Goal: Use online tool/utility: Utilize a website feature to perform a specific function

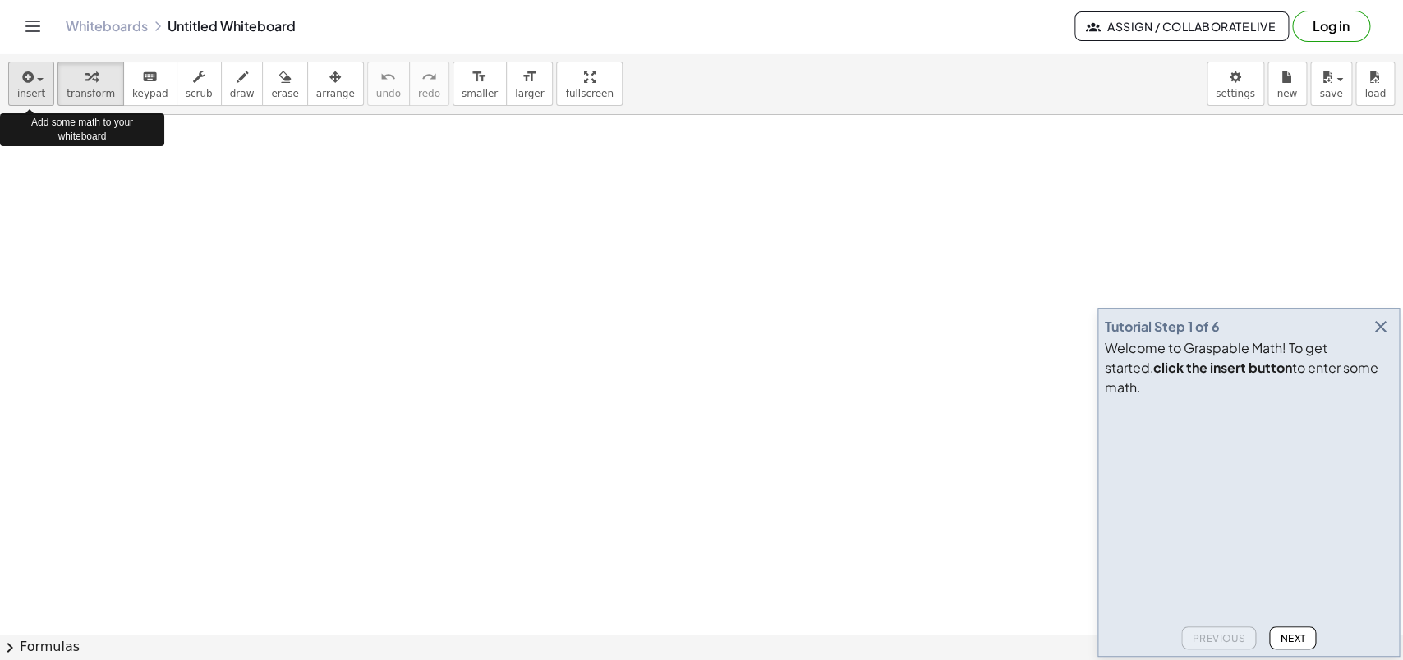
click at [28, 85] on icon "button" at bounding box center [26, 77] width 15 height 20
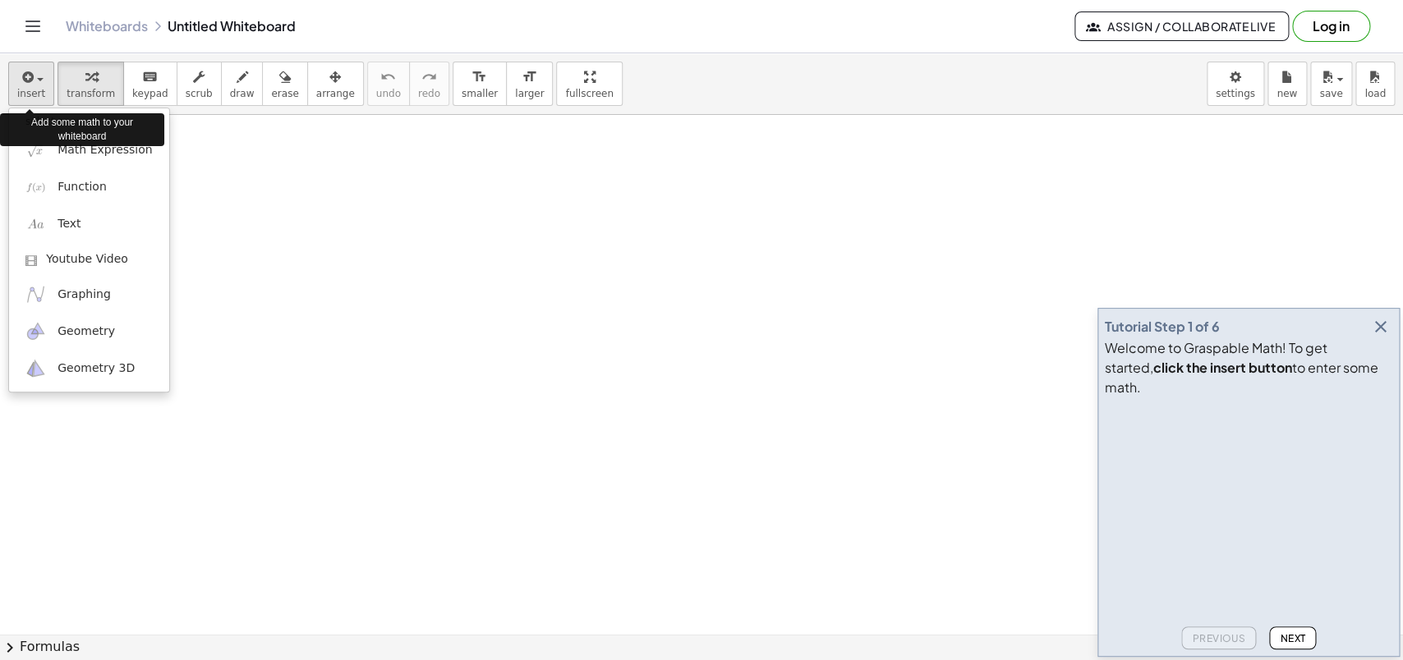
click at [28, 85] on icon "button" at bounding box center [26, 77] width 15 height 20
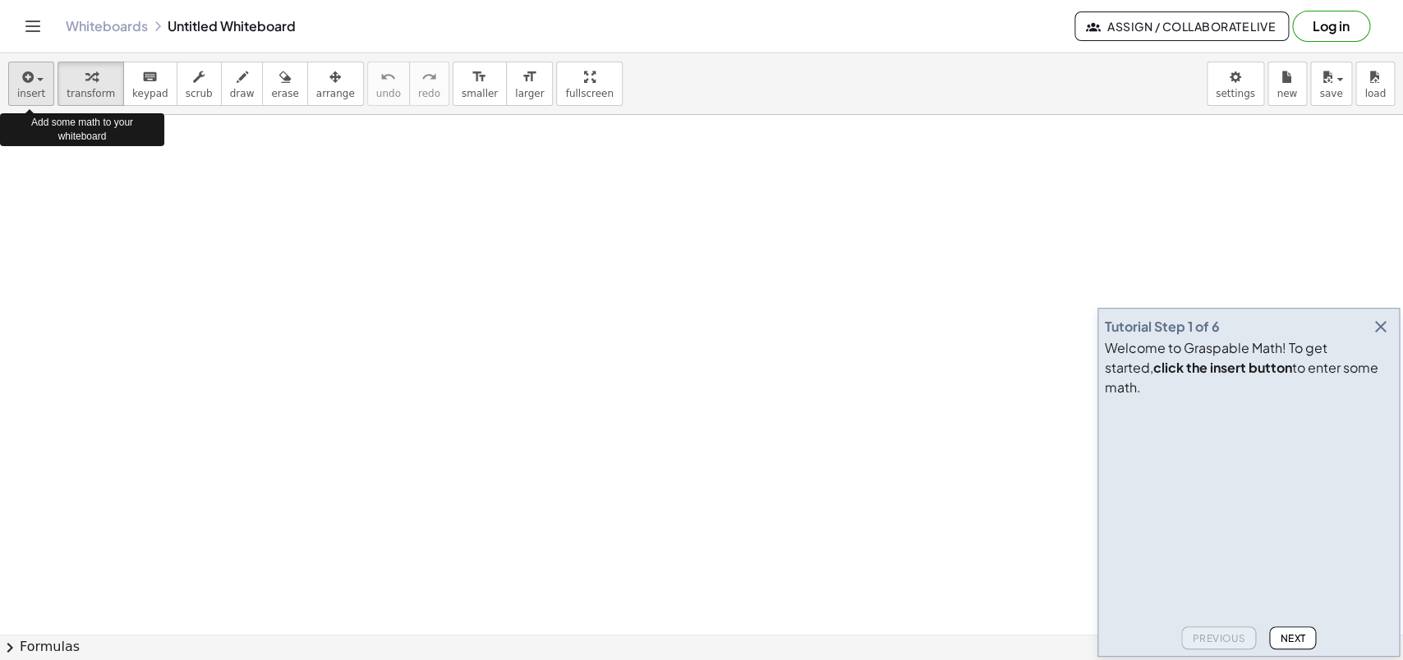
click at [42, 101] on button "insert" at bounding box center [31, 84] width 46 height 44
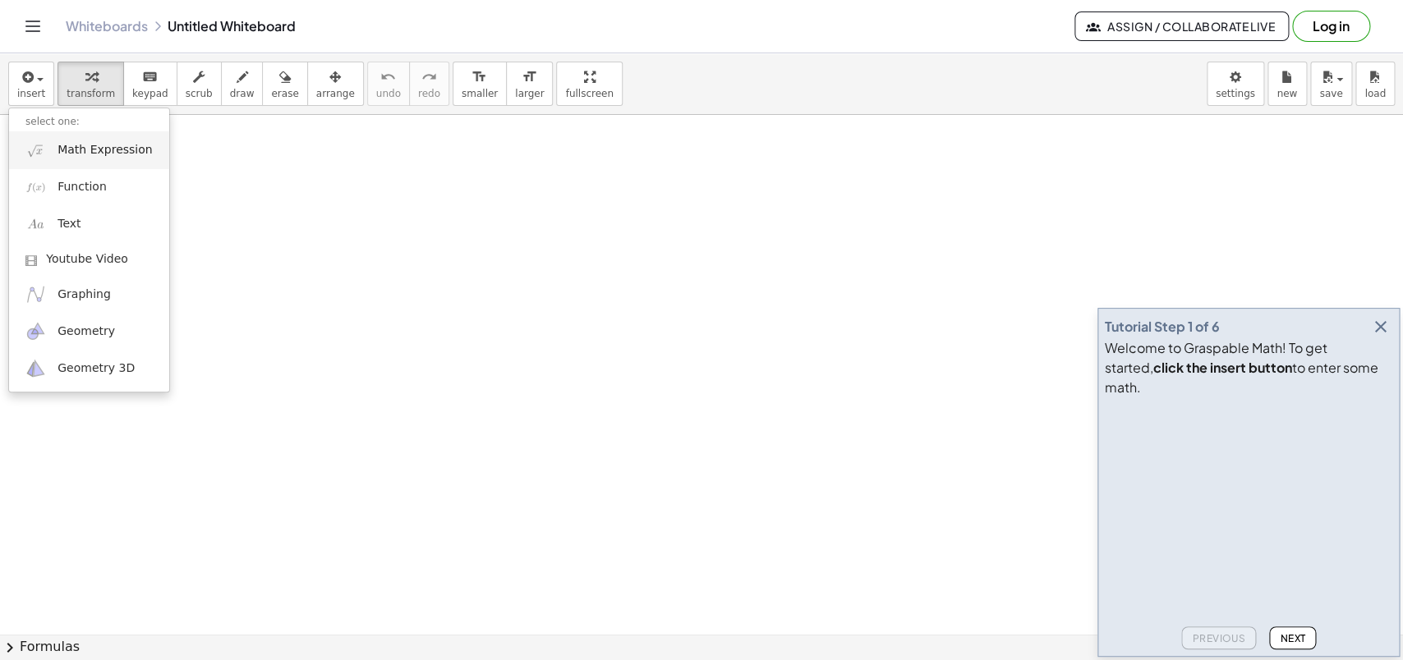
click at [86, 150] on span "Math Expression" at bounding box center [104, 150] width 94 height 16
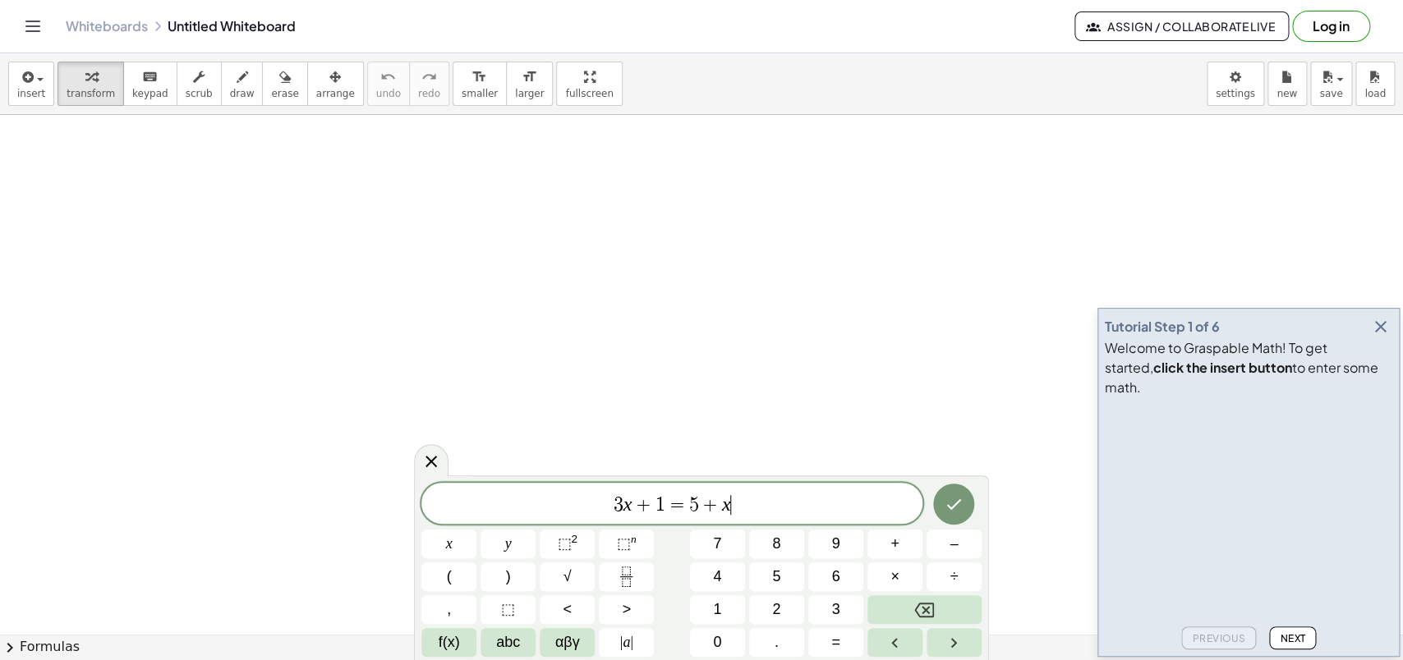
scroll to position [16, 0]
click at [1376, 337] on icon "button" at bounding box center [1381, 327] width 20 height 20
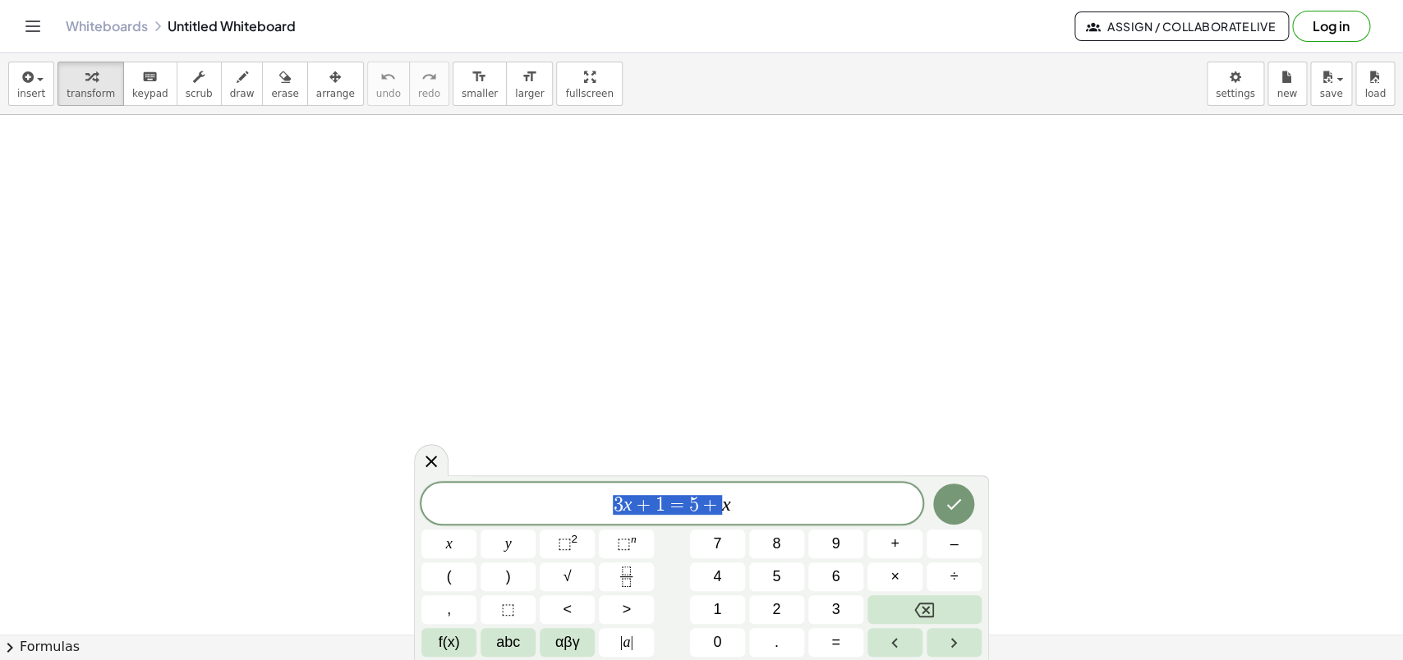
scroll to position [138, 11]
drag, startPoint x: 616, startPoint y: 506, endPoint x: 801, endPoint y: 497, distance: 185.0
click at [801, 497] on span "3 x + 1 = 5 + x" at bounding box center [671, 505] width 501 height 23
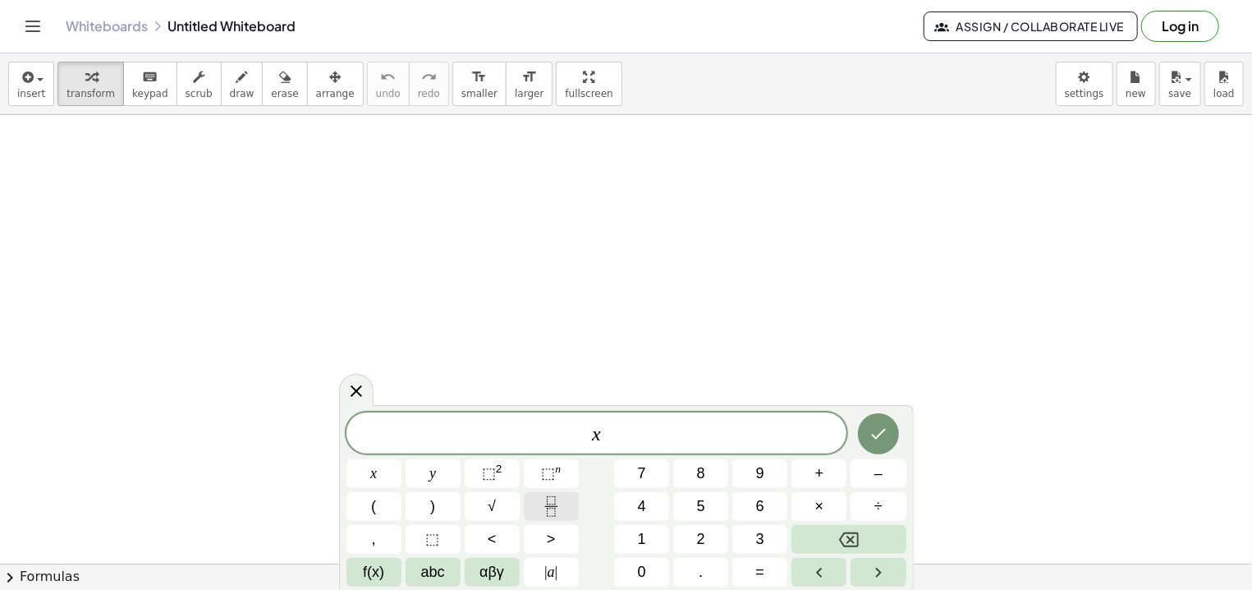
click at [548, 502] on icon "Fraction" at bounding box center [551, 500] width 8 height 8
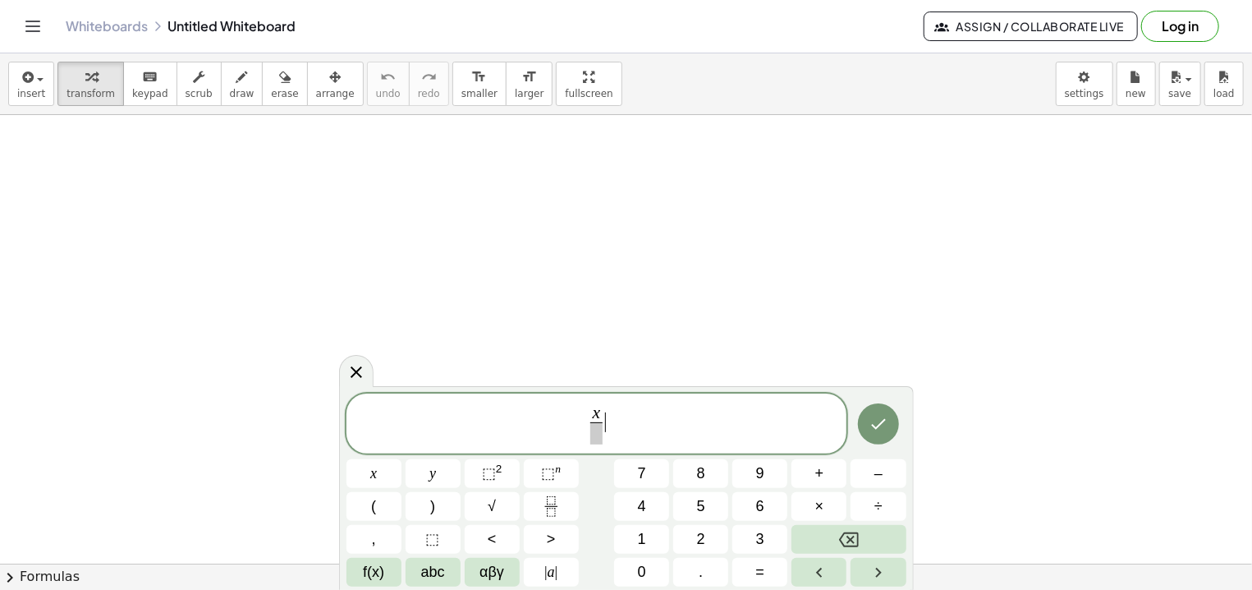
click at [618, 409] on span "x ​ ​" at bounding box center [597, 425] width 501 height 44
drag, startPoint x: 586, startPoint y: 410, endPoint x: 606, endPoint y: 410, distance: 19.7
click at [606, 410] on span "x ​" at bounding box center [597, 425] width 501 height 44
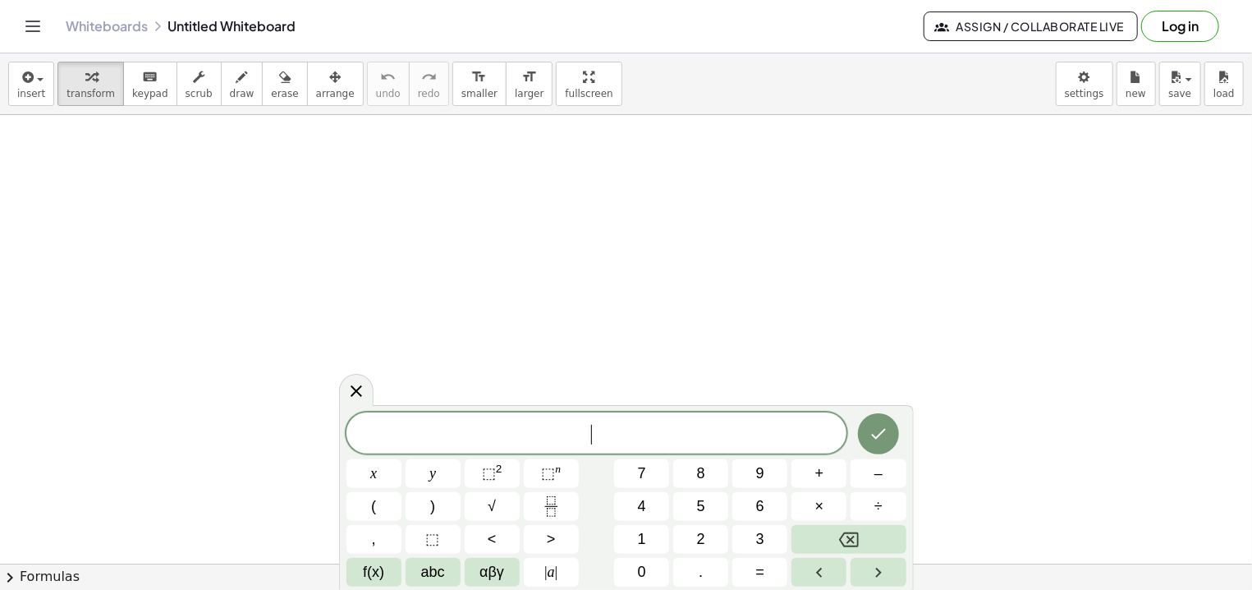
scroll to position [15, 0]
click at [555, 474] on span "⬚" at bounding box center [548, 473] width 14 height 16
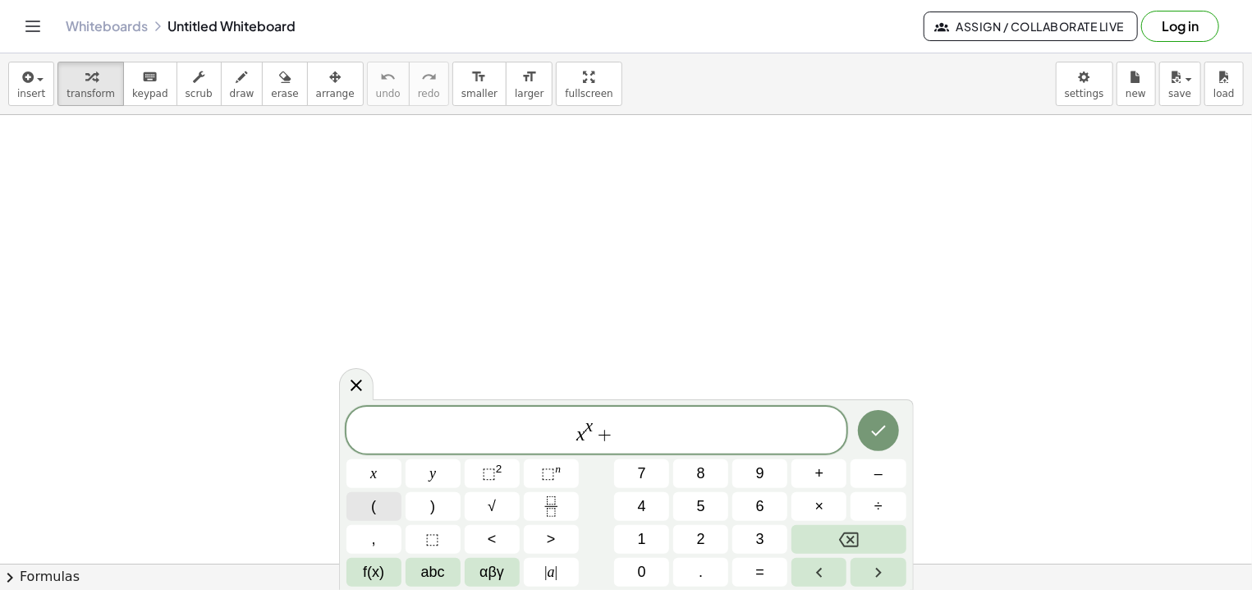
click at [372, 510] on span "(" at bounding box center [373, 506] width 5 height 22
click at [551, 508] on icon "Fraction" at bounding box center [551, 512] width 8 height 8
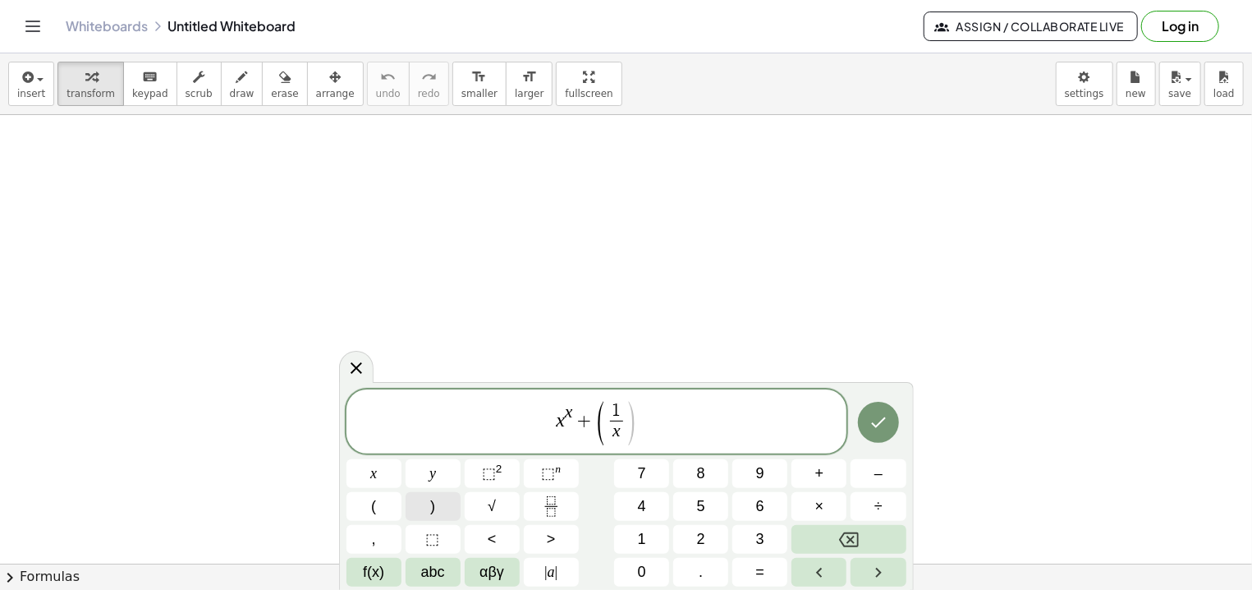
click at [438, 511] on button ")" at bounding box center [433, 506] width 55 height 29
click at [435, 506] on button ")" at bounding box center [433, 506] width 55 height 29
click at [551, 475] on span "⬚" at bounding box center [548, 473] width 14 height 16
click at [634, 402] on span "x x + ( 1 x ​ ) ​ −" at bounding box center [597, 422] width 501 height 47
click at [647, 407] on span "x x + ( 1 x ​ ) − ​" at bounding box center [597, 422] width 501 height 47
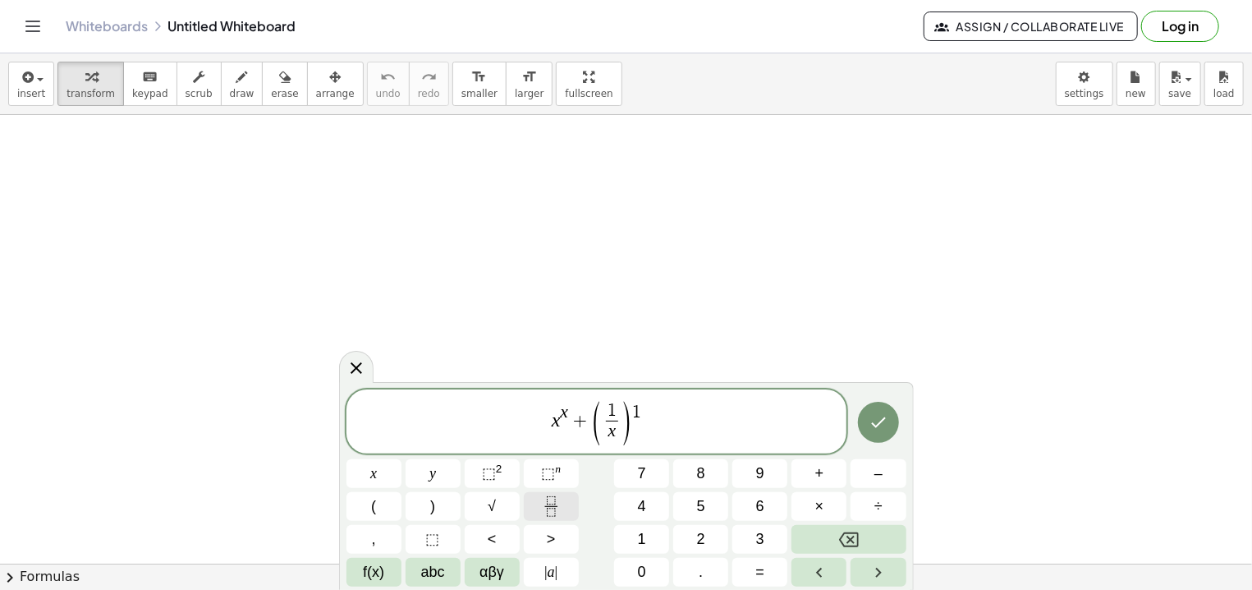
click at [555, 502] on icon "Fraction" at bounding box center [551, 506] width 21 height 21
click at [545, 419] on span "​ x x + ( 1 x ​ ) 1 x ​" at bounding box center [597, 419] width 501 height 54
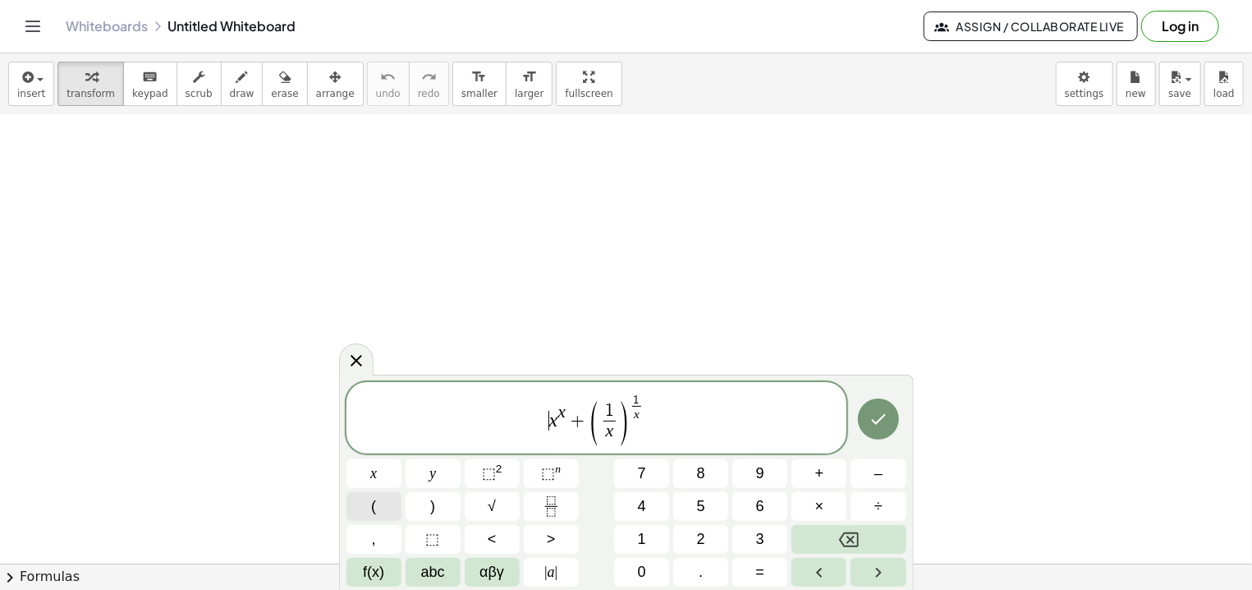
click at [375, 506] on span "(" at bounding box center [373, 506] width 5 height 22
click at [652, 417] on span ")" at bounding box center [649, 417] width 12 height 61
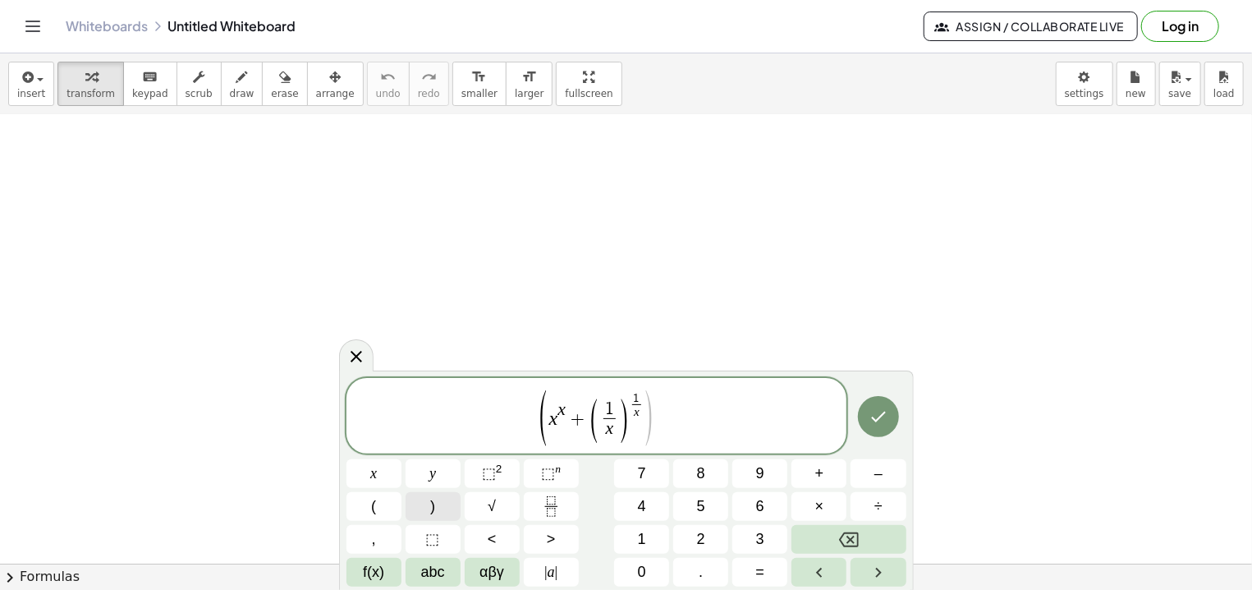
click at [434, 510] on span ")" at bounding box center [432, 506] width 5 height 22
click at [374, 508] on span "(" at bounding box center [373, 506] width 5 height 22
click at [551, 477] on span "⬚" at bounding box center [548, 473] width 14 height 16
click at [552, 510] on icon "Fraction" at bounding box center [551, 506] width 21 height 21
click at [373, 497] on span "(" at bounding box center [373, 506] width 5 height 22
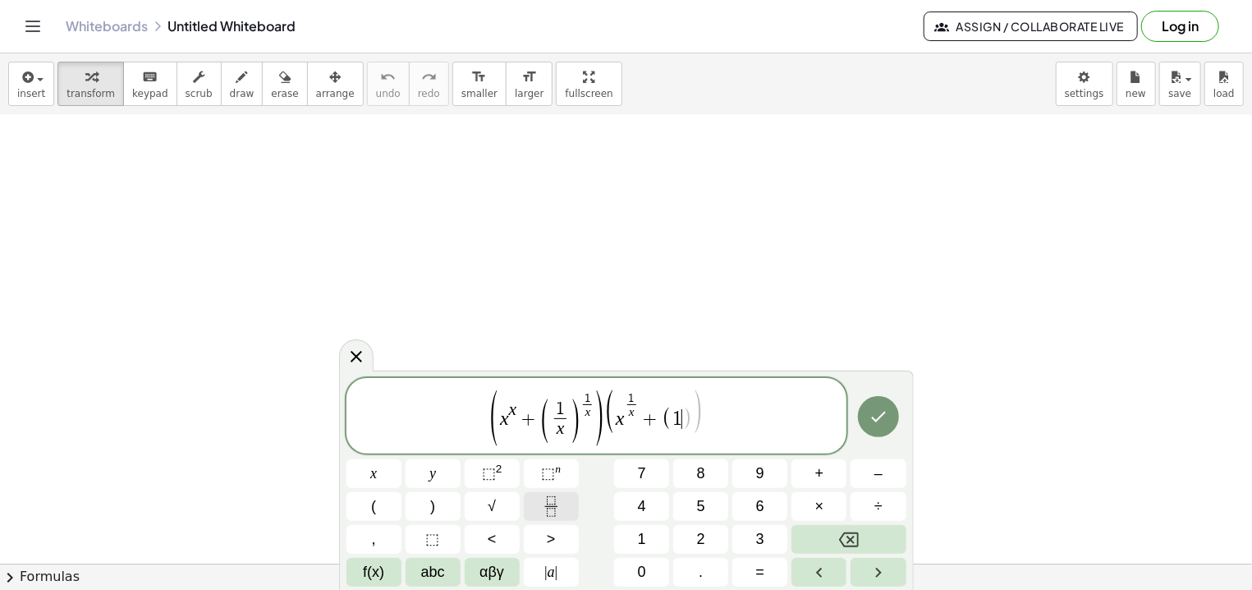
click at [553, 504] on icon "Fraction" at bounding box center [551, 500] width 8 height 8
click at [438, 503] on button ")" at bounding box center [433, 506] width 55 height 29
click at [547, 509] on icon "Fraction" at bounding box center [551, 506] width 21 height 21
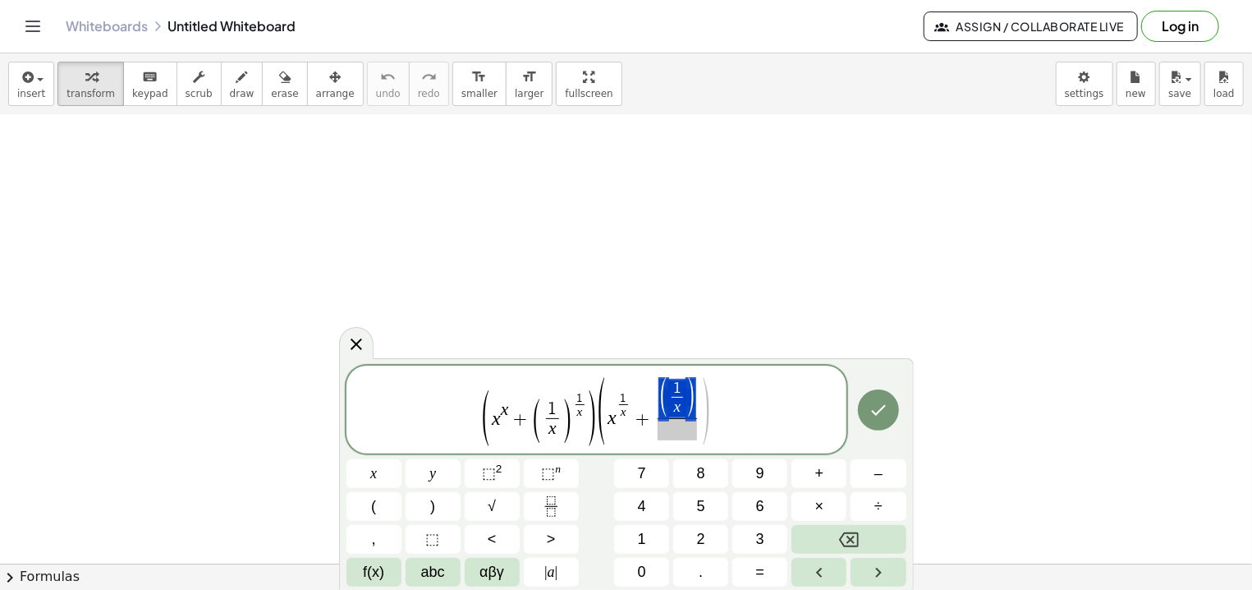
scroll to position [472, 7]
drag, startPoint x: 661, startPoint y: 420, endPoint x: 695, endPoint y: 416, distance: 33.8
click at [695, 416] on span "( 1 x ​ )" at bounding box center [677, 398] width 36 height 39
click at [695, 416] on span ")" at bounding box center [691, 399] width 11 height 44
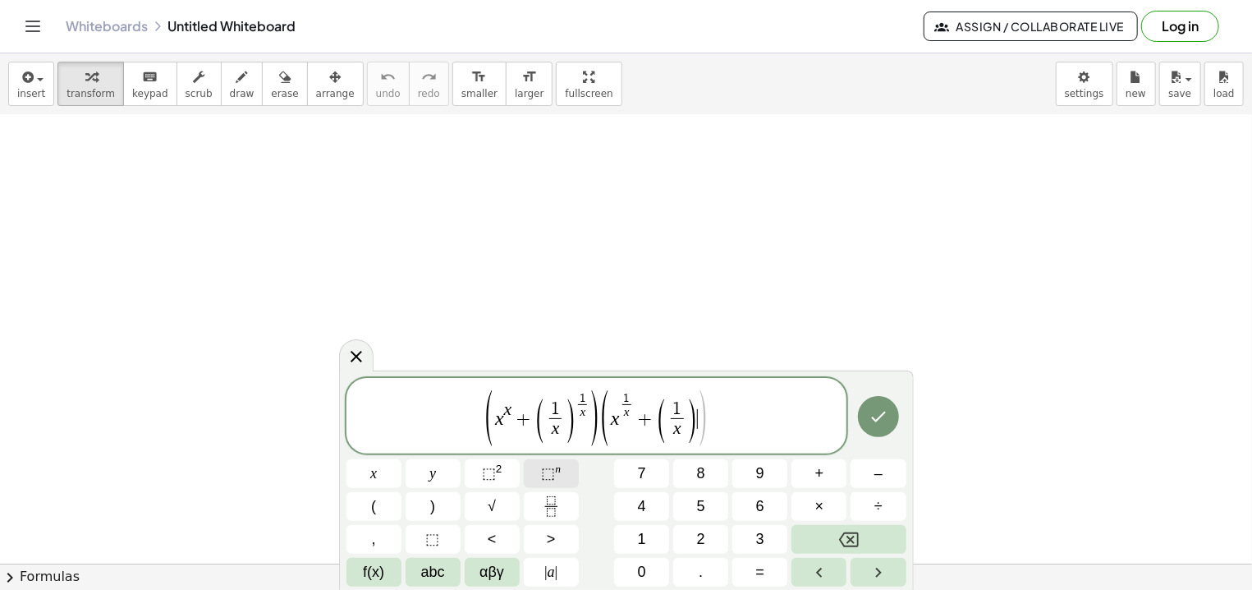
click at [552, 469] on span "⬚" at bounding box center [548, 473] width 14 height 16
click at [437, 506] on button ")" at bounding box center [433, 506] width 55 height 29
click at [878, 416] on icon "Done" at bounding box center [879, 417] width 20 height 20
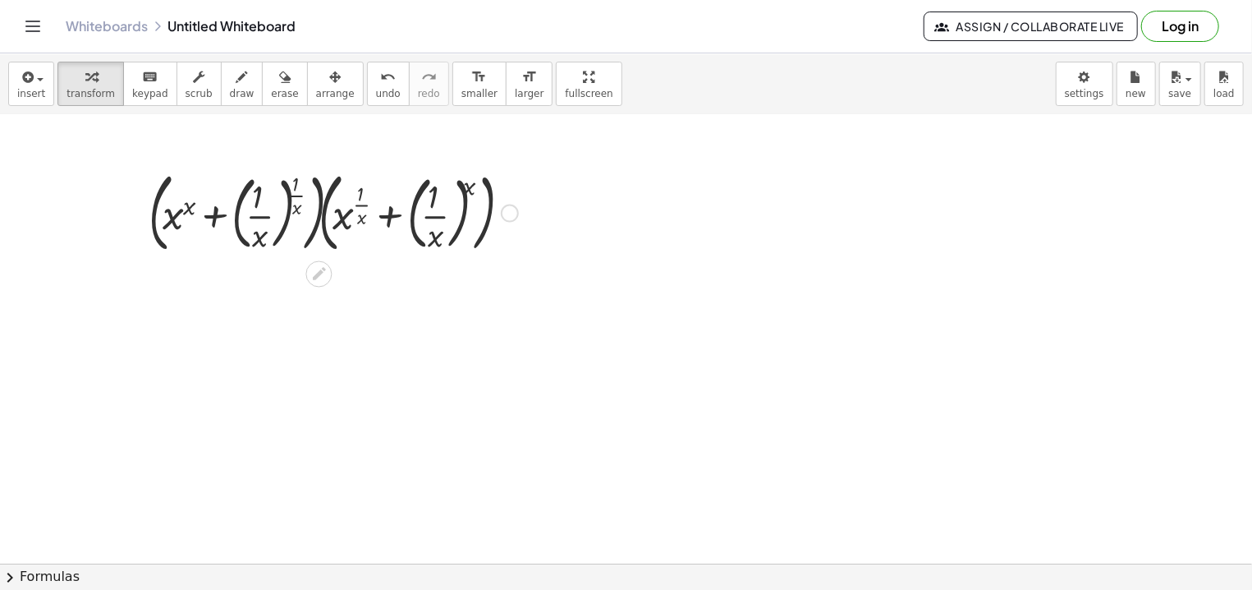
click at [320, 219] on div at bounding box center [333, 211] width 386 height 94
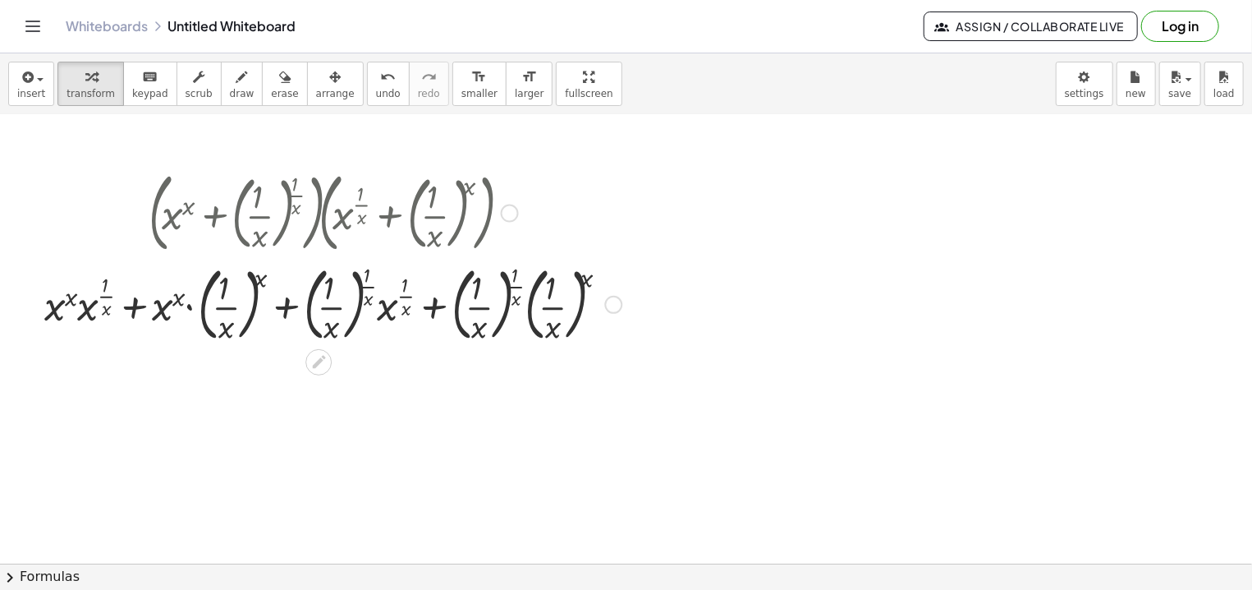
click at [320, 219] on div at bounding box center [333, 211] width 594 height 94
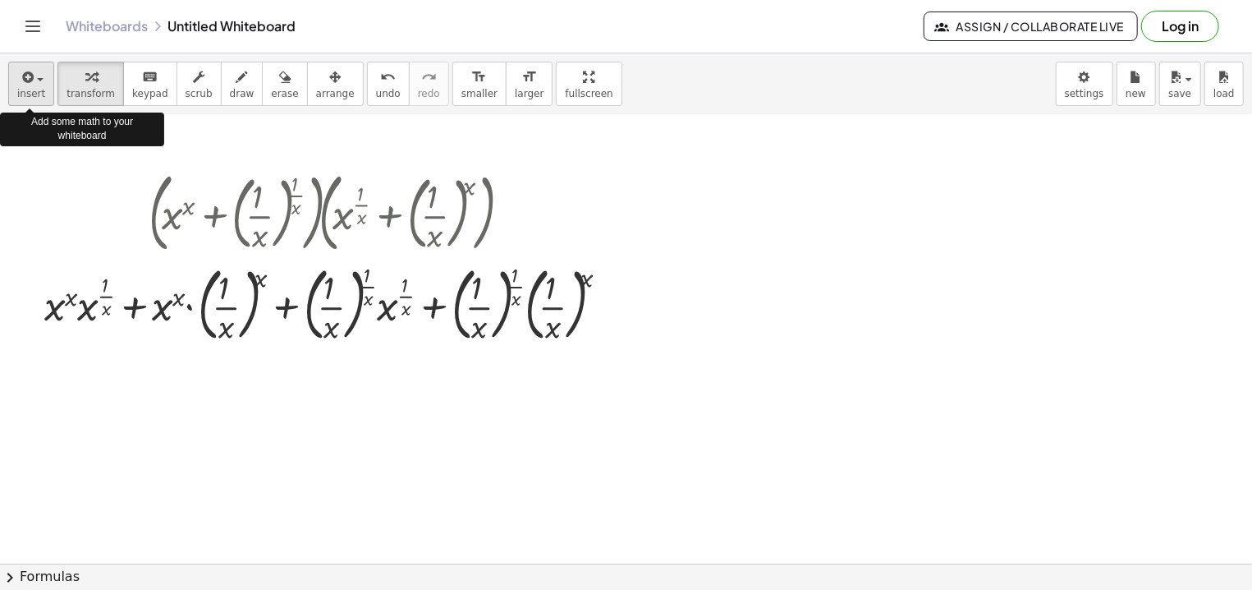
click at [34, 85] on div "button" at bounding box center [31, 77] width 28 height 20
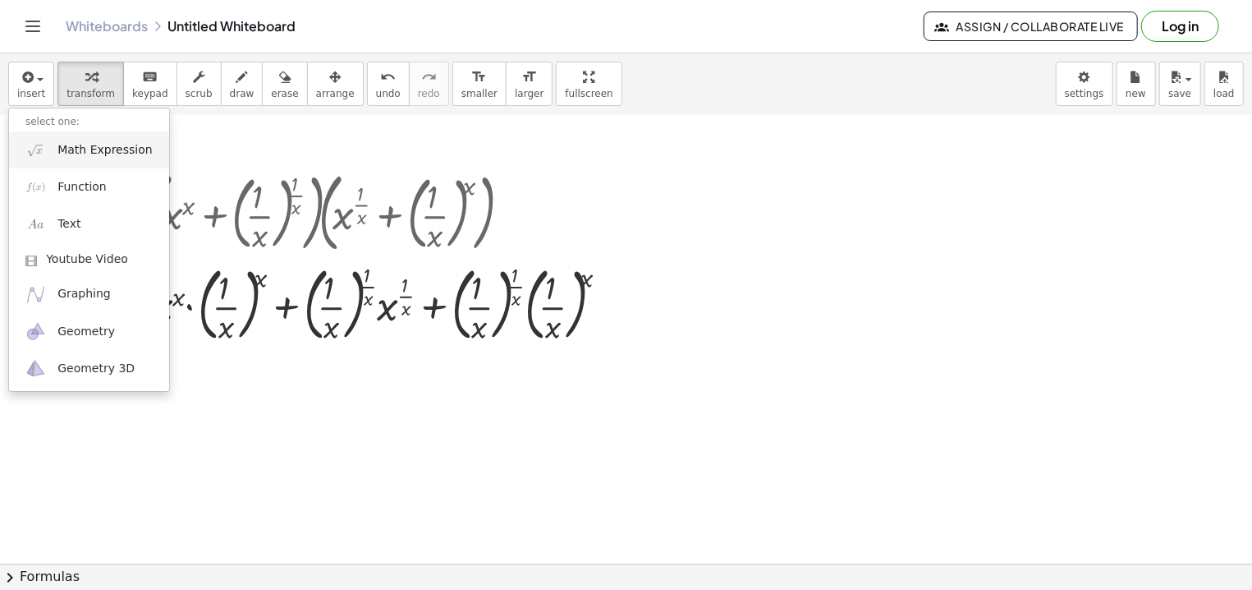
click at [71, 150] on span "Math Expression" at bounding box center [104, 150] width 94 height 16
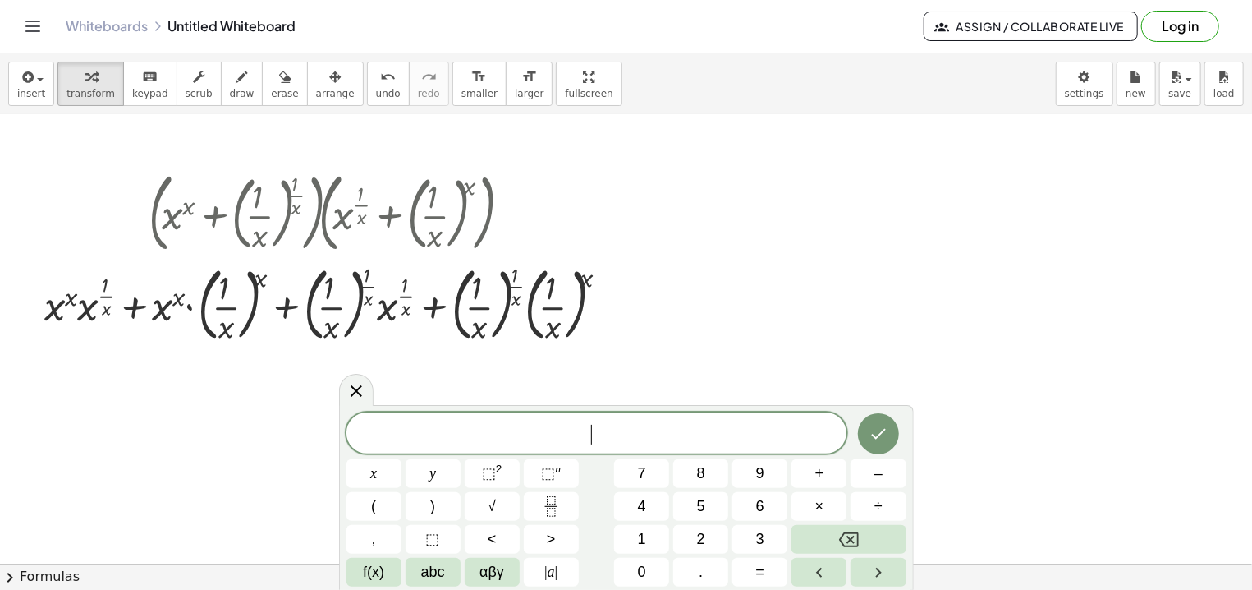
scroll to position [14, 0]
click at [819, 473] on span "+" at bounding box center [819, 473] width 9 height 22
click at [549, 510] on icon "Fraction" at bounding box center [551, 506] width 21 height 21
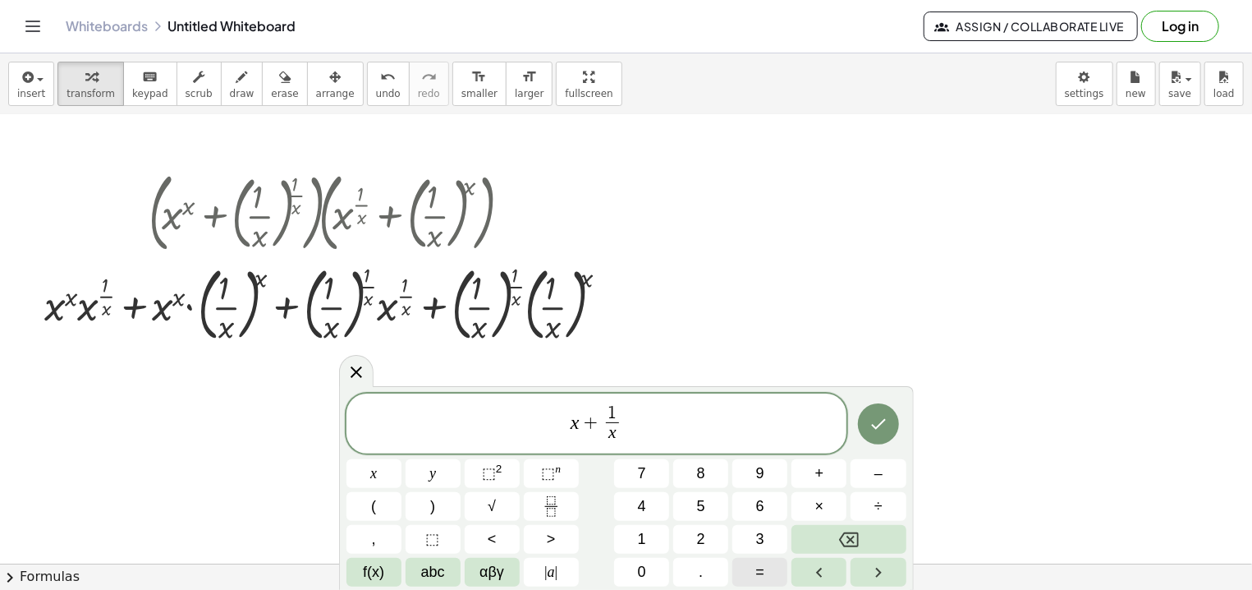
click at [760, 569] on span "=" at bounding box center [760, 572] width 9 height 22
click at [877, 426] on icon "Done" at bounding box center [879, 424] width 20 height 20
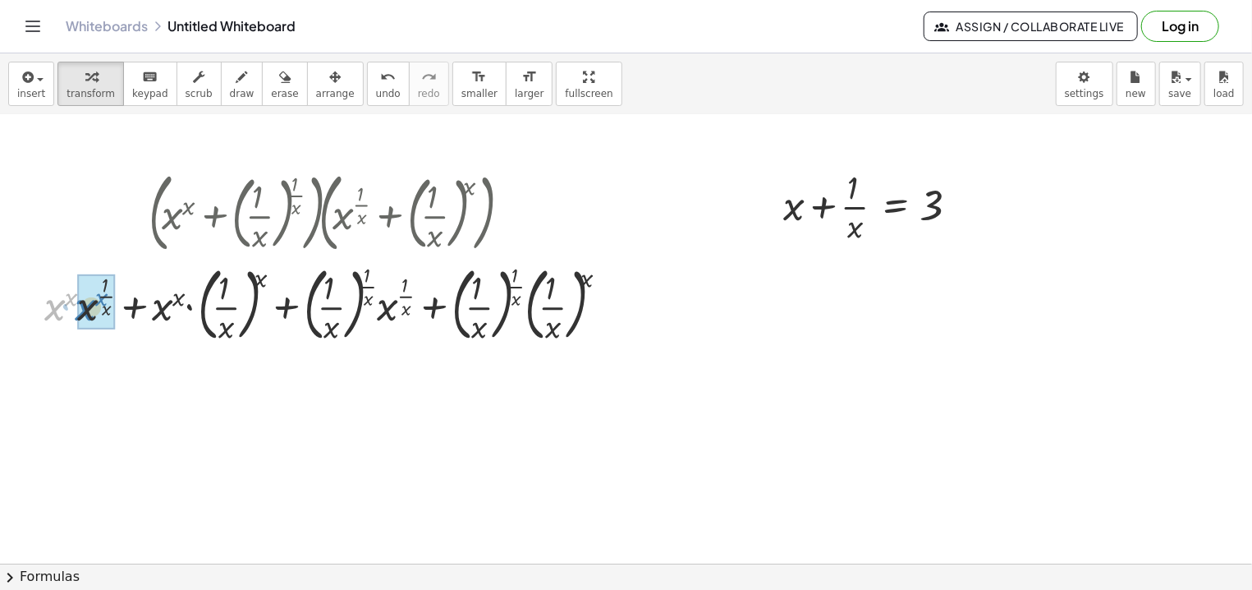
drag, startPoint x: 53, startPoint y: 318, endPoint x: 83, endPoint y: 318, distance: 30.4
click at [319, 305] on div "· x x + · x x · x ( · 1 · x ) + · x x · ( · 1 · x ) x + · ( · 1 · x ) ( · 1 · x…" at bounding box center [319, 305] width 0 height 0
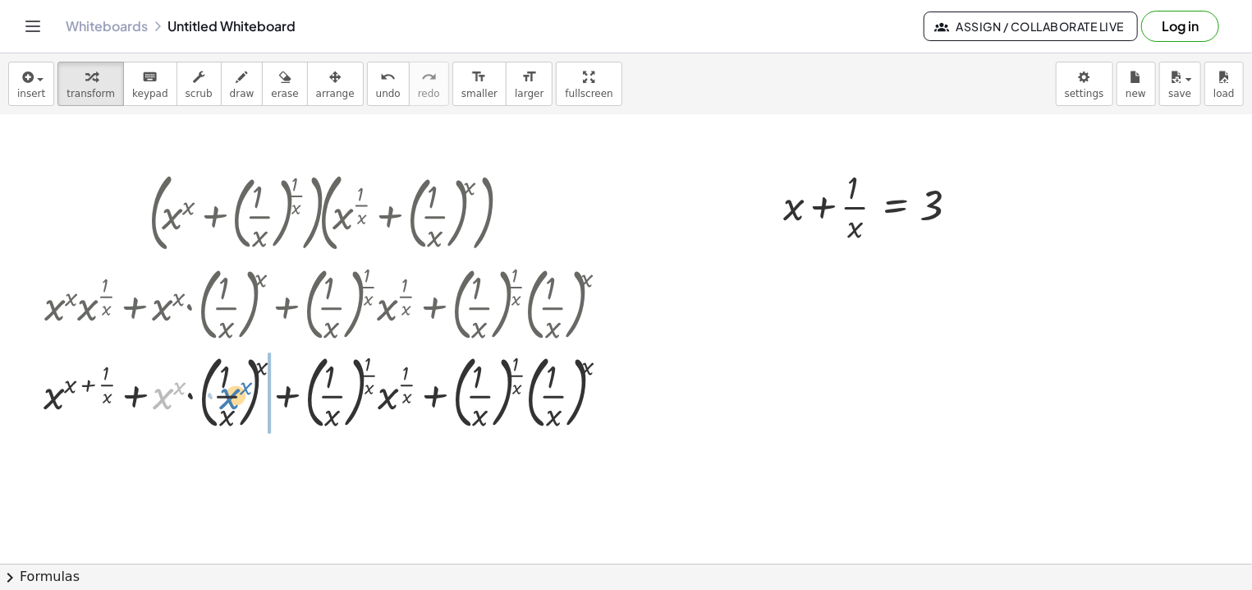
drag, startPoint x: 159, startPoint y: 406, endPoint x: 226, endPoint y: 406, distance: 66.5
click at [226, 406] on div at bounding box center [332, 391] width 595 height 89
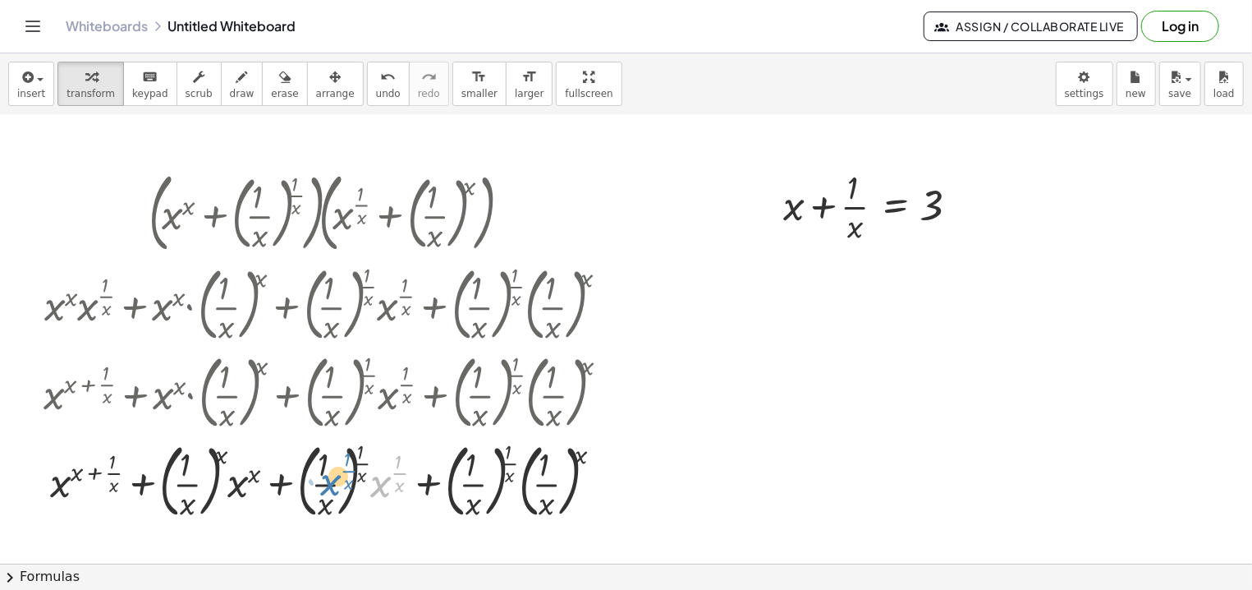
drag, startPoint x: 378, startPoint y: 482, endPoint x: 327, endPoint y: 480, distance: 51.0
click at [327, 480] on div at bounding box center [332, 479] width 595 height 89
drag, startPoint x: 327, startPoint y: 480, endPoint x: 392, endPoint y: 485, distance: 65.0
click at [392, 485] on div at bounding box center [332, 479] width 595 height 89
drag, startPoint x: 476, startPoint y: 485, endPoint x: 545, endPoint y: 485, distance: 69.0
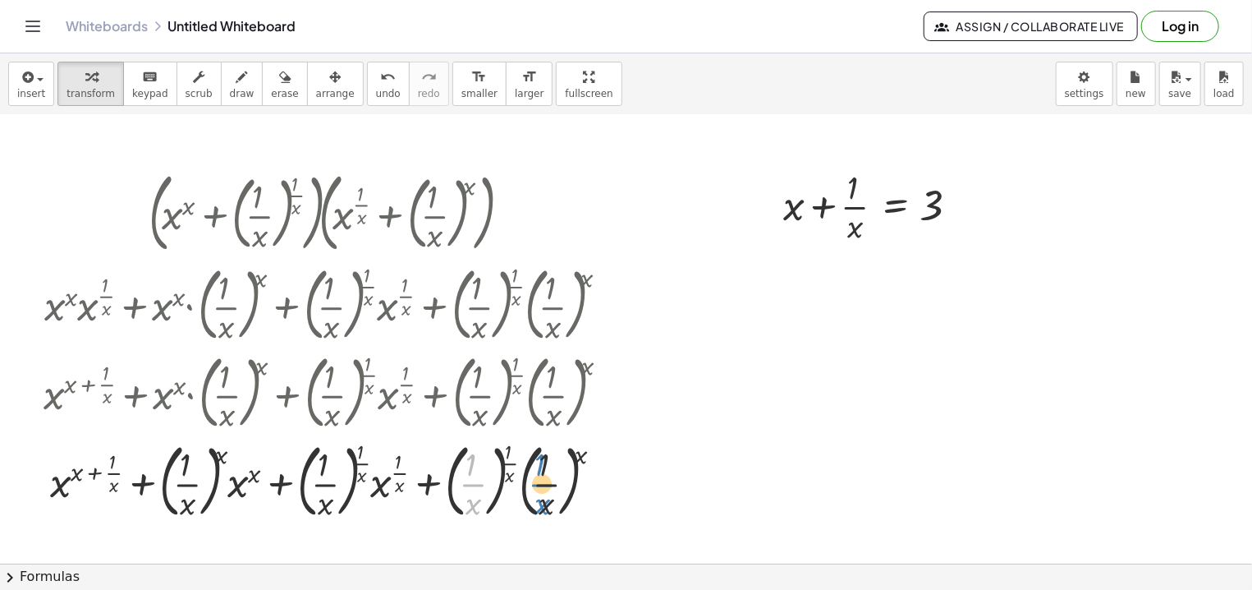
click at [545, 485] on div at bounding box center [332, 479] width 595 height 89
drag, startPoint x: 545, startPoint y: 485, endPoint x: 478, endPoint y: 481, distance: 67.4
click at [478, 481] on div at bounding box center [332, 479] width 595 height 89
drag, startPoint x: 795, startPoint y: 210, endPoint x: 705, endPoint y: 420, distance: 228.1
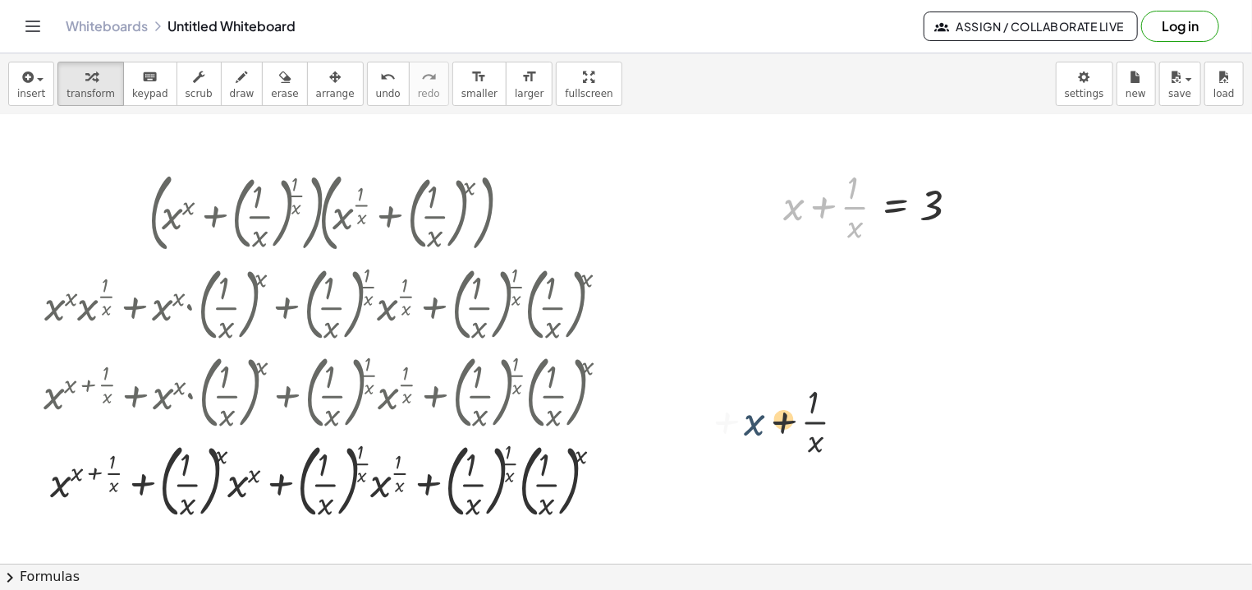
drag, startPoint x: 793, startPoint y: 213, endPoint x: 745, endPoint y: 454, distance: 246.3
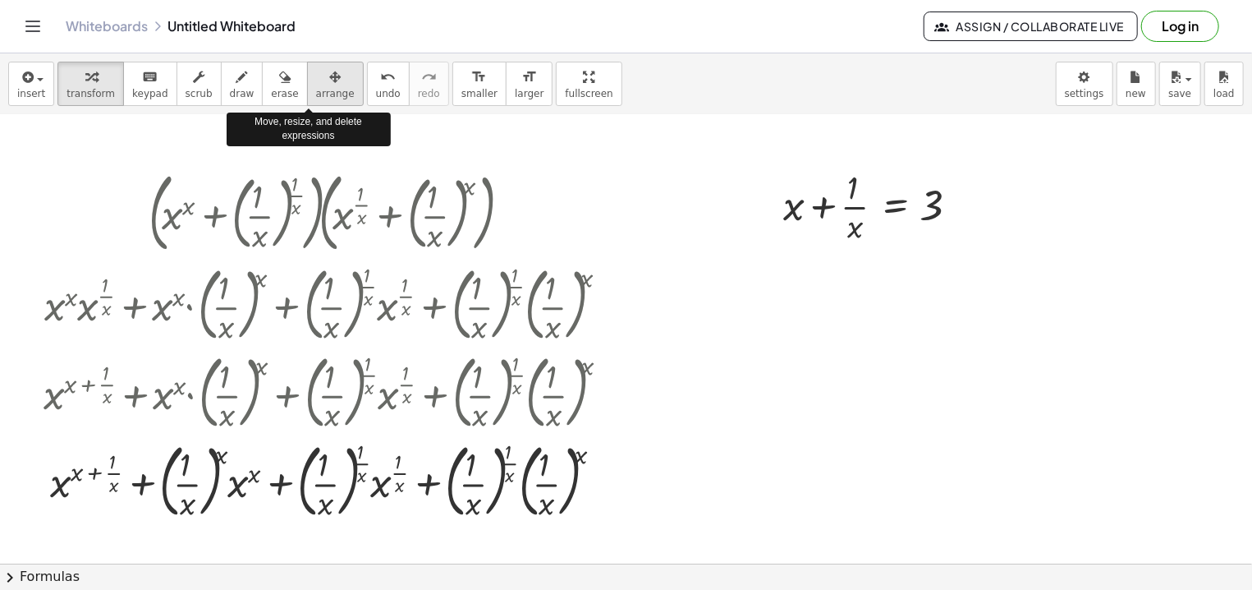
click at [312, 103] on button "arrange" at bounding box center [335, 84] width 57 height 44
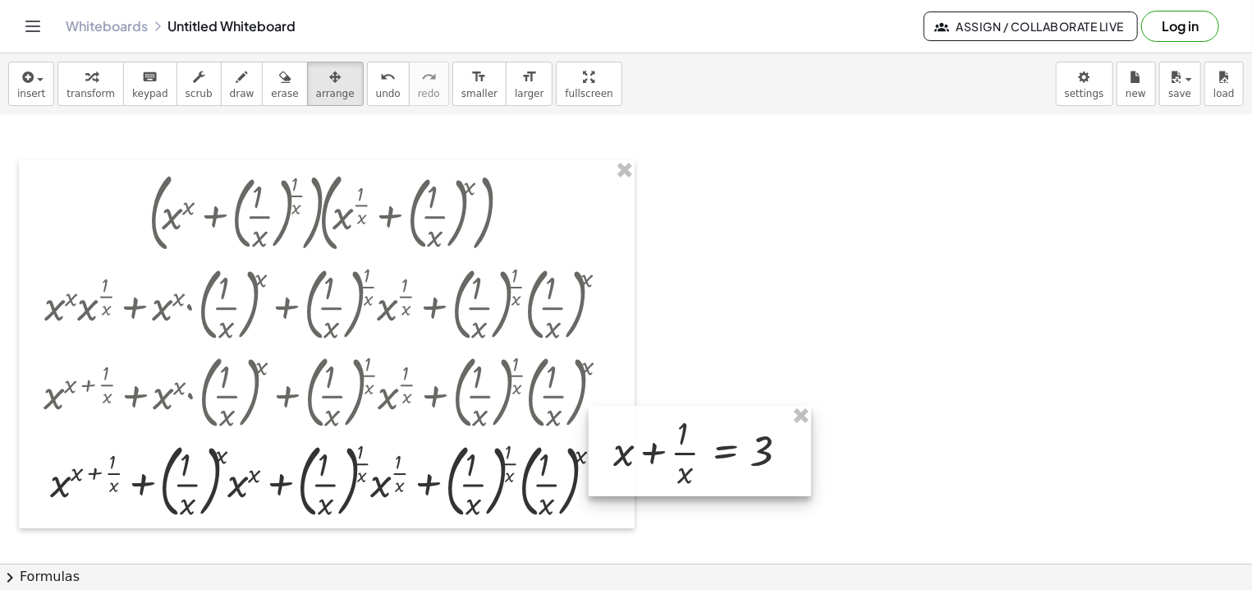
drag, startPoint x: 956, startPoint y: 188, endPoint x: 687, endPoint y: 506, distance: 416.6
click at [687, 496] on div at bounding box center [700, 451] width 223 height 90
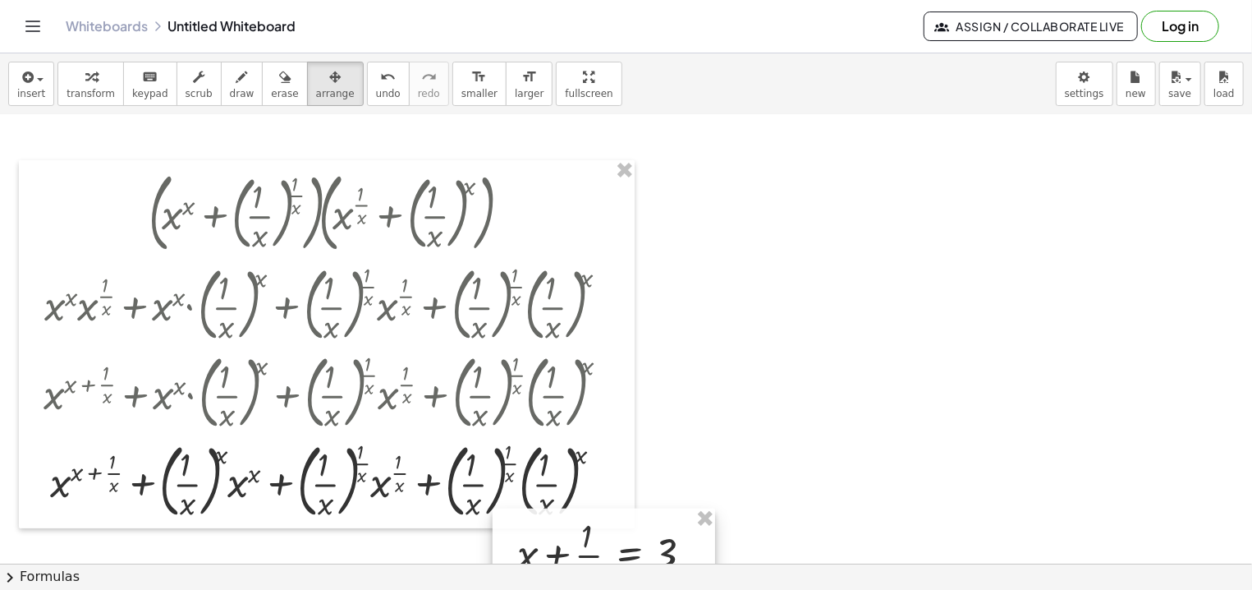
drag, startPoint x: 674, startPoint y: 503, endPoint x: 678, endPoint y: 533, distance: 30.6
click at [678, 533] on div at bounding box center [604, 553] width 223 height 90
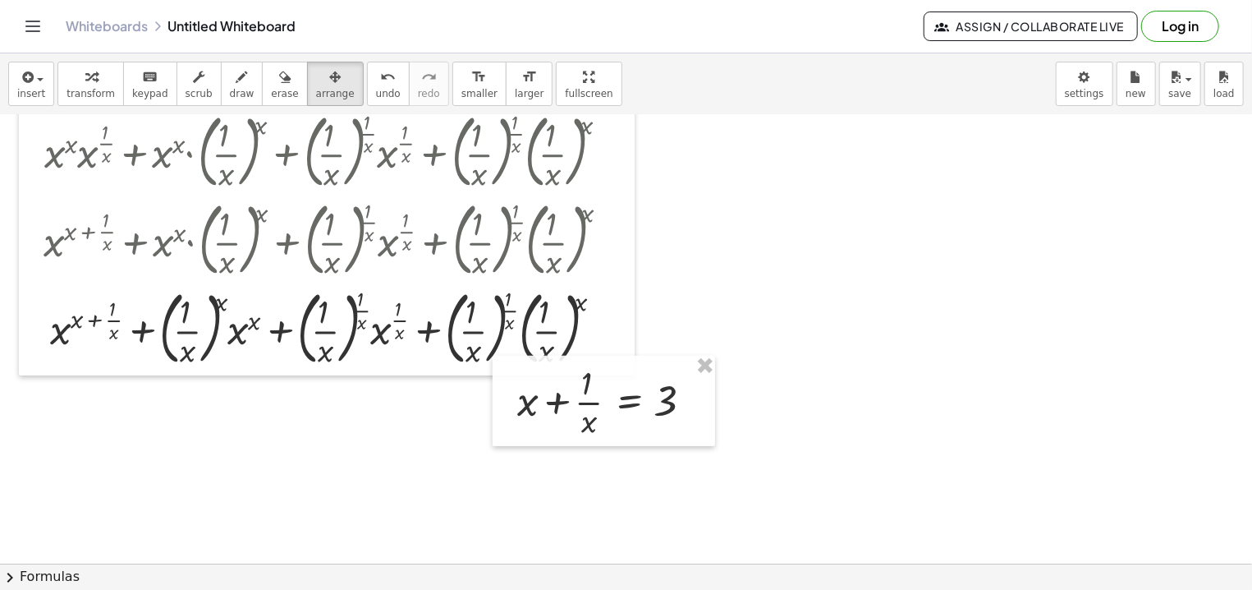
scroll to position [210, 0]
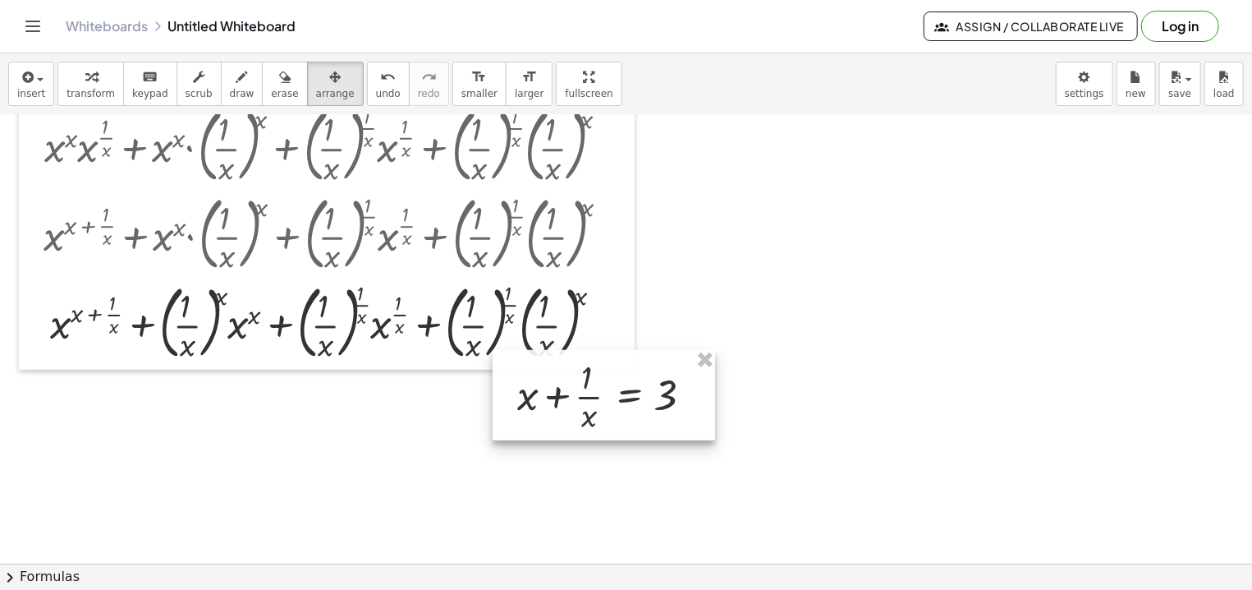
click at [519, 416] on div at bounding box center [604, 395] width 223 height 90
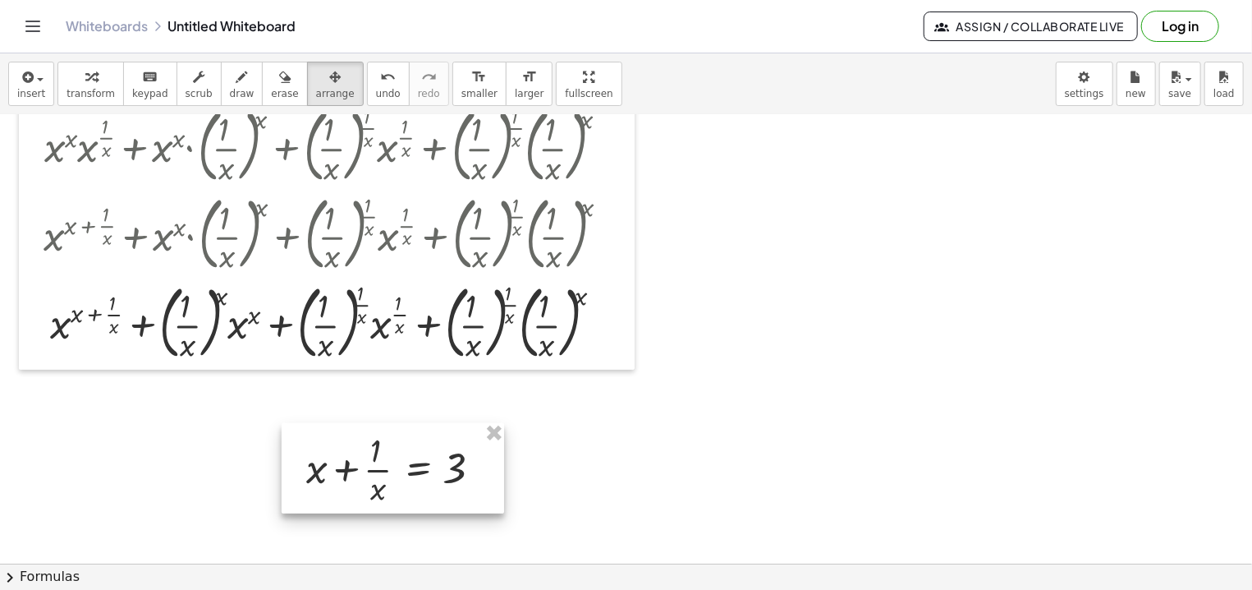
drag, startPoint x: 519, startPoint y: 415, endPoint x: 307, endPoint y: 489, distance: 224.7
click at [307, 490] on div at bounding box center [393, 468] width 223 height 90
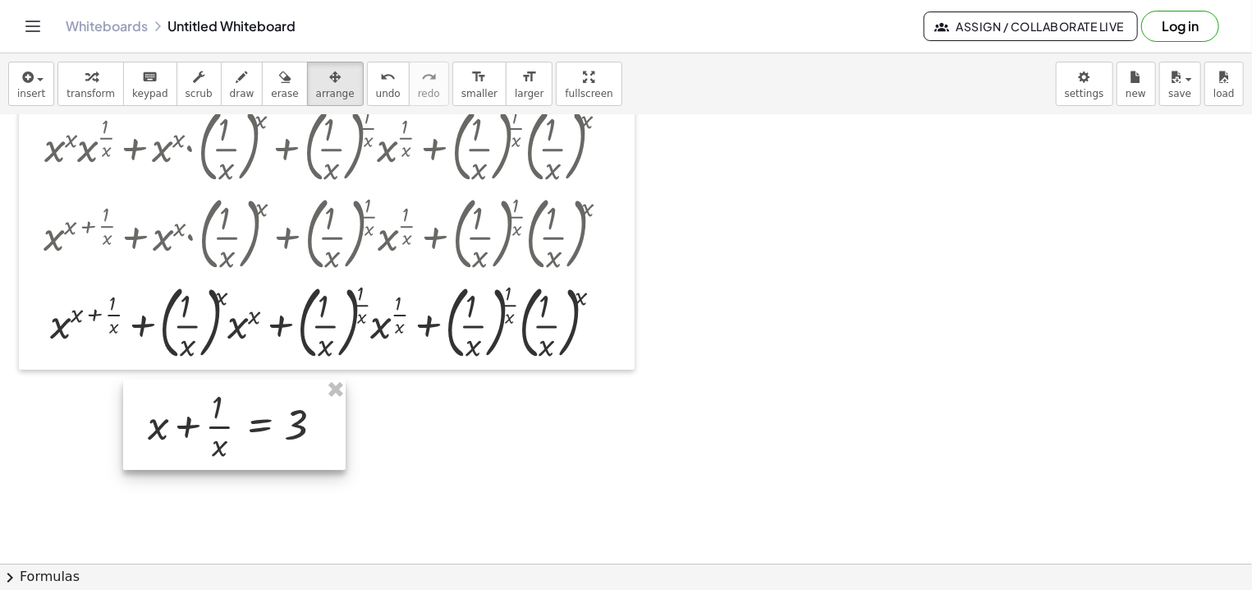
drag, startPoint x: 306, startPoint y: 489, endPoint x: 148, endPoint y: 445, distance: 164.6
click at [148, 445] on div at bounding box center [234, 424] width 223 height 90
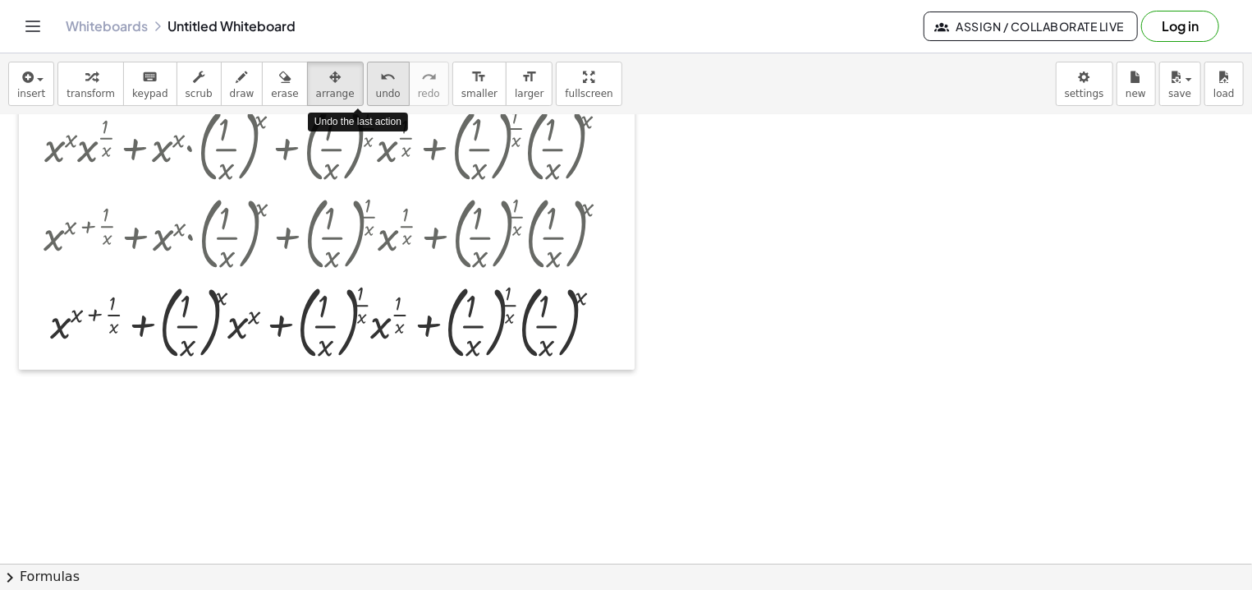
click at [380, 80] on icon "undo" at bounding box center [388, 77] width 16 height 20
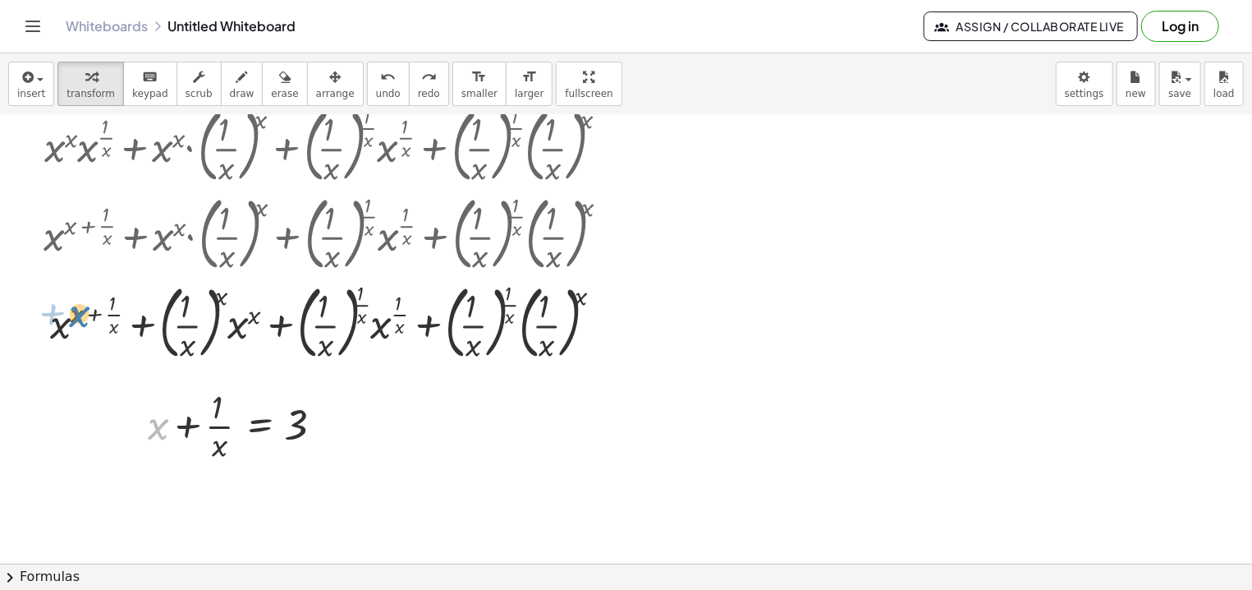
drag, startPoint x: 162, startPoint y: 430, endPoint x: 83, endPoint y: 318, distance: 137.4
click at [260, 426] on div "+ x + x + · 1 · x = 3" at bounding box center [260, 426] width 0 height 0
drag, startPoint x: 296, startPoint y: 425, endPoint x: 146, endPoint y: 323, distance: 181.3
click at [260, 426] on div "3 + x + · 1 · x = 3" at bounding box center [260, 426] width 0 height 0
drag, startPoint x: 303, startPoint y: 427, endPoint x: 48, endPoint y: 308, distance: 281.1
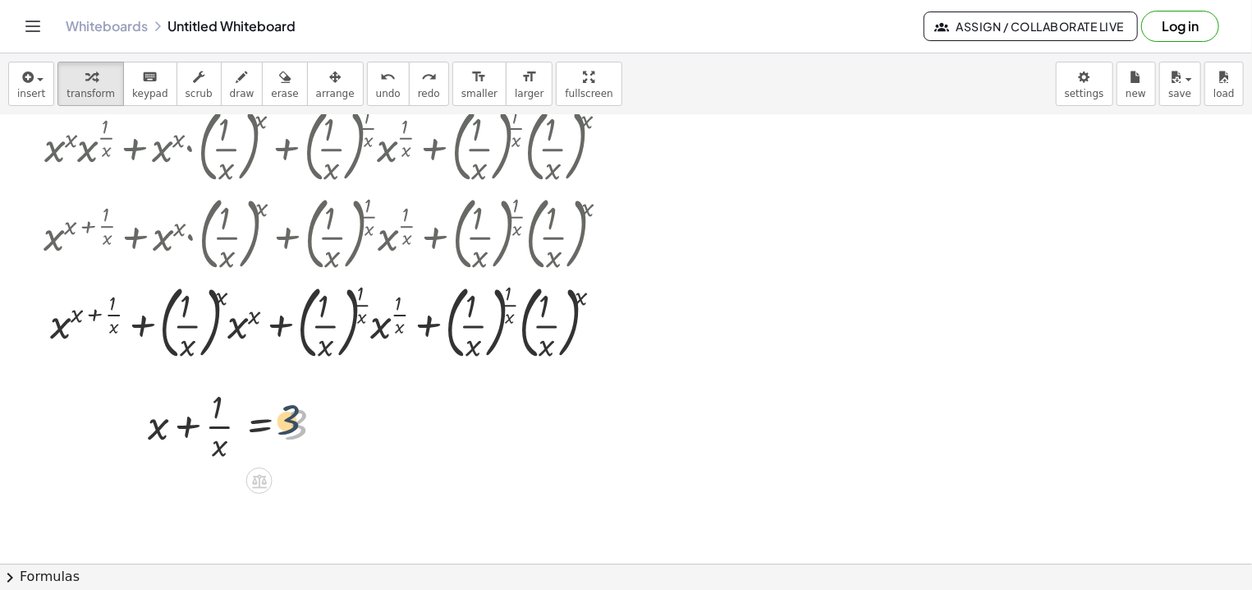
click at [48, 309] on div "· ( + x x + ( · 1 · x ) ( · 1 · x ) ) · ( + x ( · 1 · x ) + ( · 1 · x ) x ) + ·…" at bounding box center [626, 476] width 1252 height 1143
click at [48, 309] on div at bounding box center [332, 321] width 595 height 89
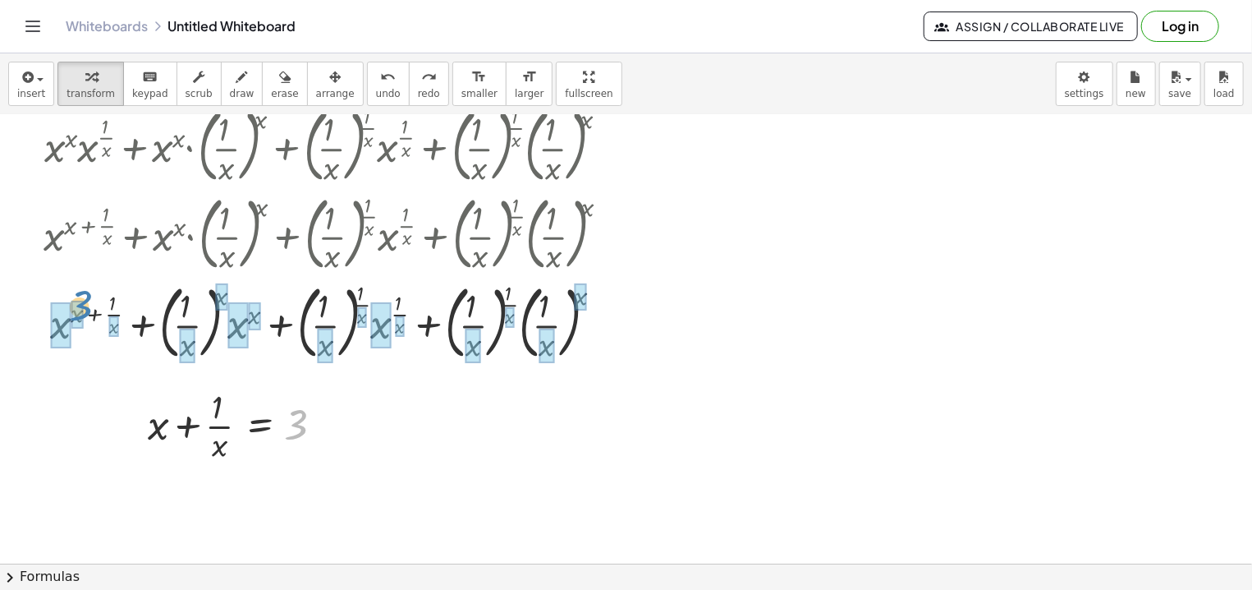
drag, startPoint x: 301, startPoint y: 427, endPoint x: 85, endPoint y: 308, distance: 246.6
click at [260, 426] on div "3 + x + · 1 · x = 3" at bounding box center [260, 426] width 0 height 0
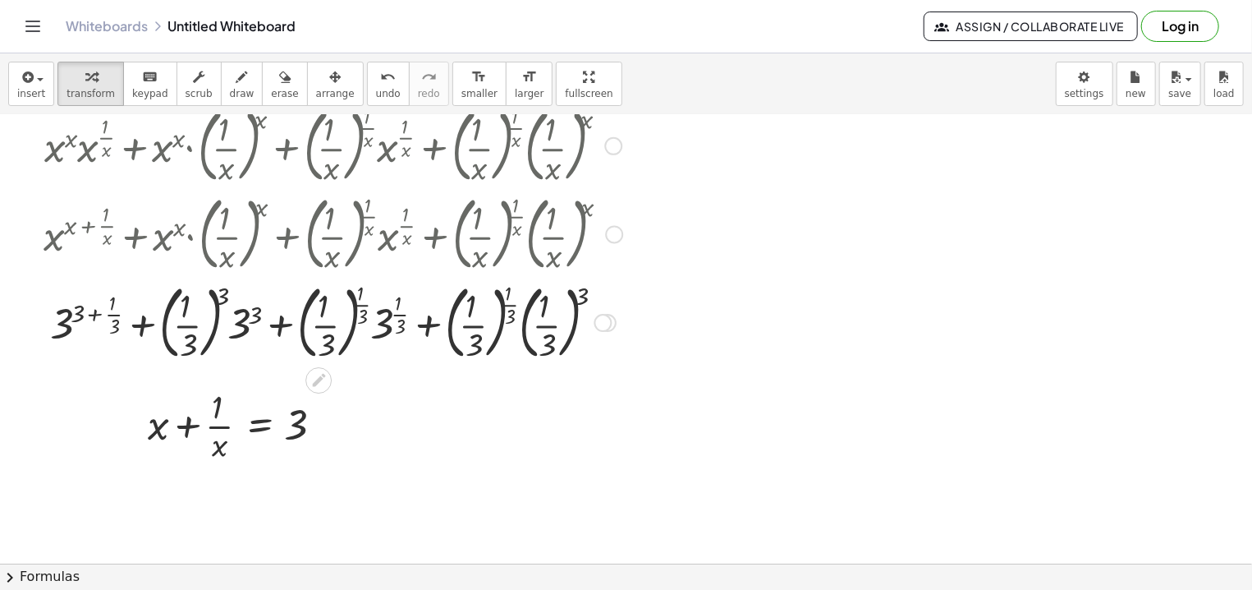
click at [93, 314] on div at bounding box center [332, 321] width 595 height 89
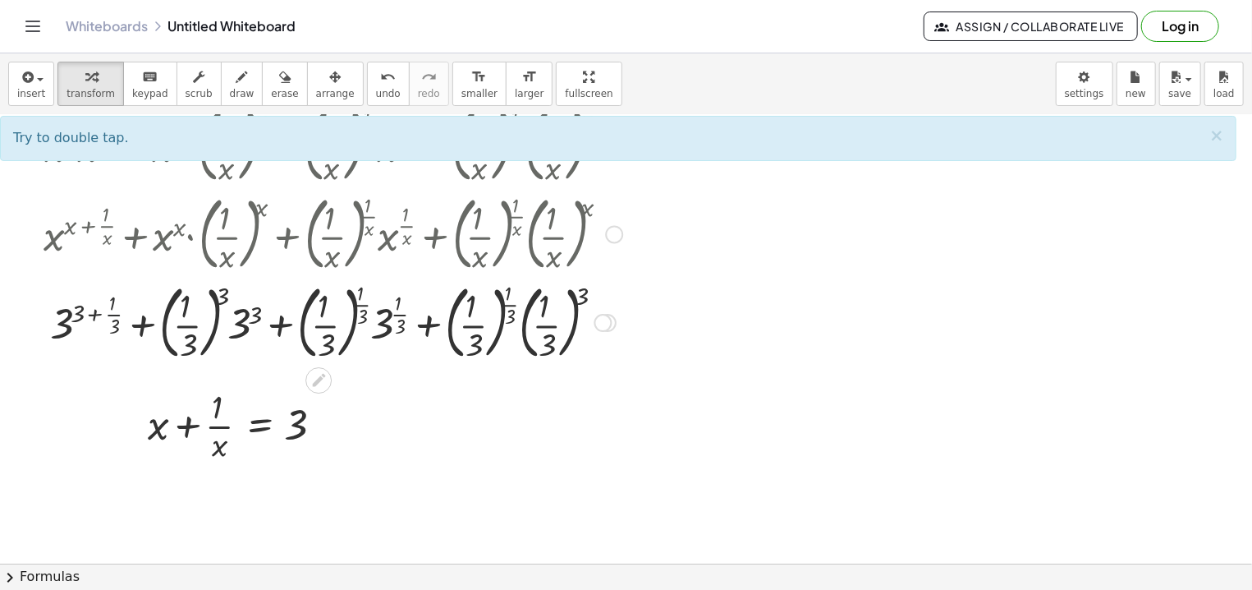
click at [113, 314] on div at bounding box center [332, 321] width 595 height 89
click at [94, 312] on div at bounding box center [332, 321] width 595 height 89
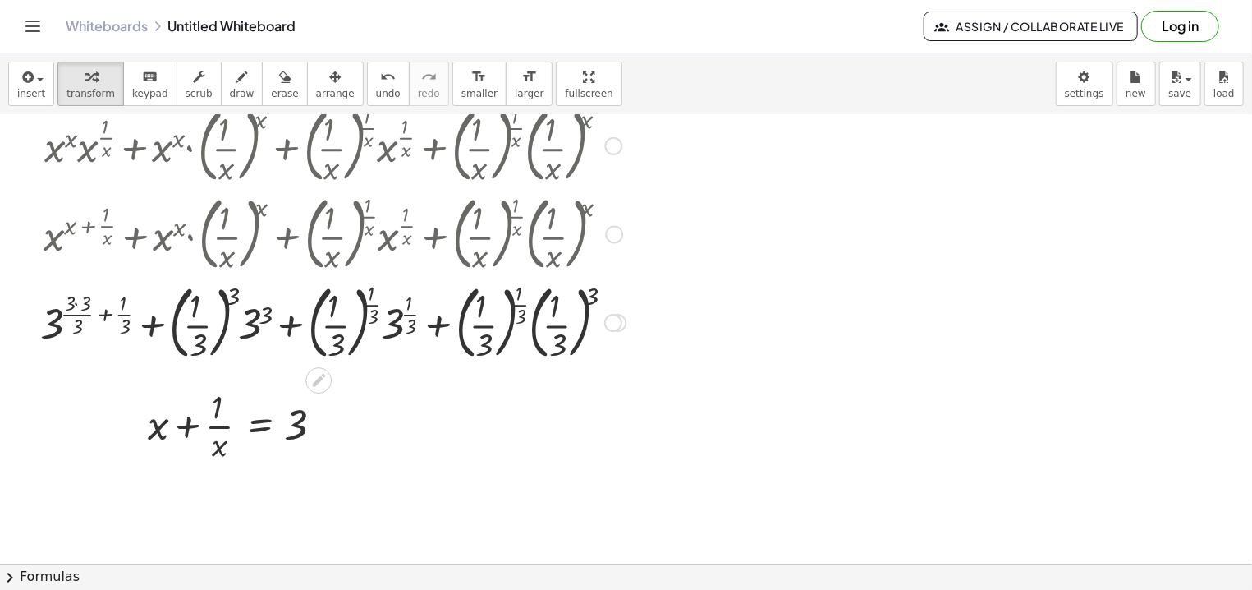
click at [107, 313] on div at bounding box center [333, 321] width 602 height 89
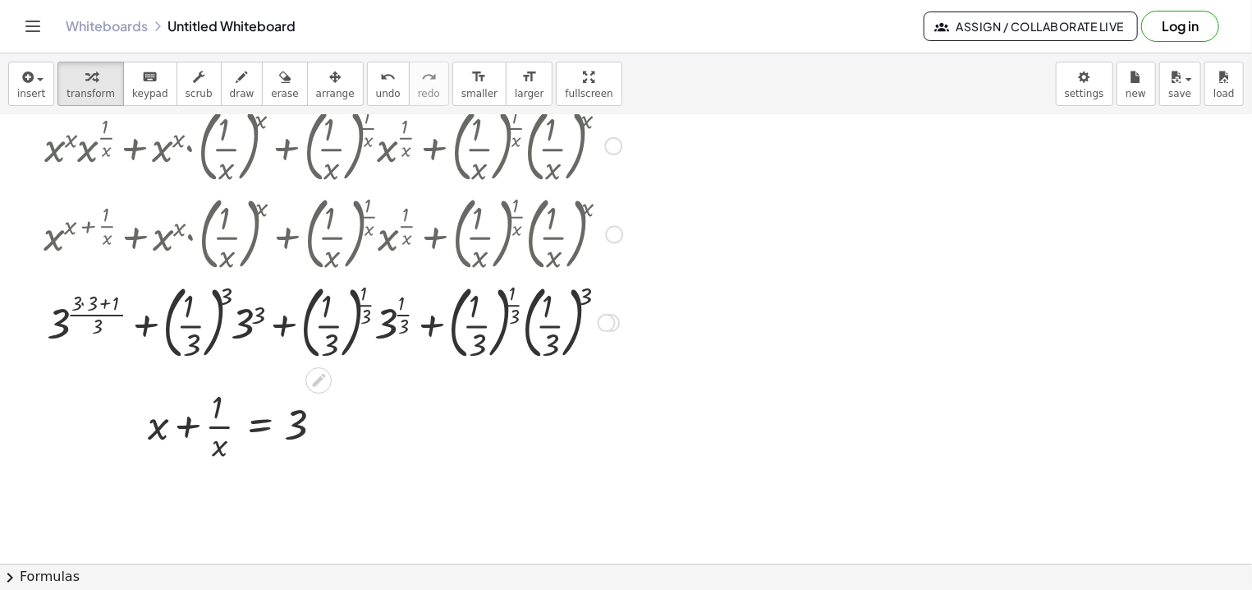
click at [107, 301] on div at bounding box center [332, 321] width 595 height 89
drag, startPoint x: 96, startPoint y: 315, endPoint x: 94, endPoint y: 330, distance: 15.7
click at [94, 330] on div at bounding box center [332, 321] width 595 height 89
drag, startPoint x: 94, startPoint y: 330, endPoint x: 72, endPoint y: 306, distance: 33.1
click at [72, 306] on div at bounding box center [332, 321] width 595 height 89
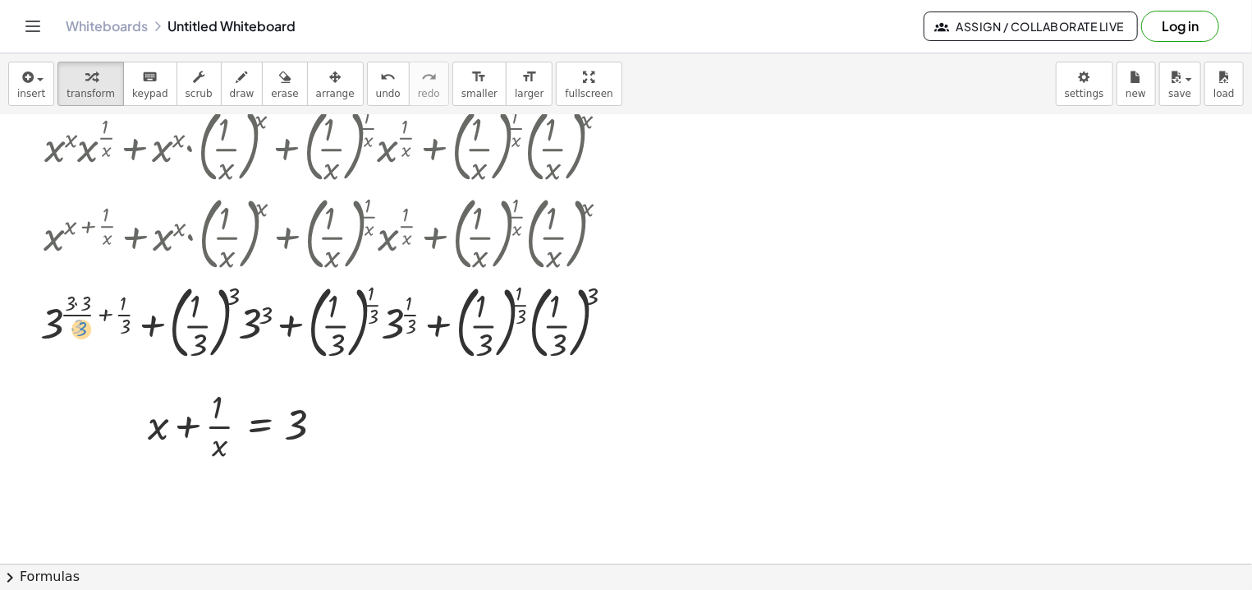
click at [85, 327] on div at bounding box center [333, 321] width 602 height 89
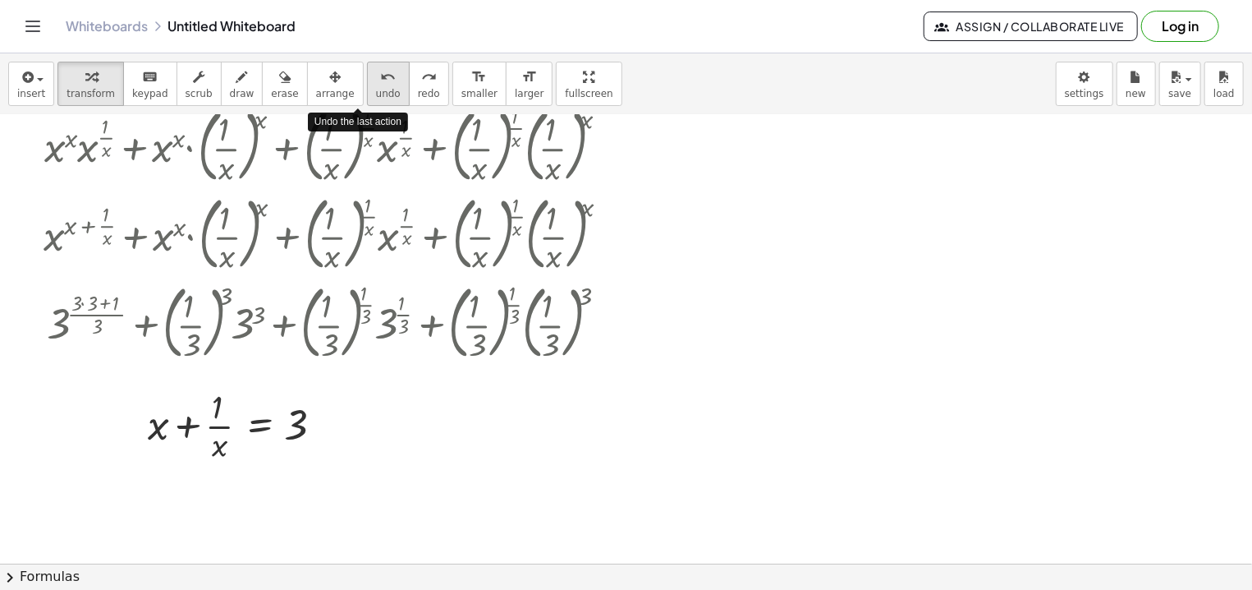
click at [380, 80] on icon "undo" at bounding box center [388, 77] width 16 height 20
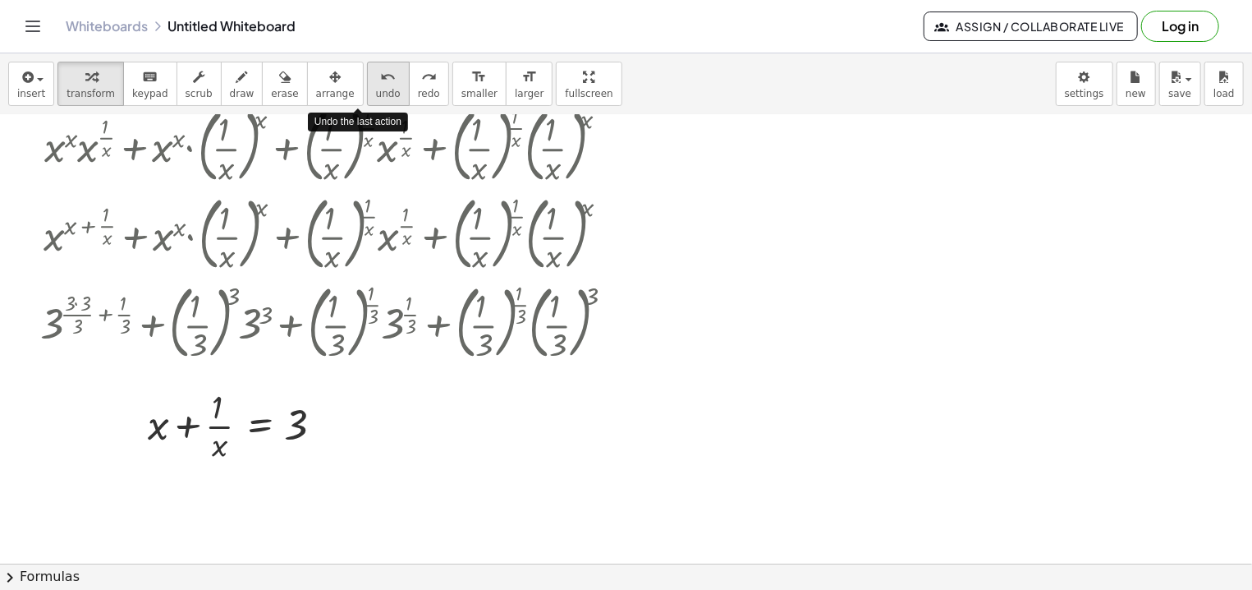
click at [380, 80] on icon "undo" at bounding box center [388, 77] width 16 height 20
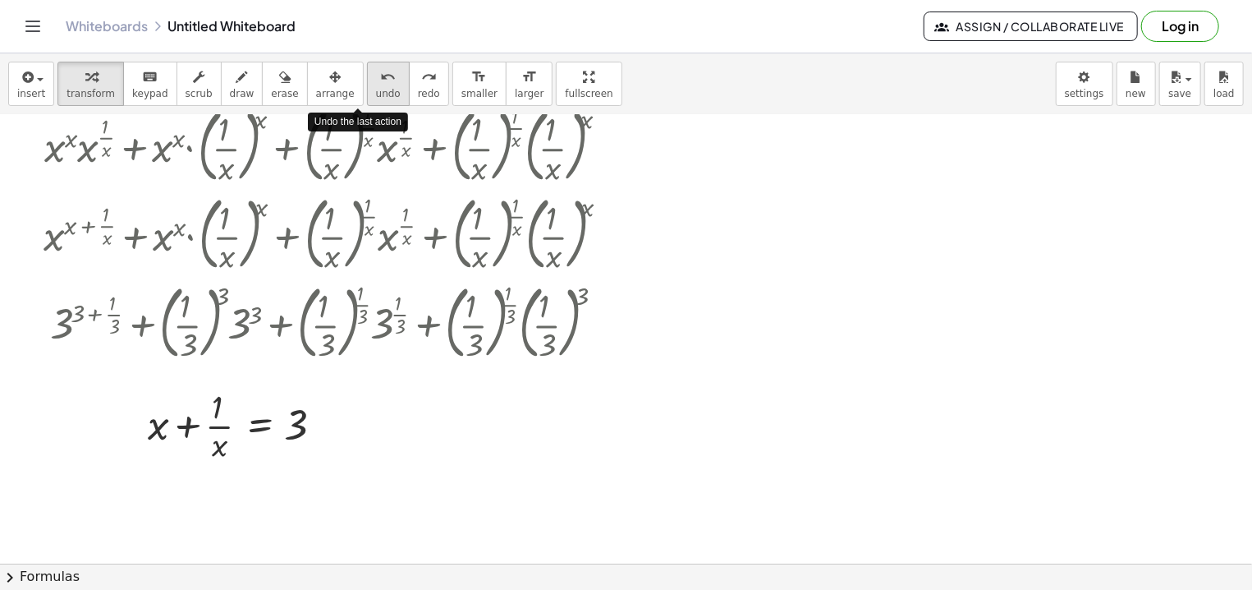
click at [380, 80] on icon "undo" at bounding box center [388, 77] width 16 height 20
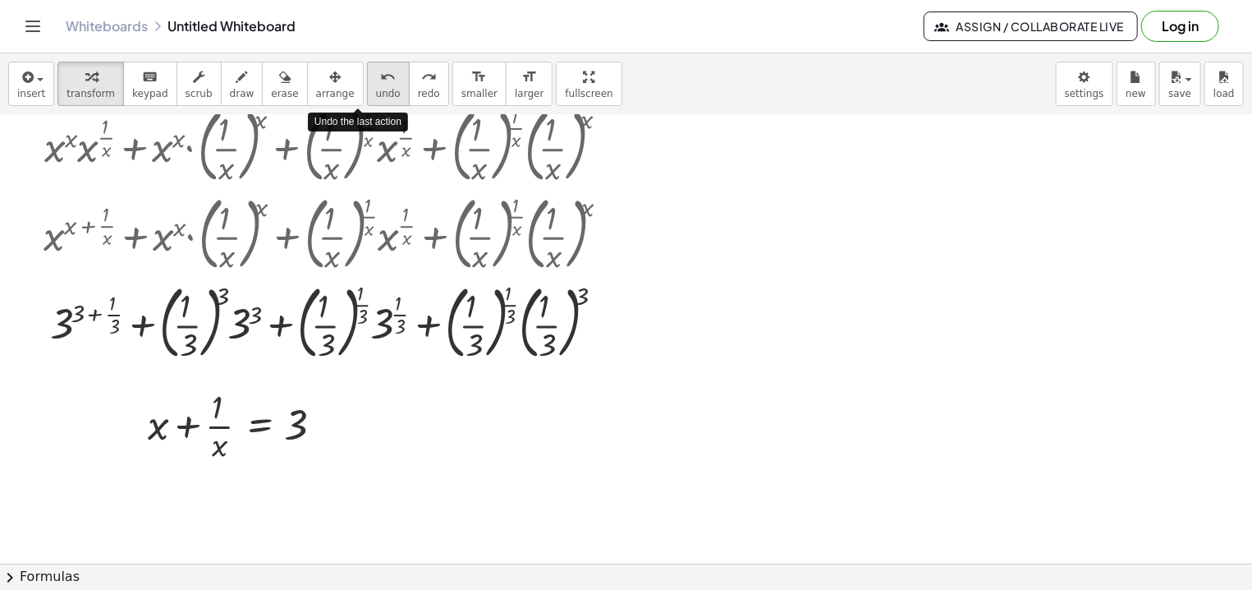
click at [380, 79] on icon "undo" at bounding box center [388, 77] width 16 height 20
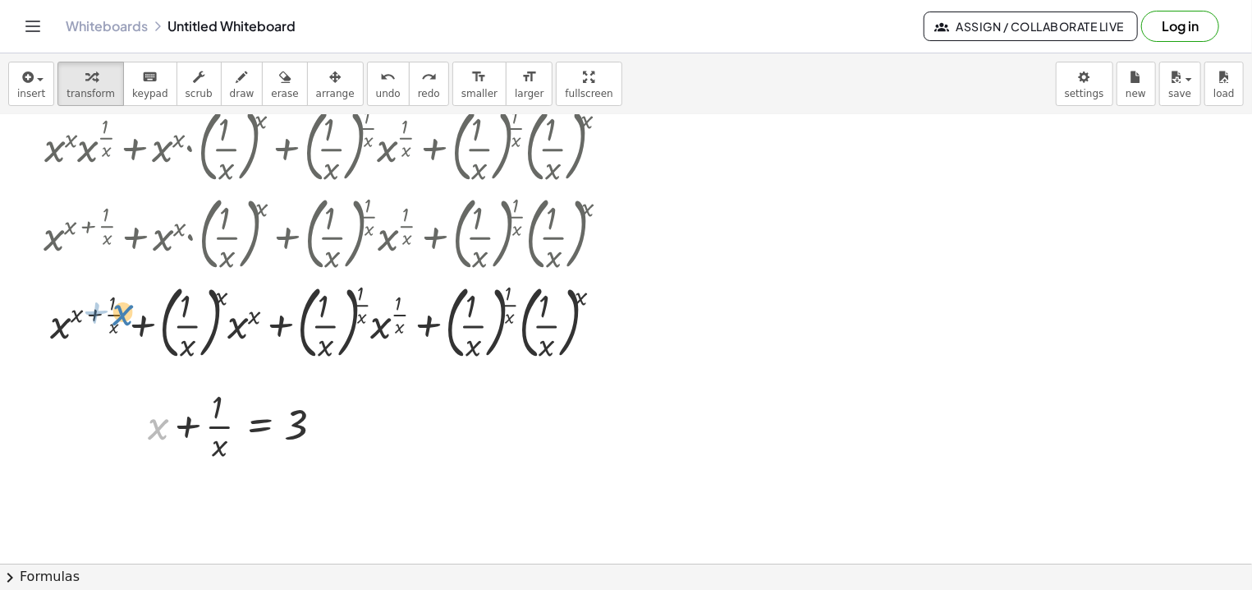
drag, startPoint x: 158, startPoint y: 428, endPoint x: 122, endPoint y: 315, distance: 118.7
click at [260, 426] on div "+ x + x + · 1 · x = 3" at bounding box center [260, 426] width 0 height 0
drag, startPoint x: 263, startPoint y: 423, endPoint x: 179, endPoint y: 364, distance: 102.5
click at [179, 365] on div "· ( + x x + ( · 1 · x ) ( · 1 · x ) ) · ( + x ( · 1 · x ) + ( · 1 · x ) x ) + ·…" at bounding box center [626, 476] width 1252 height 1143
drag, startPoint x: 259, startPoint y: 426, endPoint x: 149, endPoint y: 343, distance: 137.8
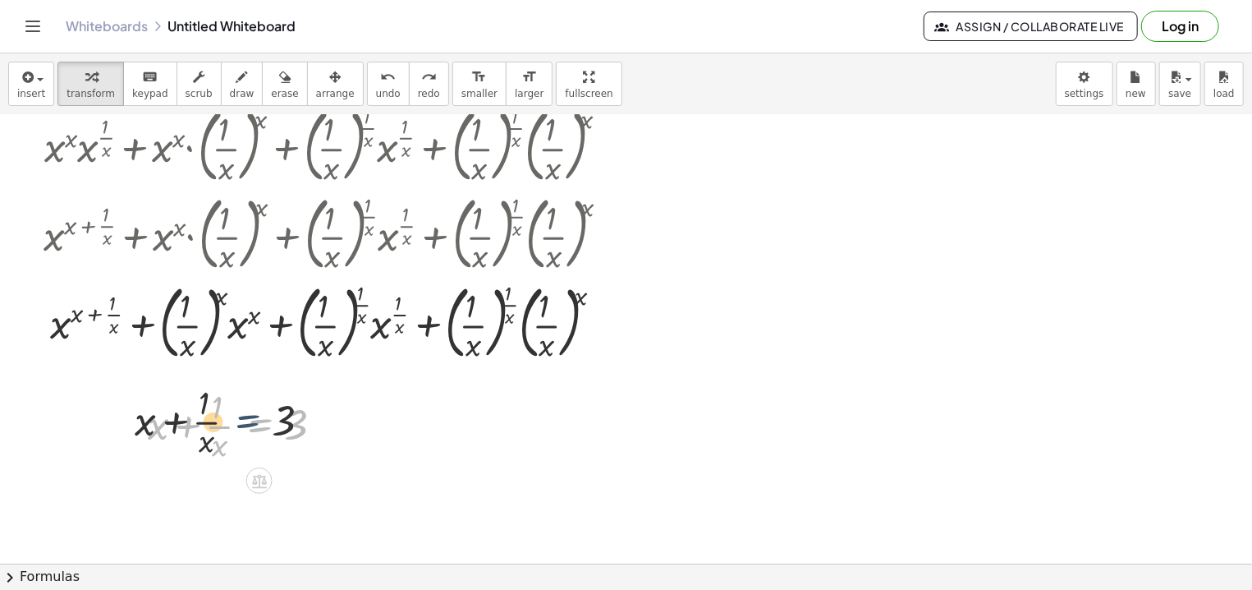
click at [149, 343] on div "· ( + x x + ( · 1 · x ) ( · 1 · x ) ) · ( + x ( · 1 · x ) + ( · 1 · x ) x ) + ·…" at bounding box center [626, 476] width 1252 height 1143
drag, startPoint x: 260, startPoint y: 427, endPoint x: 166, endPoint y: 315, distance: 146.9
click at [166, 315] on div "· ( + x x + ( · 1 · x ) ( · 1 · x ) ) · ( + x ( · 1 · x ) + ( · 1 · x ) x ) + ·…" at bounding box center [626, 476] width 1252 height 1143
drag, startPoint x: 193, startPoint y: 425, endPoint x: 328, endPoint y: 416, distance: 135.8
click at [328, 416] on div at bounding box center [241, 425] width 202 height 82
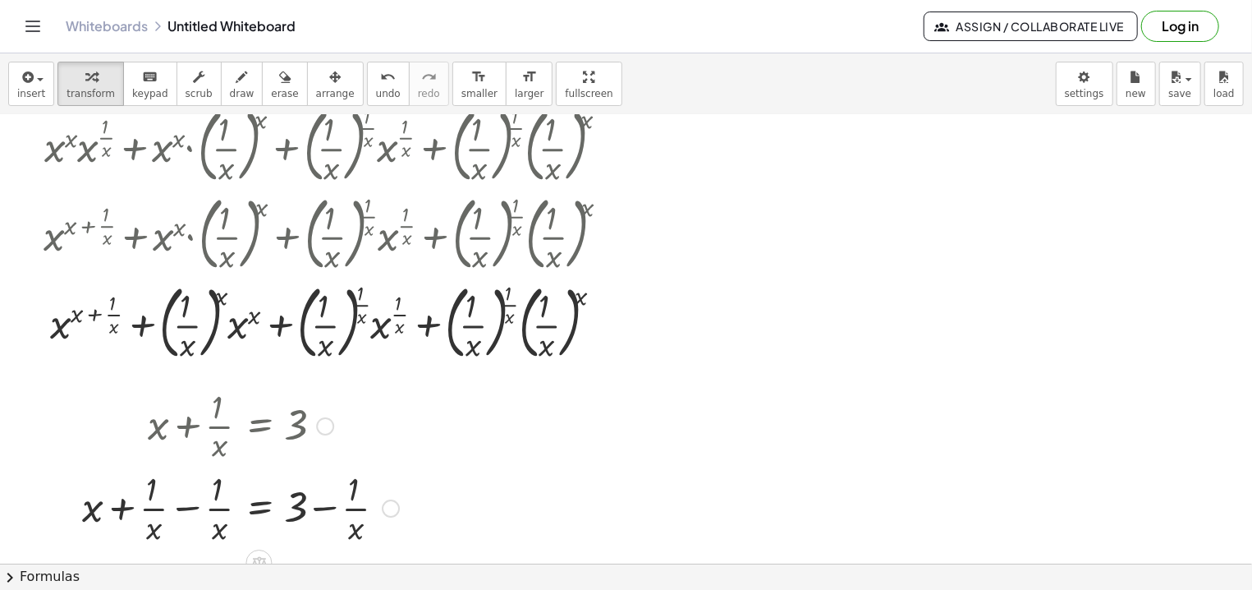
click at [191, 509] on div at bounding box center [240, 507] width 333 height 82
drag, startPoint x: 218, startPoint y: 517, endPoint x: 85, endPoint y: 345, distance: 218.3
click at [260, 508] on div "x x = 3 + − · 1 · x" at bounding box center [260, 508] width 0 height 0
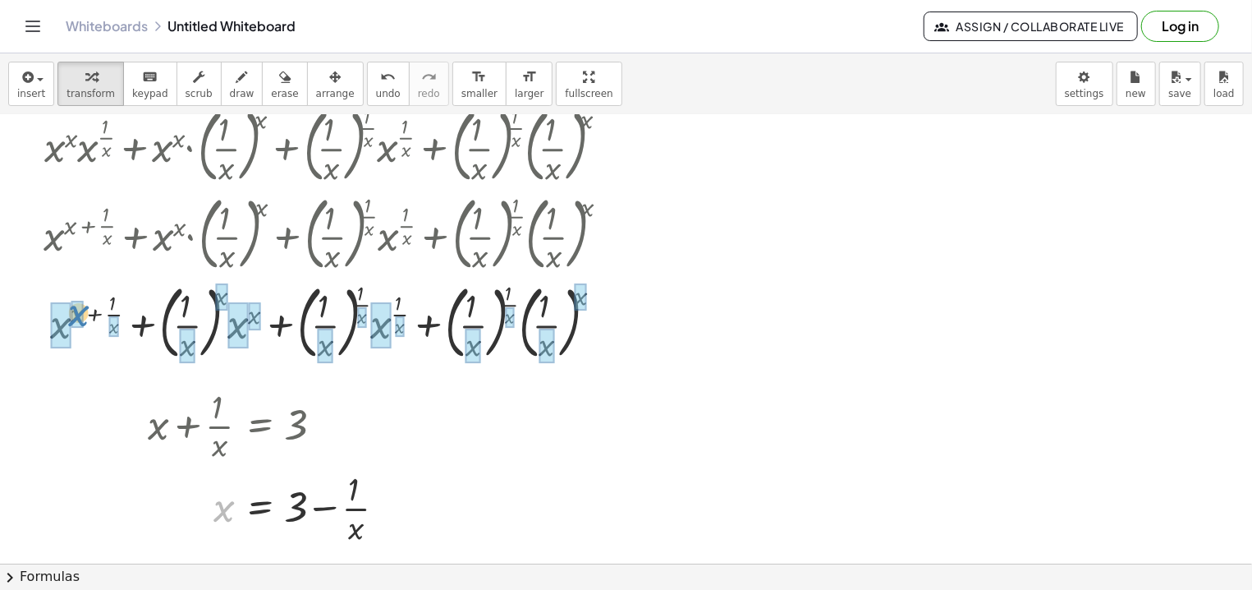
drag, startPoint x: 225, startPoint y: 517, endPoint x: 80, endPoint y: 321, distance: 243.6
click at [260, 508] on div "x x = 3 + − · 1 · x" at bounding box center [260, 508] width 0 height 0
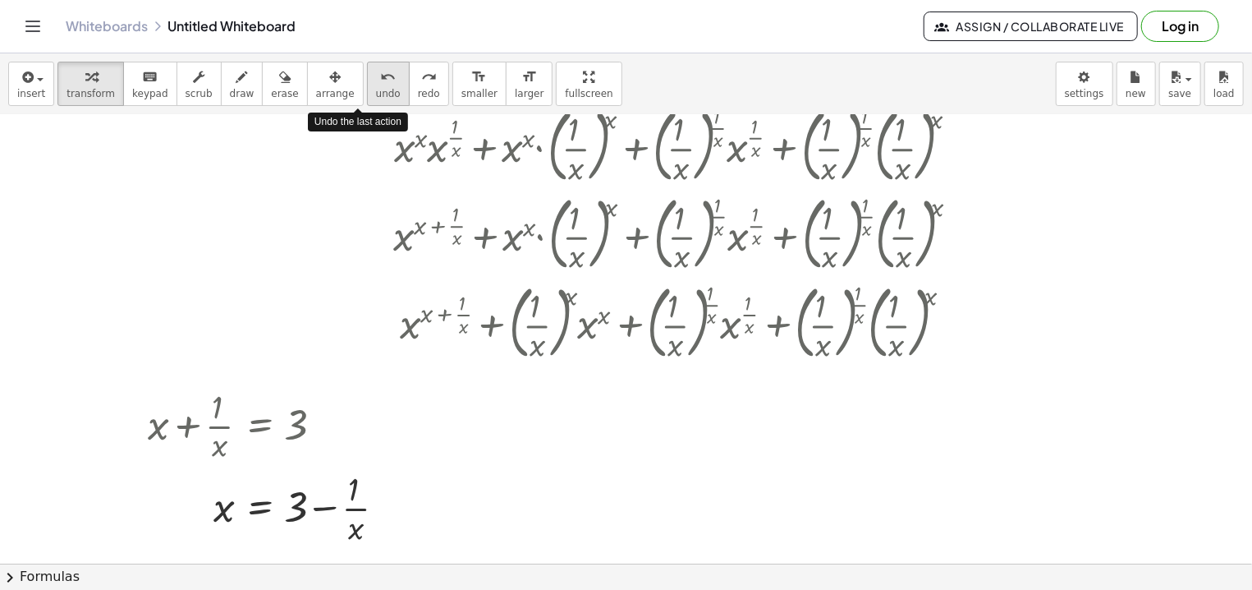
click at [380, 83] on icon "undo" at bounding box center [388, 77] width 16 height 20
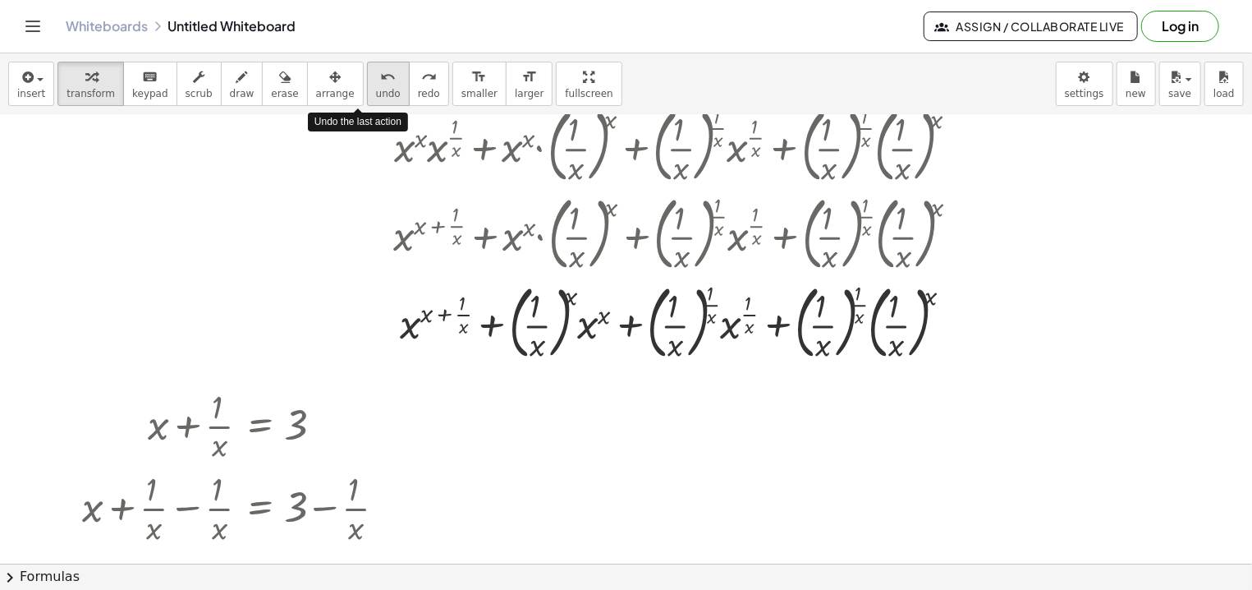
click at [380, 83] on icon "undo" at bounding box center [388, 77] width 16 height 20
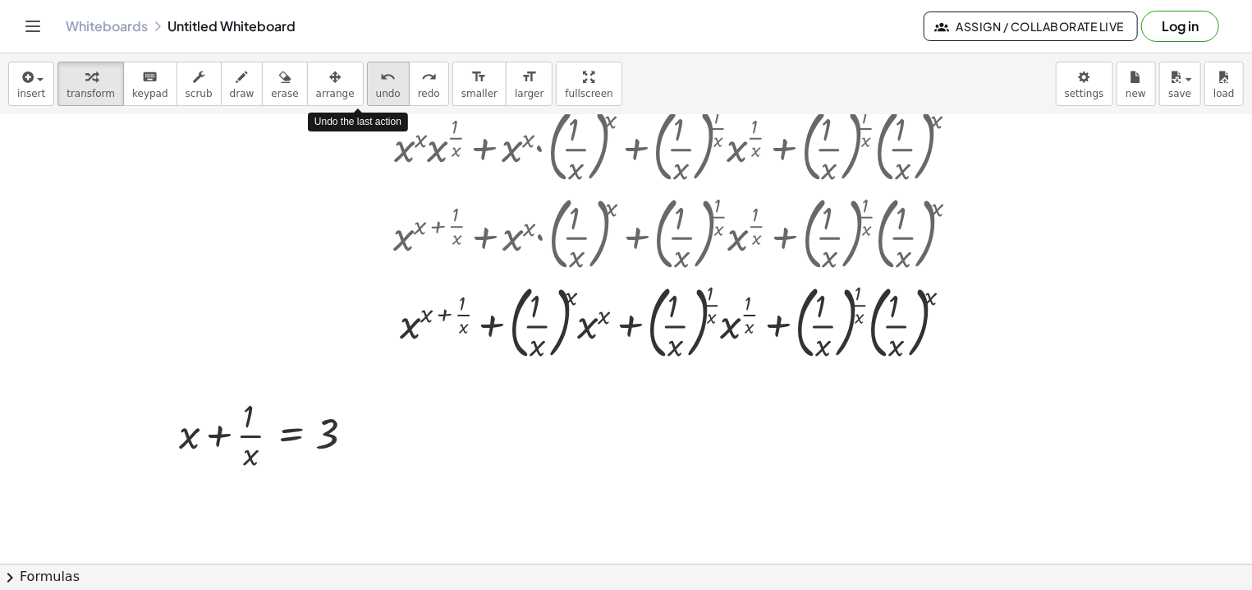
click at [380, 83] on icon "undo" at bounding box center [388, 77] width 16 height 20
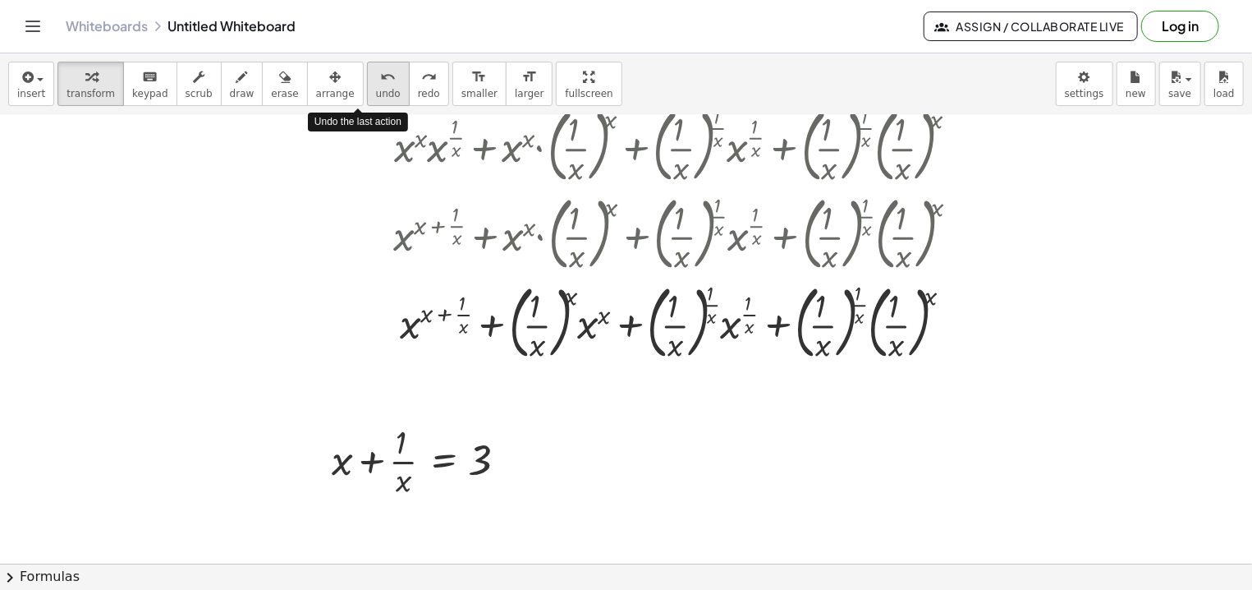
click at [380, 83] on icon "undo" at bounding box center [388, 77] width 16 height 20
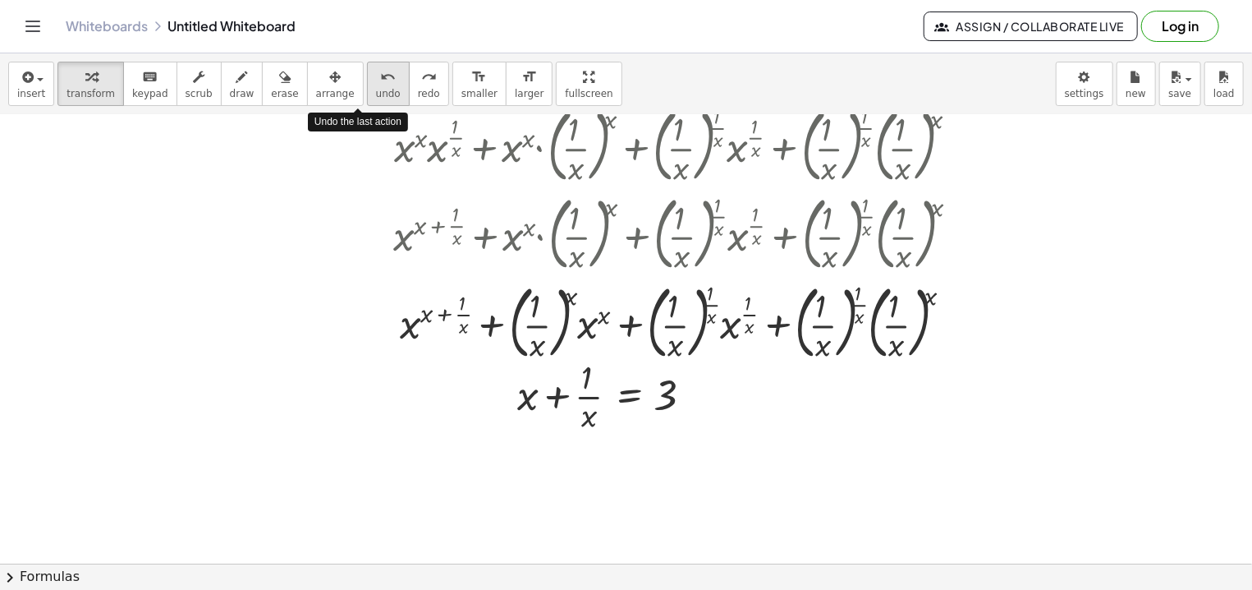
click at [380, 83] on icon "undo" at bounding box center [388, 77] width 16 height 20
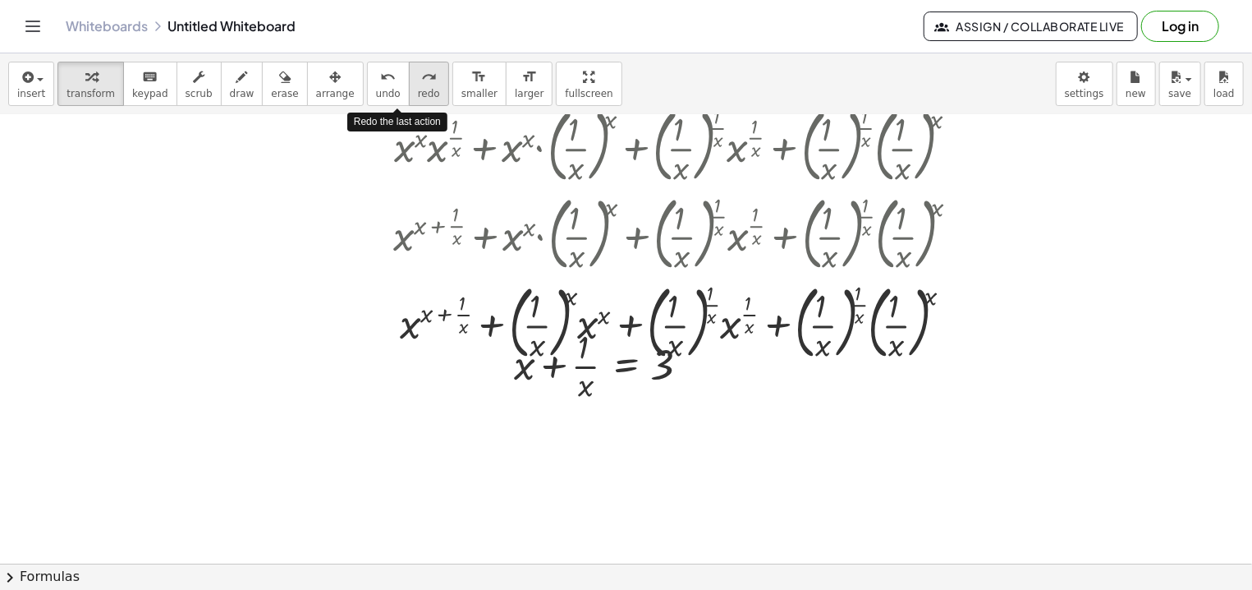
click at [421, 85] on icon "redo" at bounding box center [429, 77] width 16 height 20
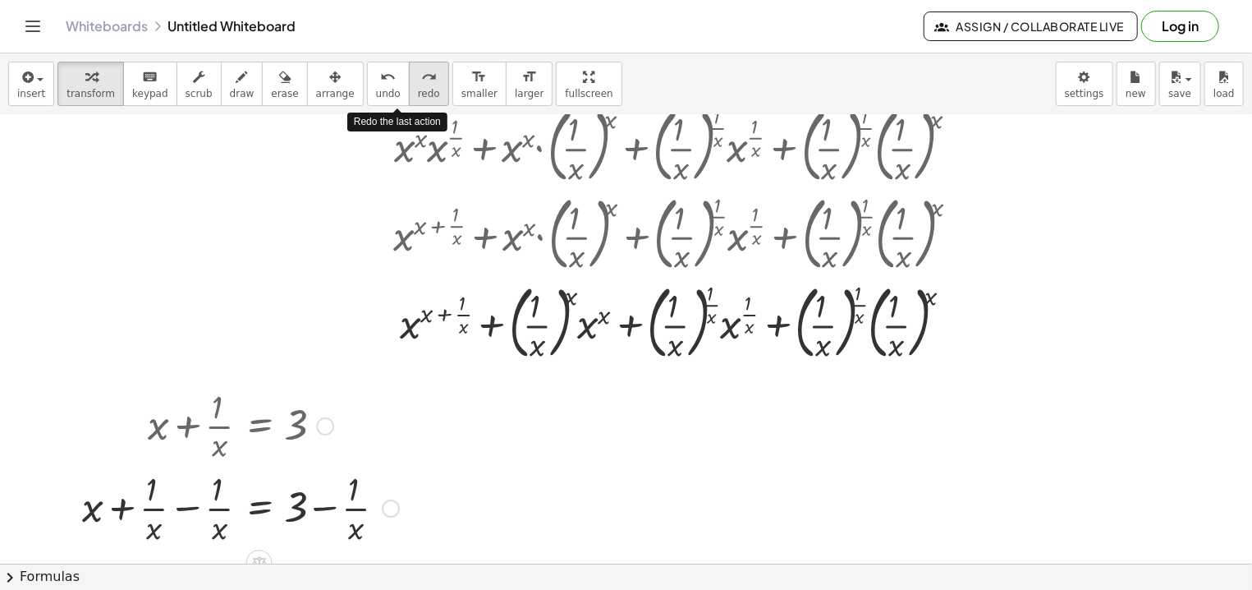
click at [421, 85] on icon "redo" at bounding box center [429, 77] width 16 height 20
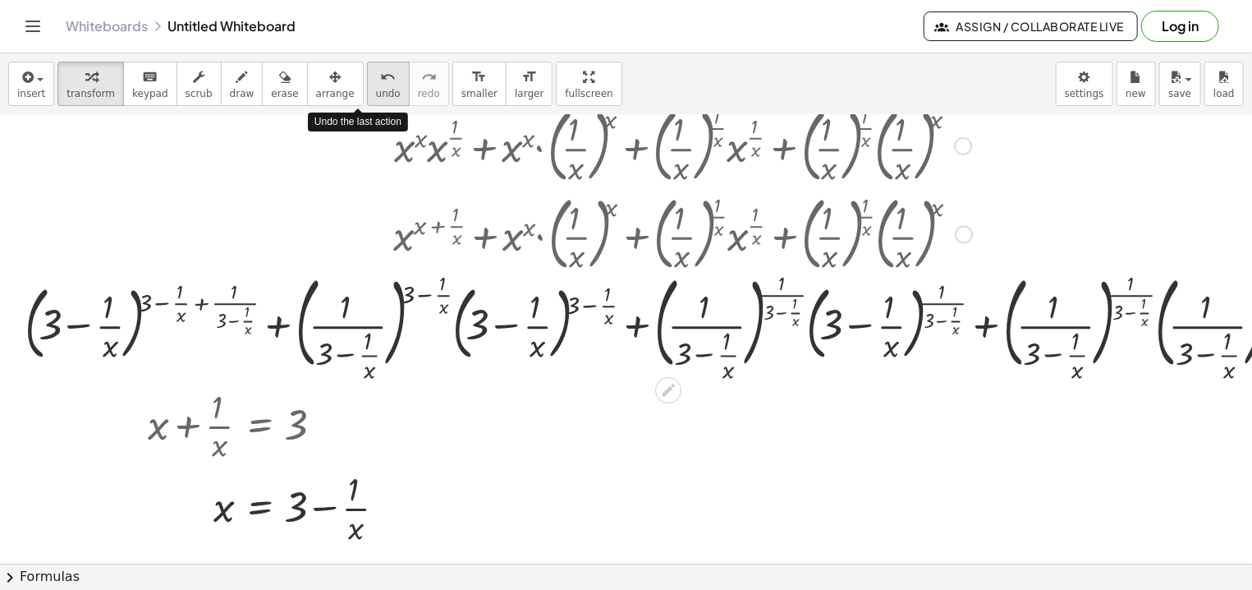
click at [380, 79] on icon "undo" at bounding box center [388, 77] width 16 height 20
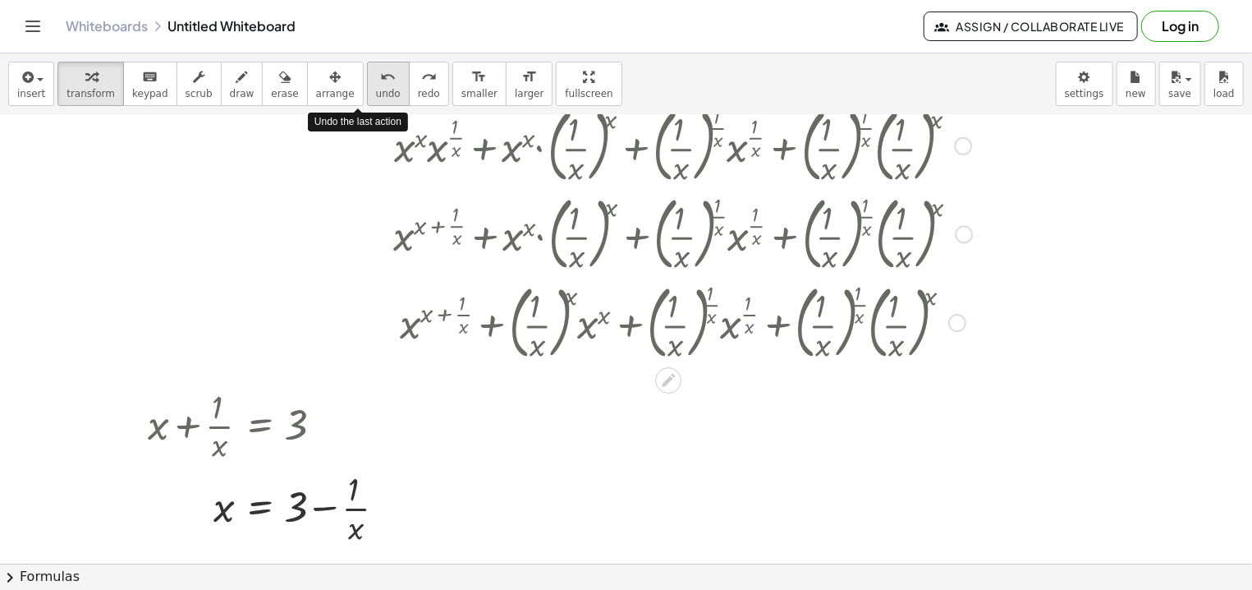
click at [376, 88] on span "undo" at bounding box center [388, 93] width 25 height 11
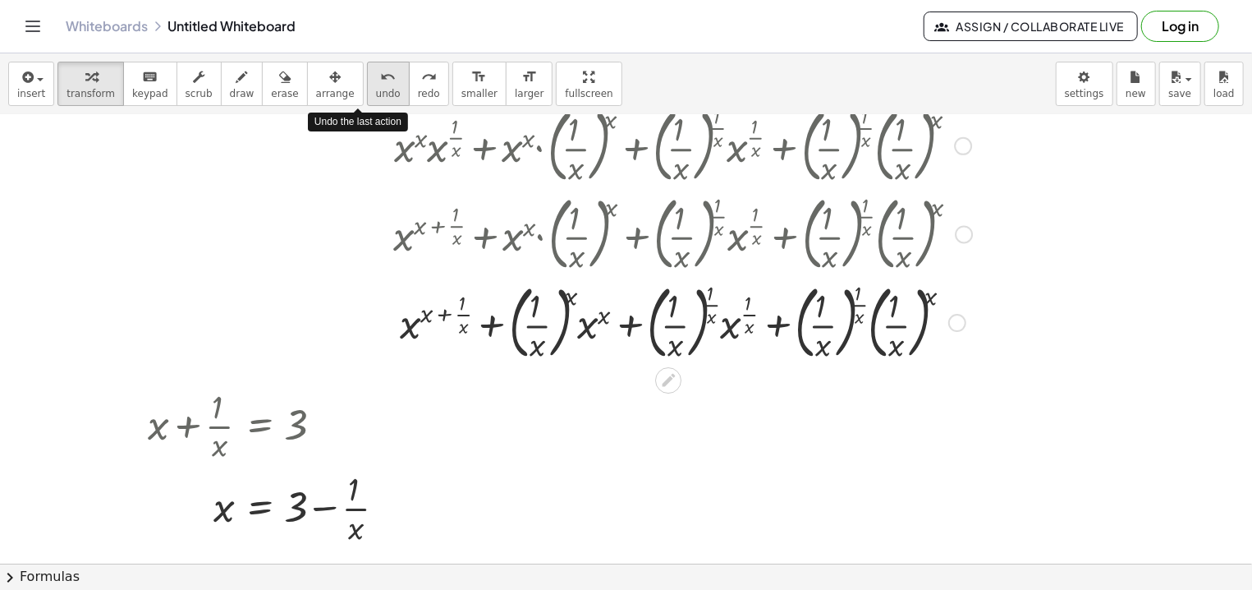
click at [376, 88] on span "undo" at bounding box center [388, 93] width 25 height 11
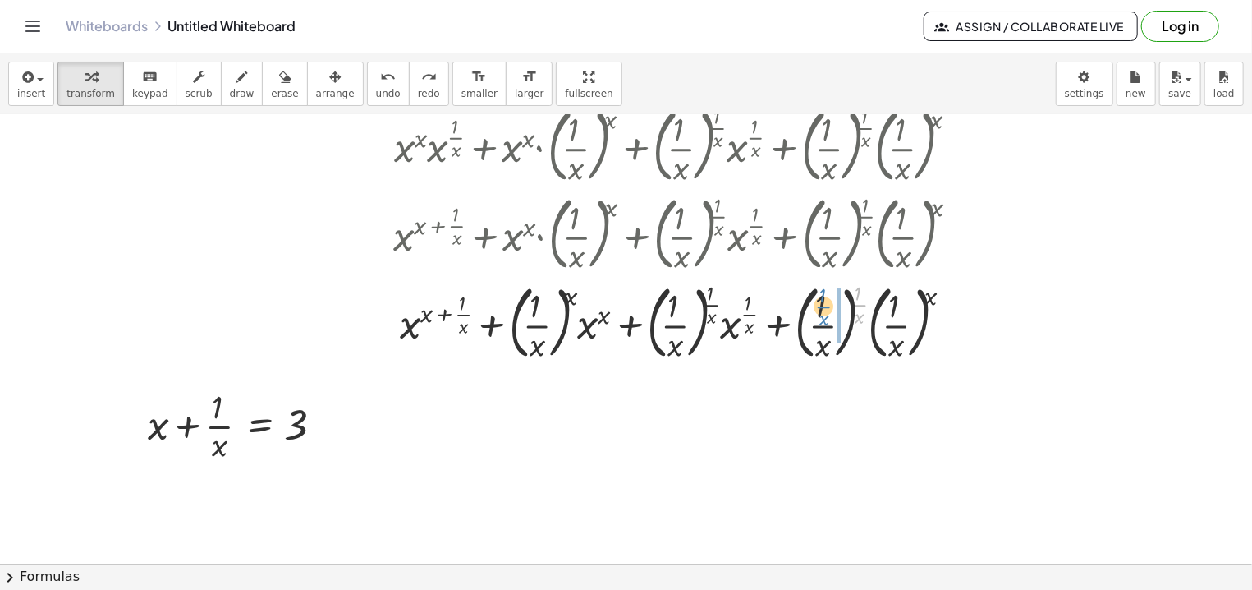
drag, startPoint x: 860, startPoint y: 301, endPoint x: 824, endPoint y: 304, distance: 36.2
click at [824, 304] on div at bounding box center [682, 321] width 595 height 89
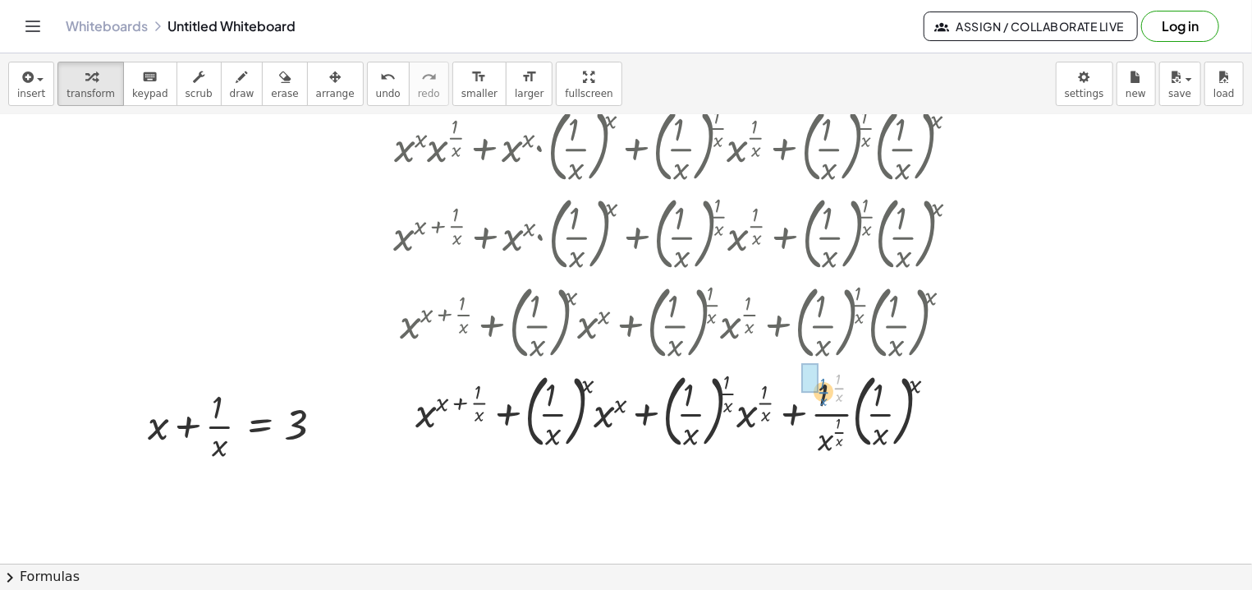
drag, startPoint x: 838, startPoint y: 387, endPoint x: 823, endPoint y: 392, distance: 16.4
click at [823, 392] on div at bounding box center [682, 412] width 595 height 94
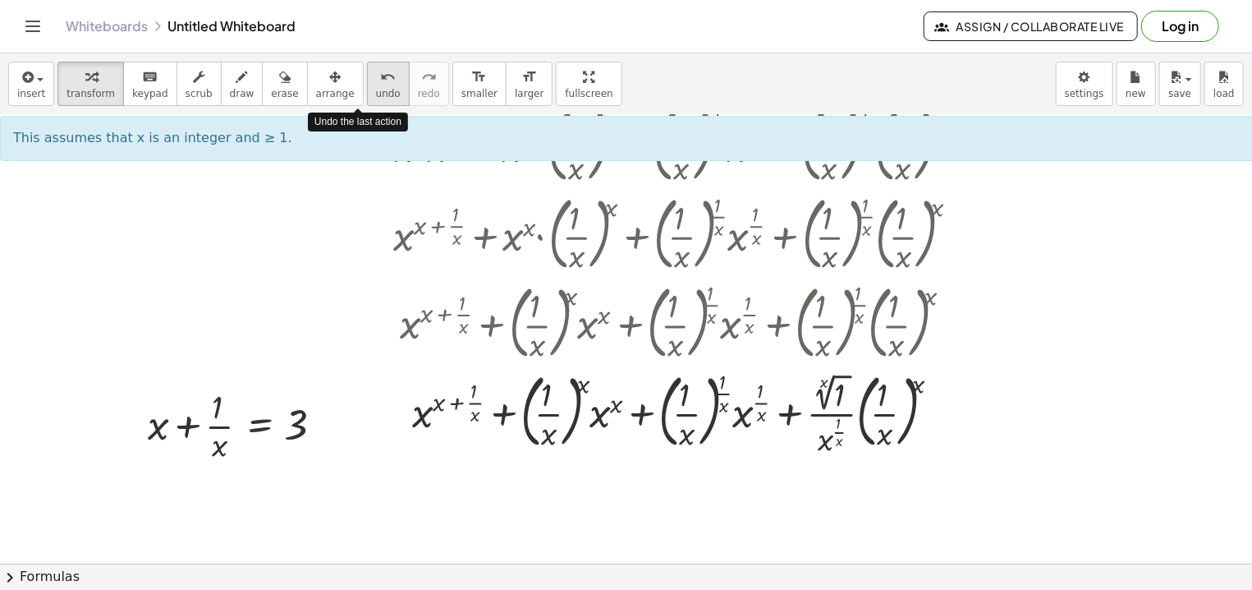
click at [376, 94] on span "undo" at bounding box center [388, 93] width 25 height 11
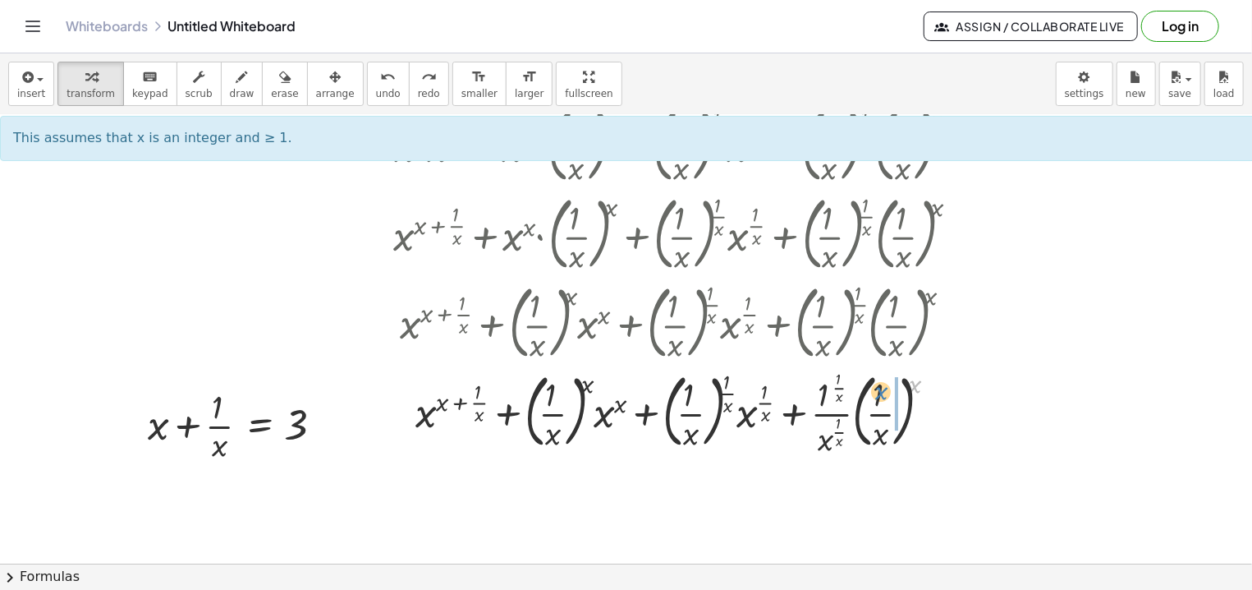
drag, startPoint x: 915, startPoint y: 388, endPoint x: 881, endPoint y: 396, distance: 34.5
click at [881, 397] on div at bounding box center [682, 412] width 587 height 94
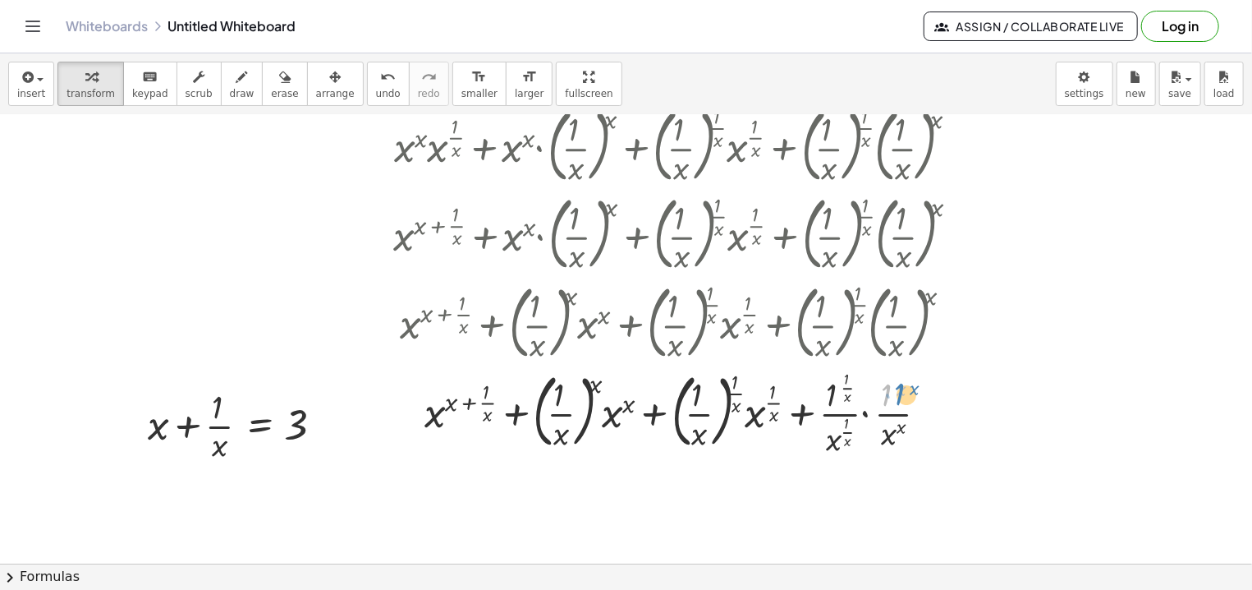
drag, startPoint x: 889, startPoint y: 393, endPoint x: 902, endPoint y: 393, distance: 13.2
click at [902, 393] on div at bounding box center [682, 412] width 595 height 94
drag, startPoint x: 902, startPoint y: 393, endPoint x: 889, endPoint y: 393, distance: 12.3
click at [668, 414] on div "x + x ( + x + · 1 · x ) + · ( · 1 · x ) x · x x + · ( · 1 · x ) ( · 1 · x ) · x…" at bounding box center [668, 414] width 0 height 0
drag, startPoint x: 849, startPoint y: 388, endPoint x: 836, endPoint y: 388, distance: 13.1
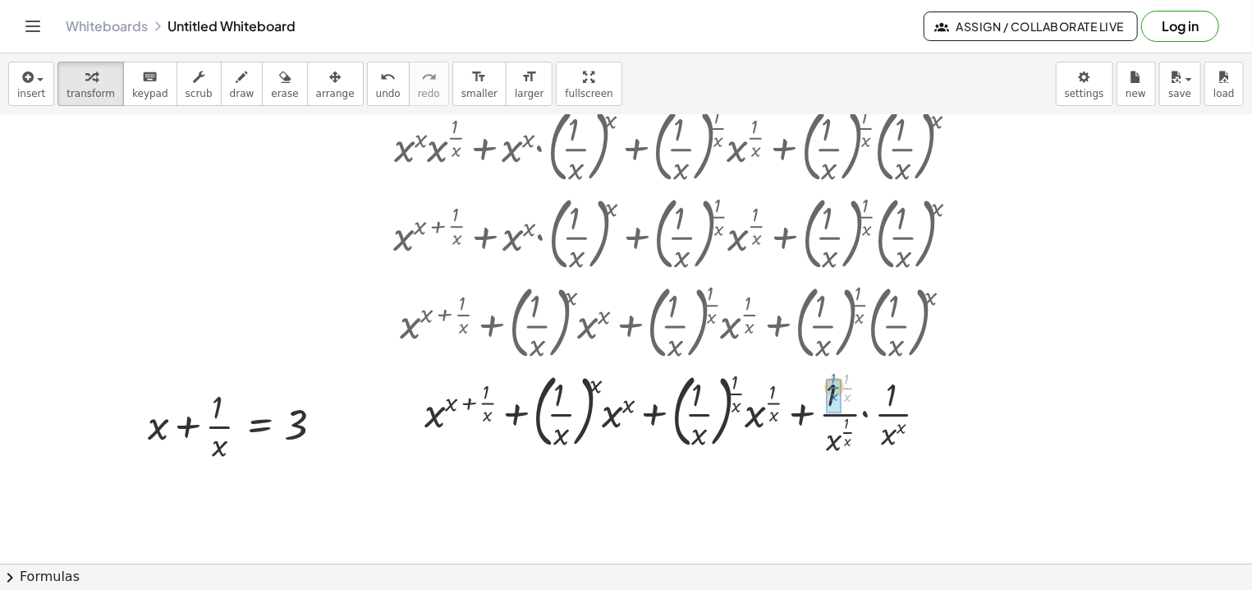
click at [668, 414] on div "( · 1 · x ) + x ( + x + · 1 · x ) + · ( · 1 · x ) x · x x + · ( · 1 · x ) ( · 1…" at bounding box center [668, 414] width 0 height 0
click at [866, 416] on div at bounding box center [682, 412] width 595 height 94
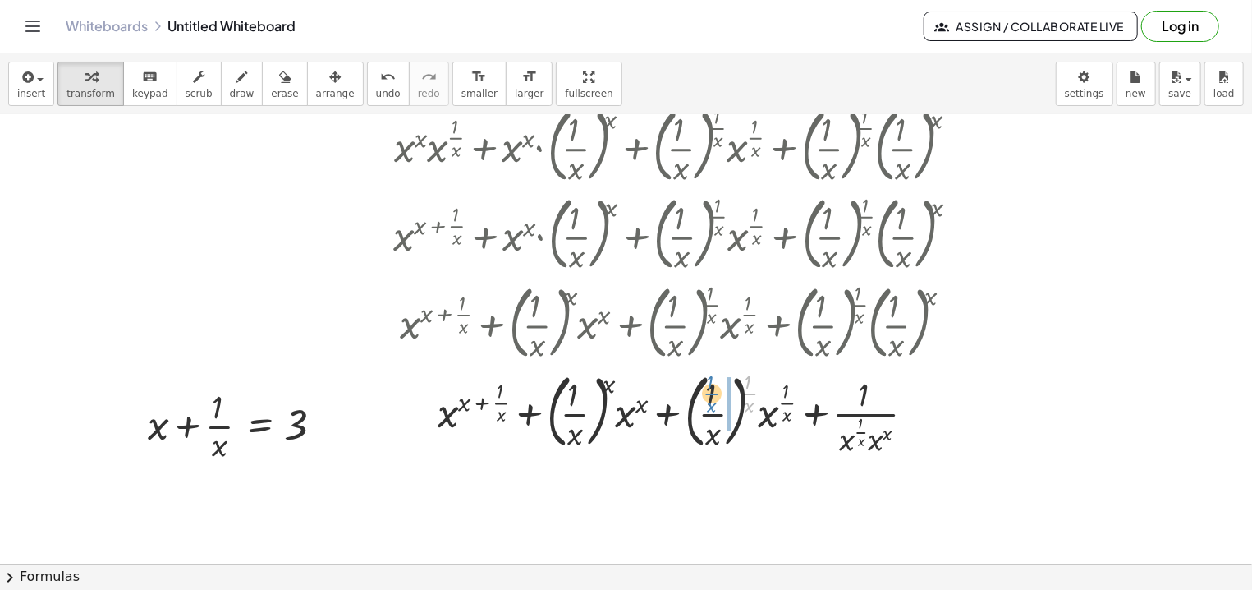
drag, startPoint x: 753, startPoint y: 394, endPoint x: 715, endPoint y: 395, distance: 37.8
click at [715, 396] on div at bounding box center [682, 412] width 595 height 94
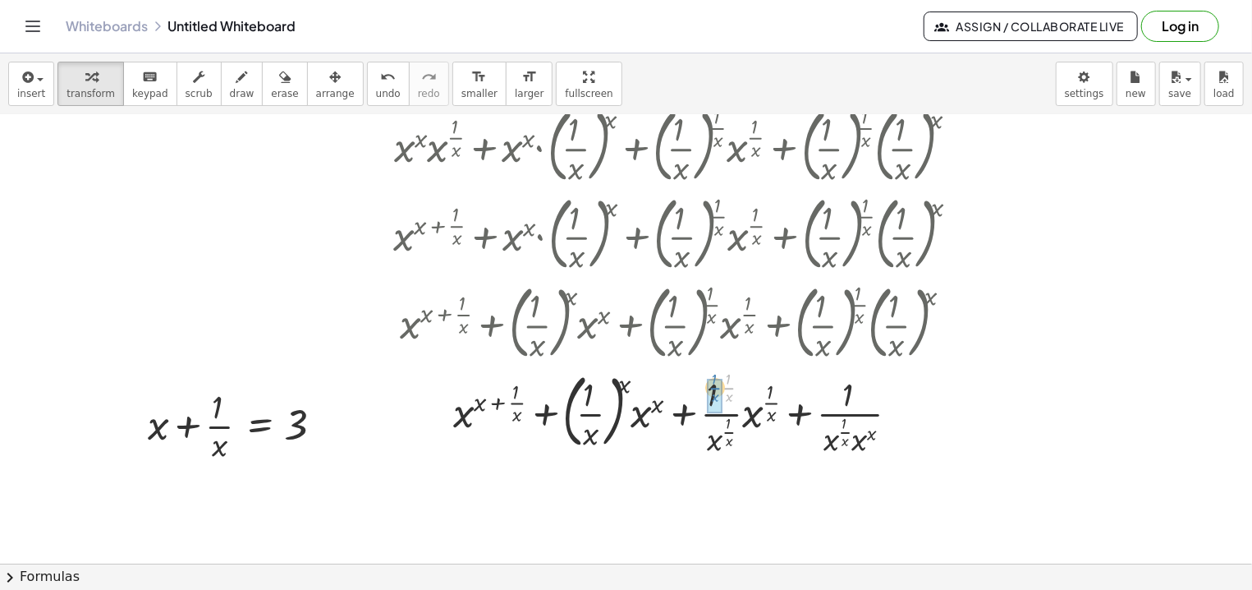
drag, startPoint x: 731, startPoint y: 388, endPoint x: 717, endPoint y: 388, distance: 14.0
click at [668, 414] on div "( · 1 · x ) + x ( + x + · 1 · x ) + · ( · 1 · x ) x · x x + · · 1 · x · x ( · 1…" at bounding box center [668, 414] width 0 height 0
drag, startPoint x: 752, startPoint y: 421, endPoint x: 717, endPoint y: 408, distance: 37.7
click at [717, 408] on div at bounding box center [682, 412] width 595 height 94
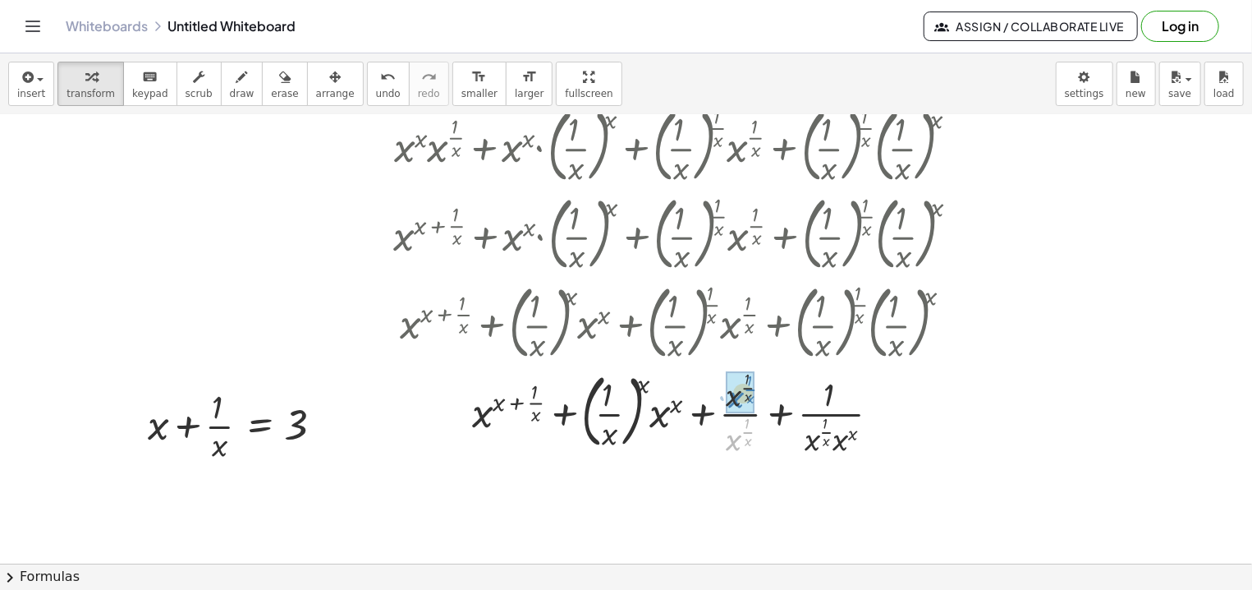
drag, startPoint x: 734, startPoint y: 441, endPoint x: 737, endPoint y: 399, distance: 42.0
click at [668, 414] on div "· x ( · 1 · x ) + x ( + x + · 1 · x ) + · ( · 1 · x ) x · x x + · x · x ( · 1 ·…" at bounding box center [668, 414] width 0 height 0
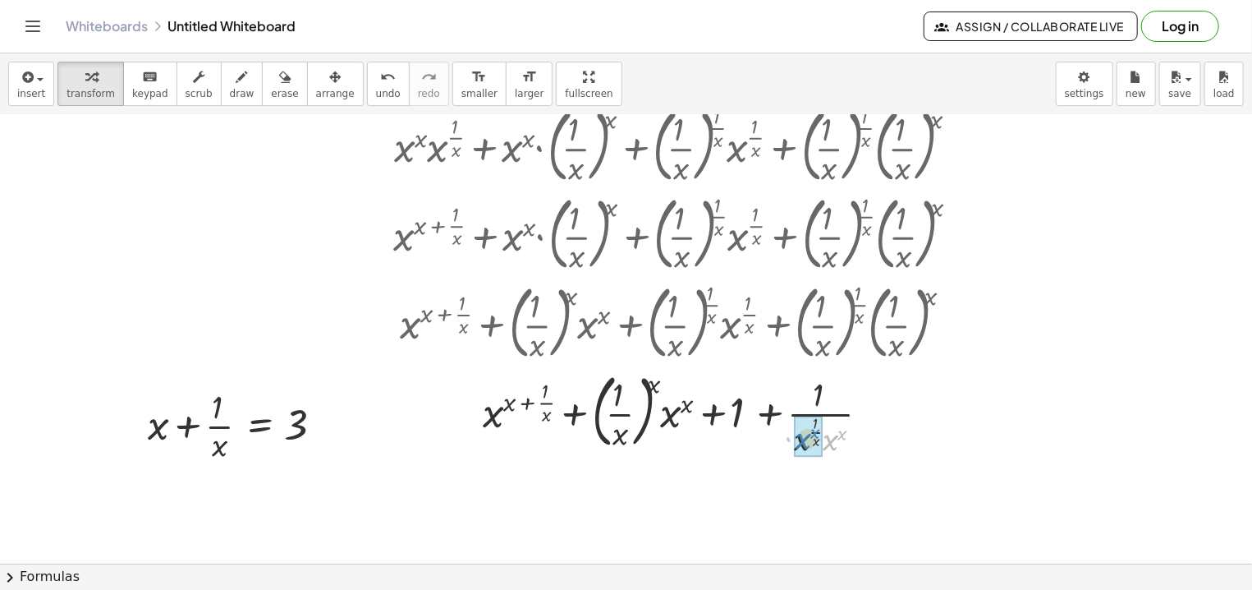
drag, startPoint x: 832, startPoint y: 443, endPoint x: 805, endPoint y: 442, distance: 27.1
click at [668, 414] on div "· x x + x ( + x + · 1 · x ) + · ( · 1 · x ) x · x x + + · x ( · 1 · x ) · 1 · x…" at bounding box center [668, 414] width 0 height 0
click at [188, 434] on div at bounding box center [241, 425] width 202 height 82
click at [158, 429] on div at bounding box center [241, 425] width 202 height 82
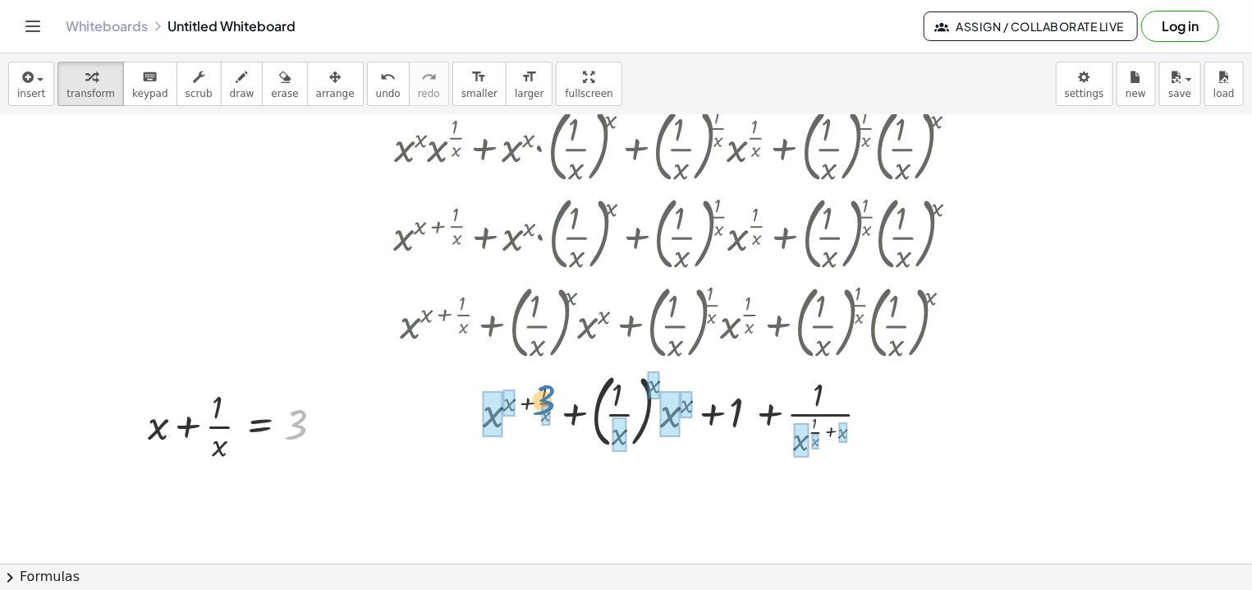
drag, startPoint x: 296, startPoint y: 428, endPoint x: 544, endPoint y: 404, distance: 249.2
click at [260, 426] on div "3 + x + · 1 · x = 3" at bounding box center [260, 426] width 0 height 0
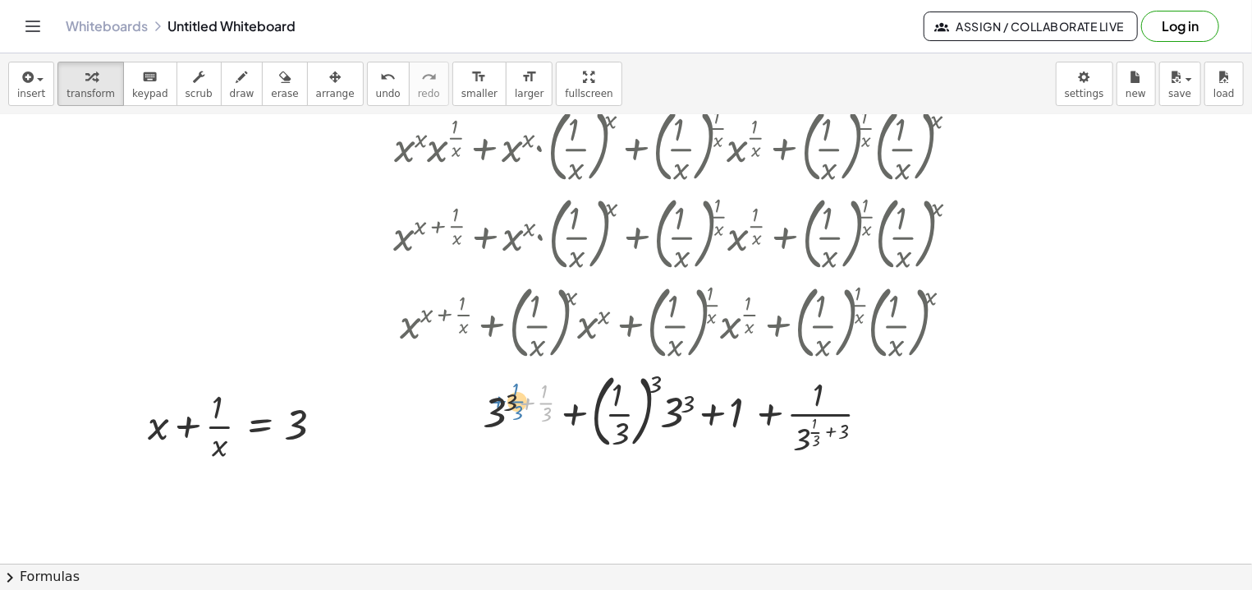
drag, startPoint x: 526, startPoint y: 402, endPoint x: 498, endPoint y: 402, distance: 28.8
click at [498, 402] on div at bounding box center [682, 412] width 595 height 94
drag, startPoint x: 551, startPoint y: 402, endPoint x: 525, endPoint y: 402, distance: 26.3
click at [525, 402] on div at bounding box center [682, 412] width 595 height 94
drag, startPoint x: 511, startPoint y: 403, endPoint x: 549, endPoint y: 400, distance: 37.9
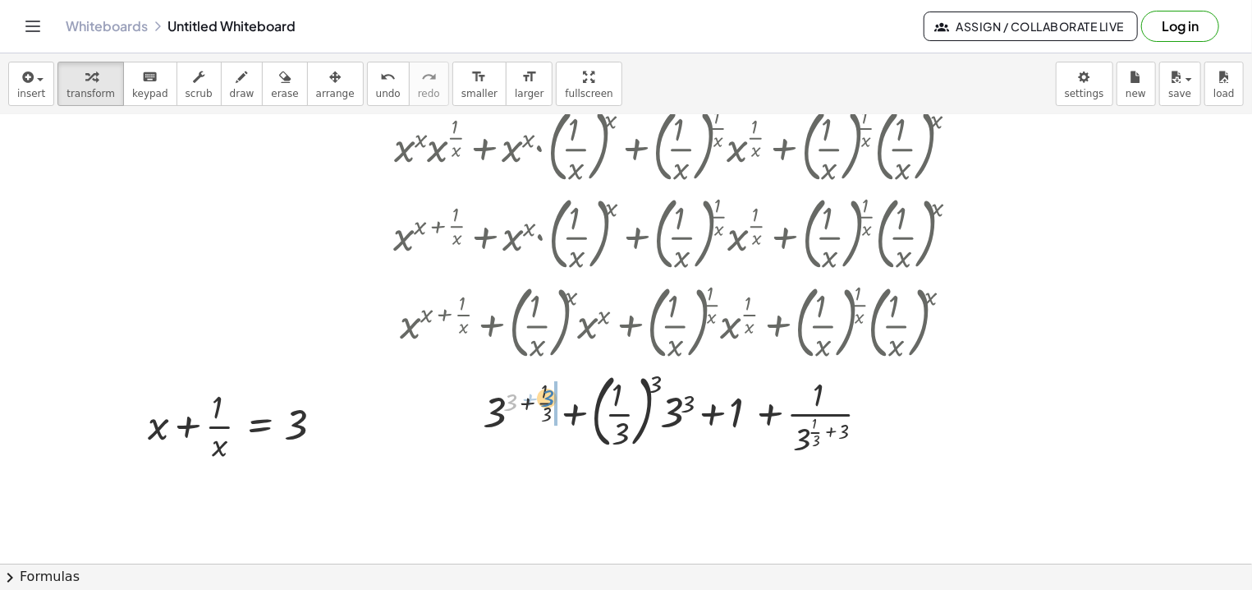
click at [549, 400] on div at bounding box center [682, 412] width 595 height 94
click at [534, 400] on div at bounding box center [682, 412] width 595 height 94
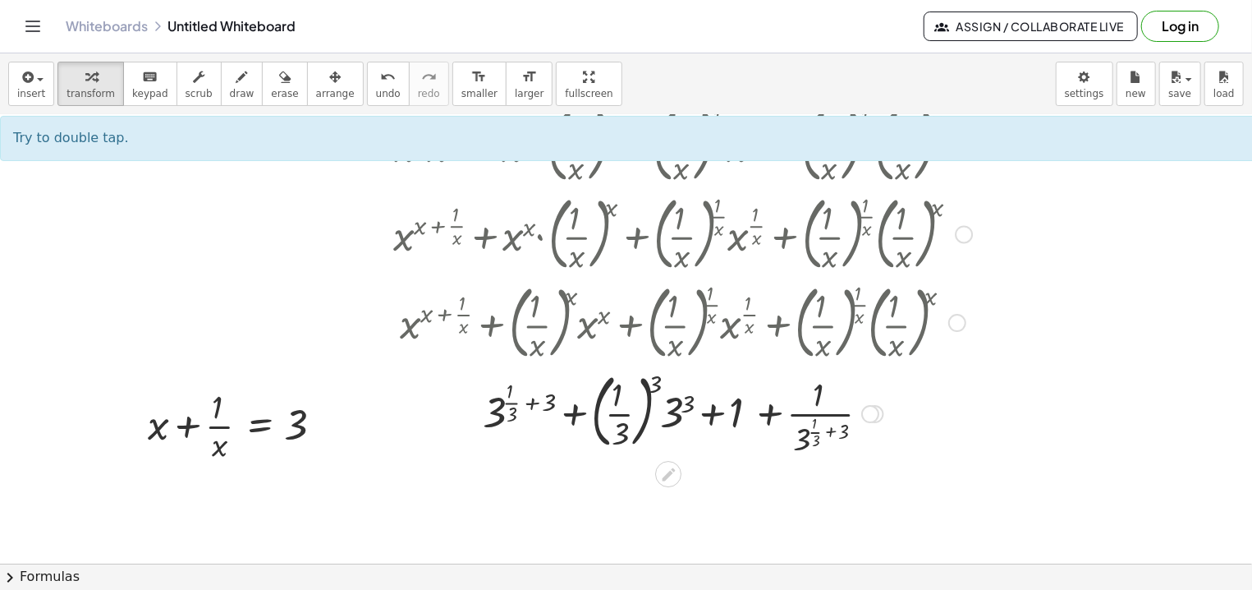
click at [534, 407] on div at bounding box center [682, 412] width 595 height 94
drag, startPoint x: 653, startPoint y: 388, endPoint x: 623, endPoint y: 399, distance: 31.7
click at [623, 399] on div at bounding box center [682, 412] width 595 height 94
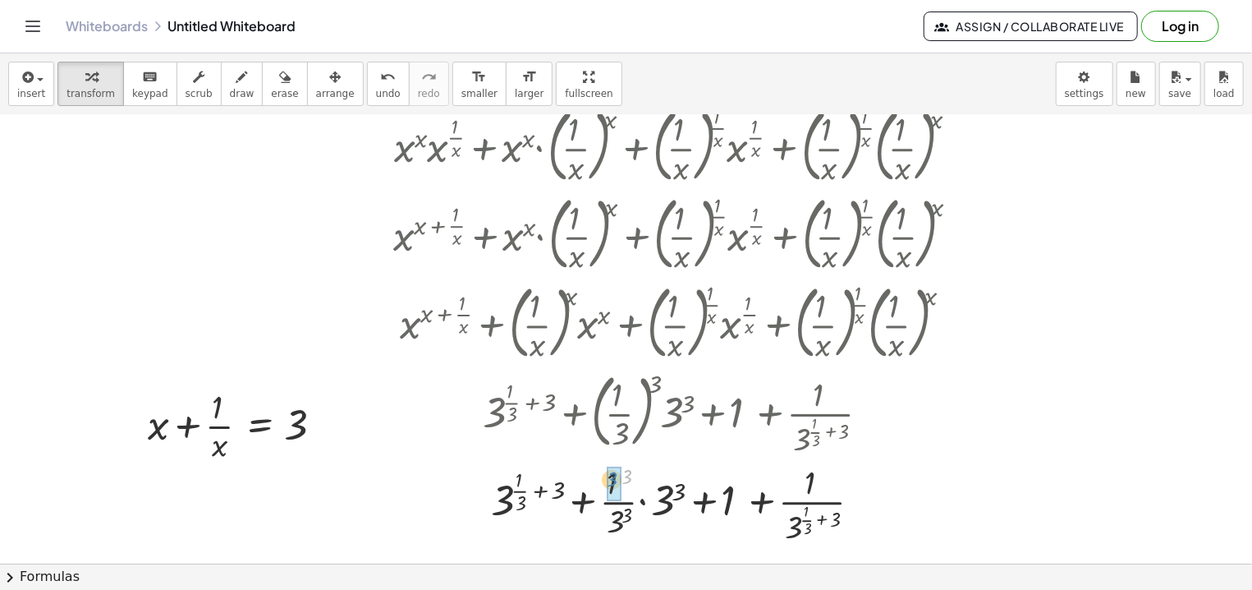
drag, startPoint x: 627, startPoint y: 479, endPoint x: 619, endPoint y: 480, distance: 8.3
click at [668, 505] on div "3 + ( + + · 1 · ) + · · 1 · · + + · ( · 1 · ) · 1 1 + + 3 3 3 3 3 3 3 3 3 3 3" at bounding box center [668, 505] width 0 height 0
drag, startPoint x: 678, startPoint y: 498, endPoint x: 660, endPoint y: 498, distance: 17.2
click at [668, 505] on div "3 + ( + + · 1 · ) + · · 1 · · + + · ( · 1 · ) · 1 1 + + 3 3 3 3 3 3 3 3 3 3" at bounding box center [668, 505] width 0 height 0
drag, startPoint x: 826, startPoint y: 519, endPoint x: 808, endPoint y: 519, distance: 18.1
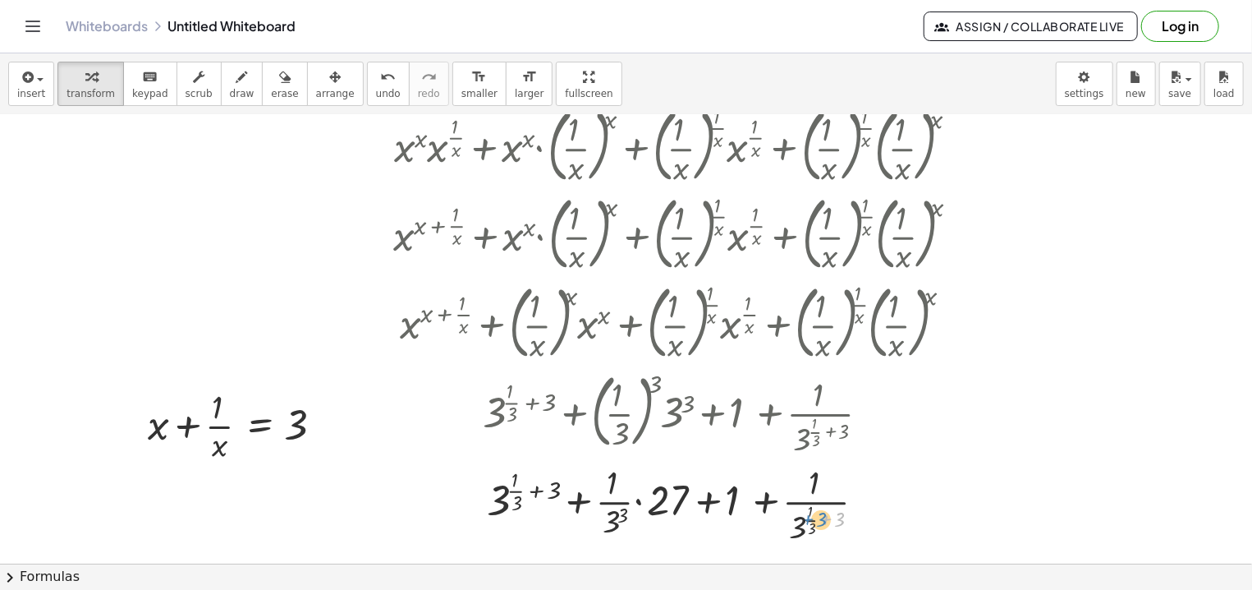
click at [808, 519] on div at bounding box center [682, 504] width 595 height 88
drag, startPoint x: 827, startPoint y: 517, endPoint x: 802, endPoint y: 512, distance: 25.9
click at [802, 512] on div at bounding box center [682, 504] width 595 height 88
click at [826, 518] on div at bounding box center [682, 504] width 595 height 88
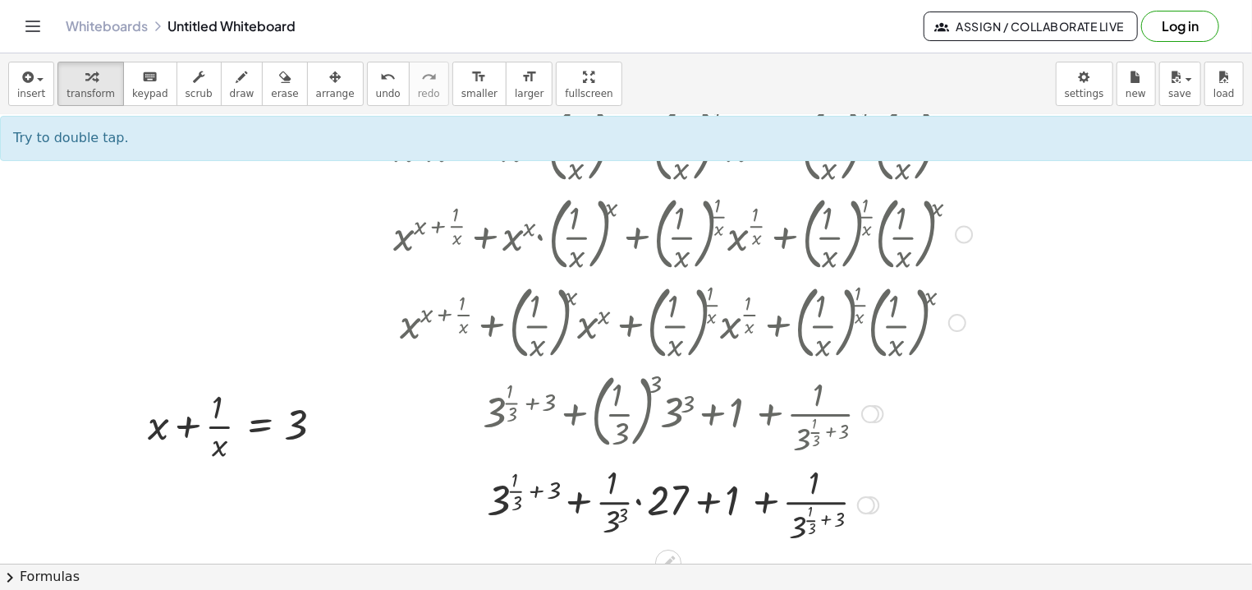
click at [535, 491] on div at bounding box center [682, 504] width 595 height 88
drag, startPoint x: 517, startPoint y: 488, endPoint x: 540, endPoint y: 489, distance: 23.8
click at [540, 489] on div at bounding box center [682, 504] width 595 height 88
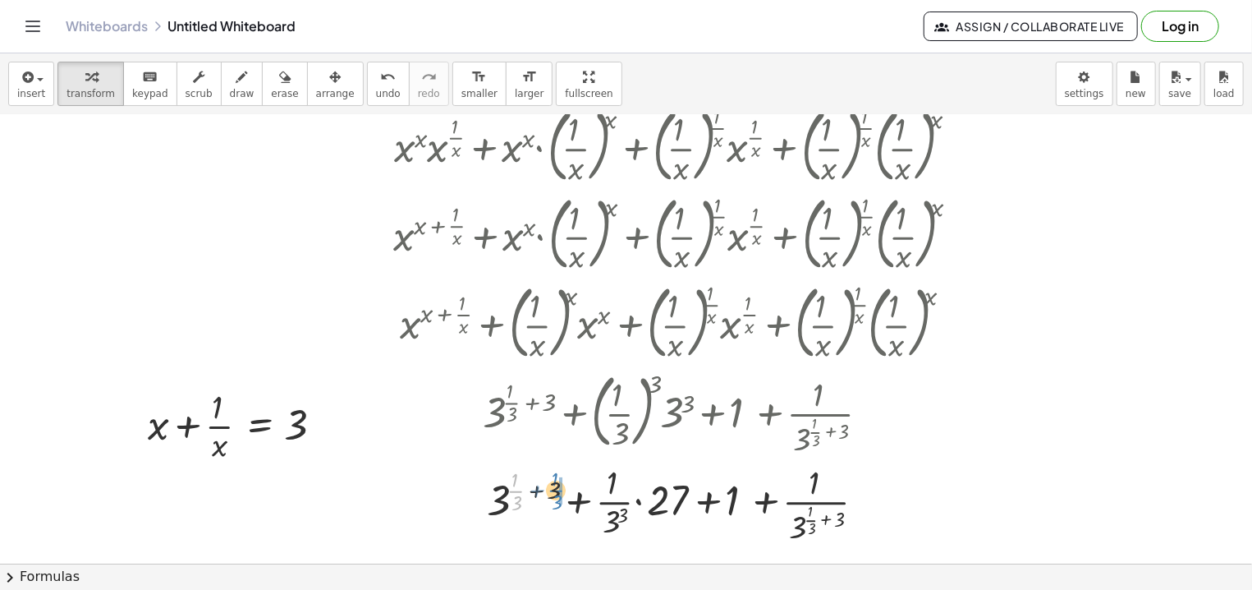
drag, startPoint x: 517, startPoint y: 489, endPoint x: 558, endPoint y: 489, distance: 40.2
click at [558, 490] on div at bounding box center [682, 504] width 595 height 88
drag, startPoint x: 552, startPoint y: 489, endPoint x: 531, endPoint y: 489, distance: 20.5
click at [531, 490] on div at bounding box center [682, 504] width 595 height 88
drag, startPoint x: 549, startPoint y: 503, endPoint x: 511, endPoint y: 488, distance: 41.3
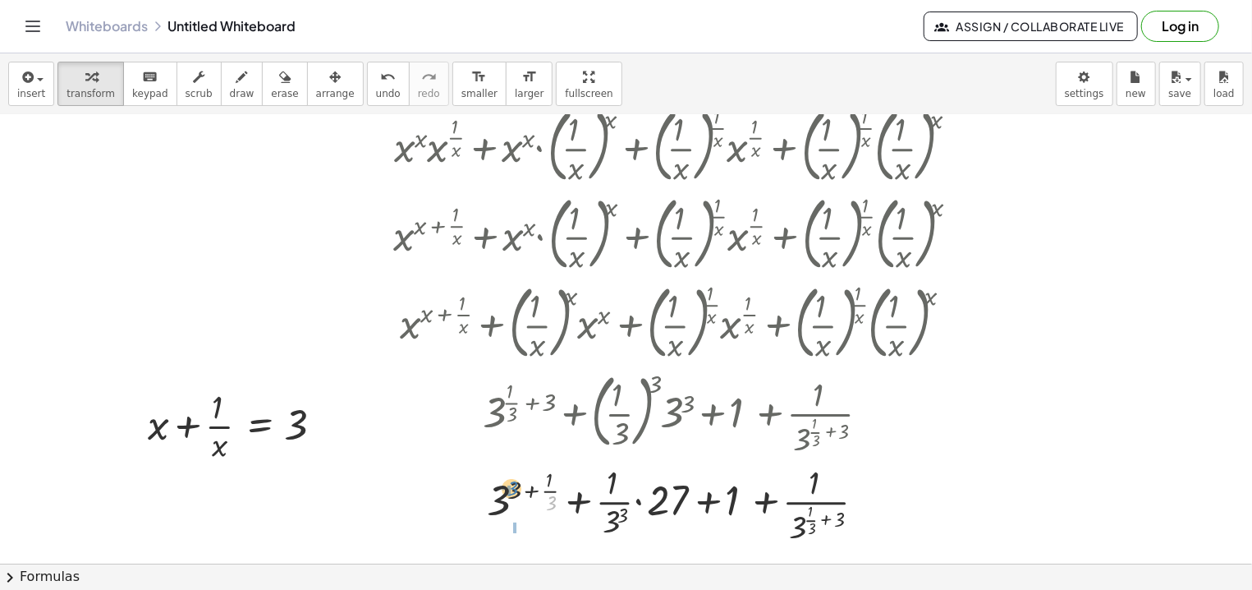
click at [511, 488] on div at bounding box center [682, 504] width 595 height 88
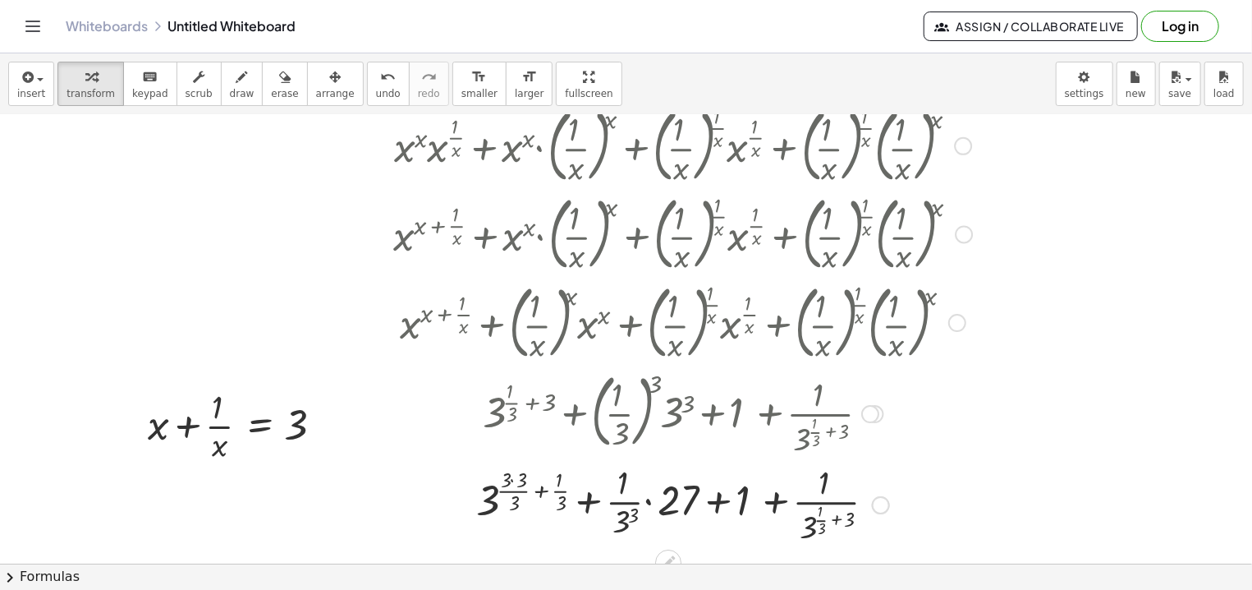
click at [541, 491] on div at bounding box center [682, 504] width 595 height 88
click at [542, 481] on div at bounding box center [682, 504] width 595 height 88
click at [519, 477] on div at bounding box center [682, 504] width 595 height 88
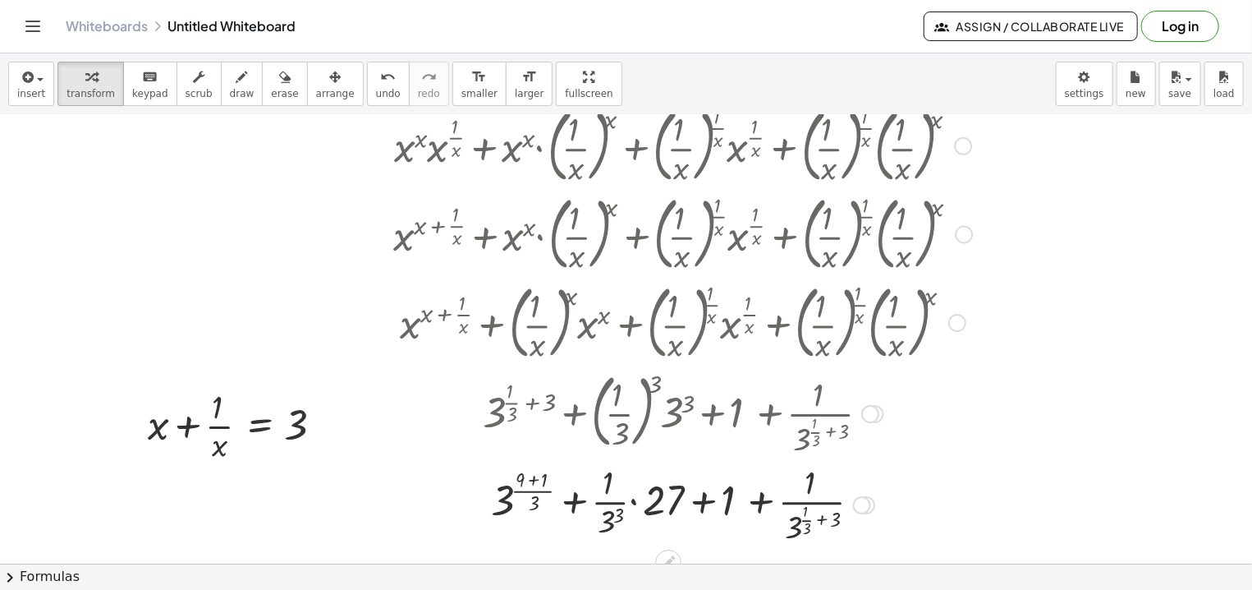
click at [531, 480] on div at bounding box center [682, 504] width 595 height 88
drag, startPoint x: 609, startPoint y: 514, endPoint x: 600, endPoint y: 514, distance: 9.0
click at [668, 505] on div "3 + ( ) + · · 1 · · + + · ( · 1 · ) · 1 1 + + 3 3 3 3 3 3 [DATE]" at bounding box center [668, 505] width 0 height 0
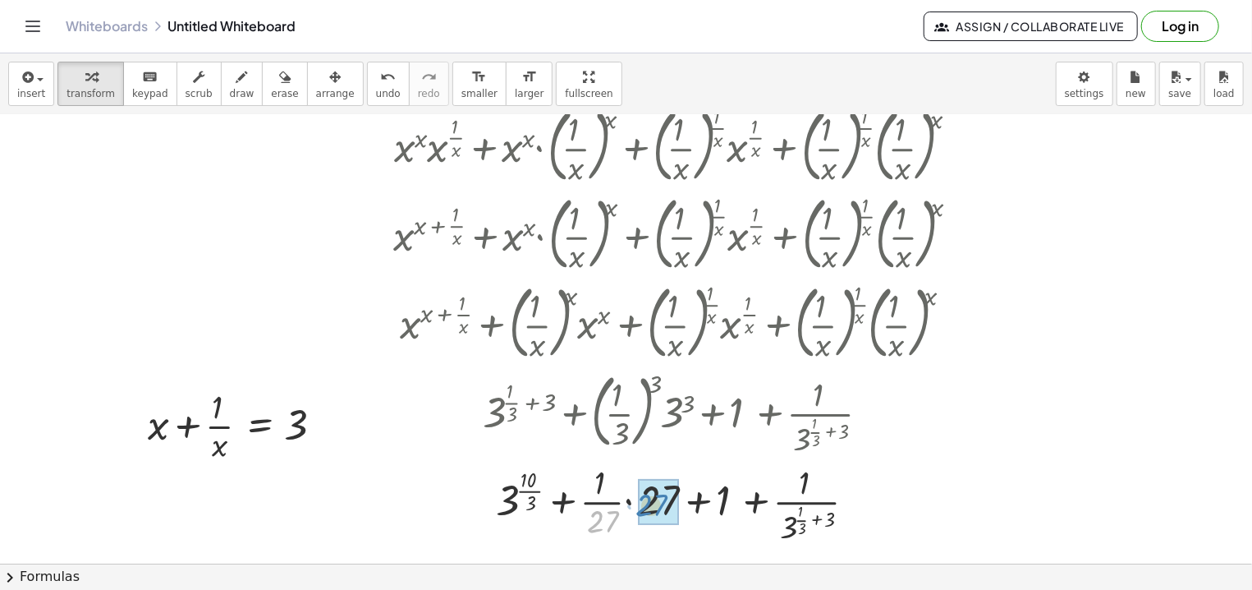
drag, startPoint x: 606, startPoint y: 521, endPoint x: 655, endPoint y: 506, distance: 51.7
click at [668, 505] on div "· 27 + ( ) + · · 1 · · + + · ( · 1 · ) · 1 1 + + 3 3 3 3 [DATE] 27" at bounding box center [668, 505] width 0 height 0
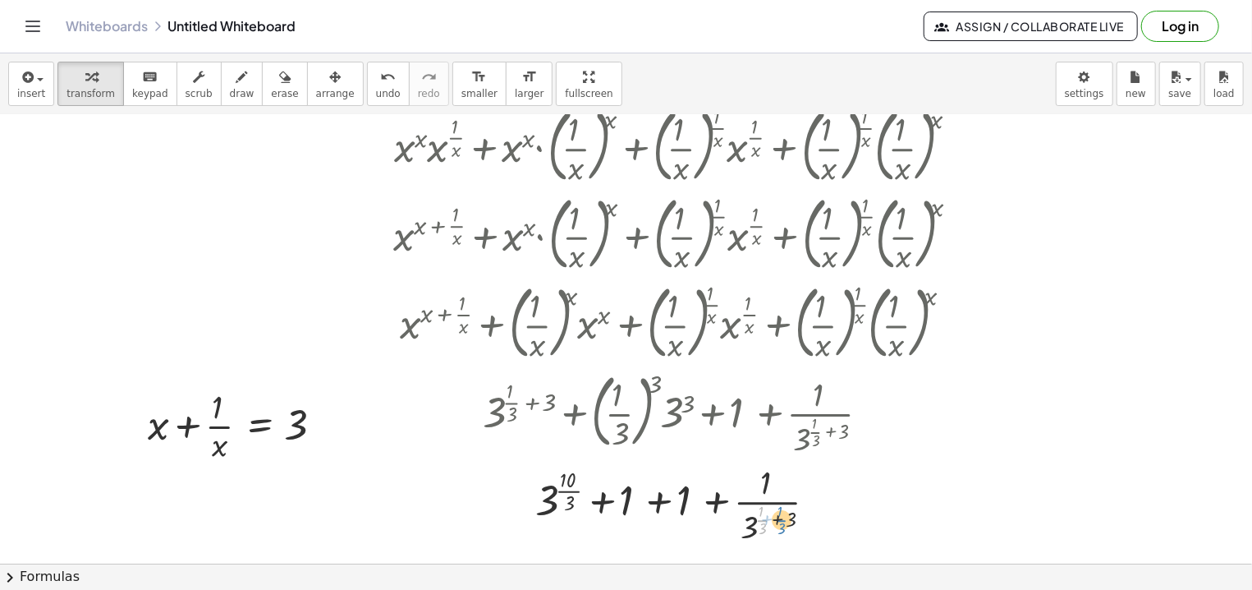
drag, startPoint x: 764, startPoint y: 519, endPoint x: 783, endPoint y: 519, distance: 18.9
click at [783, 519] on div at bounding box center [682, 504] width 595 height 88
drag, startPoint x: 789, startPoint y: 519, endPoint x: 762, endPoint y: 518, distance: 27.1
click at [762, 518] on div at bounding box center [682, 504] width 595 height 88
drag, startPoint x: 655, startPoint y: 501, endPoint x: 593, endPoint y: 503, distance: 61.6
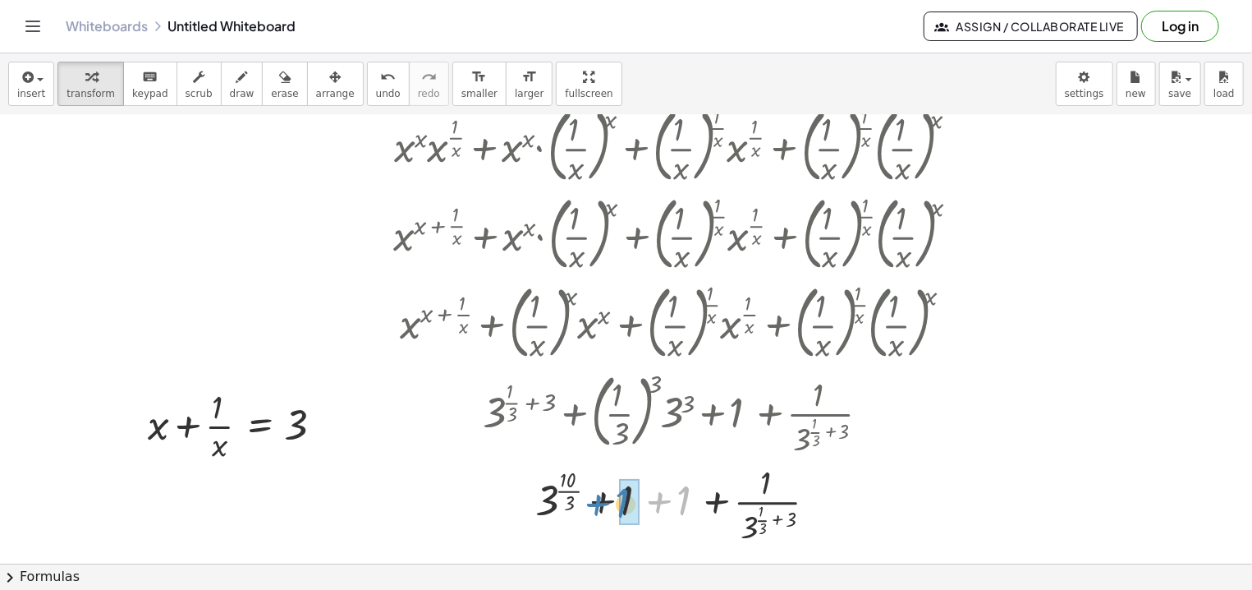
click at [593, 503] on div at bounding box center [682, 504] width 595 height 88
click at [686, 503] on div at bounding box center [682, 504] width 595 height 88
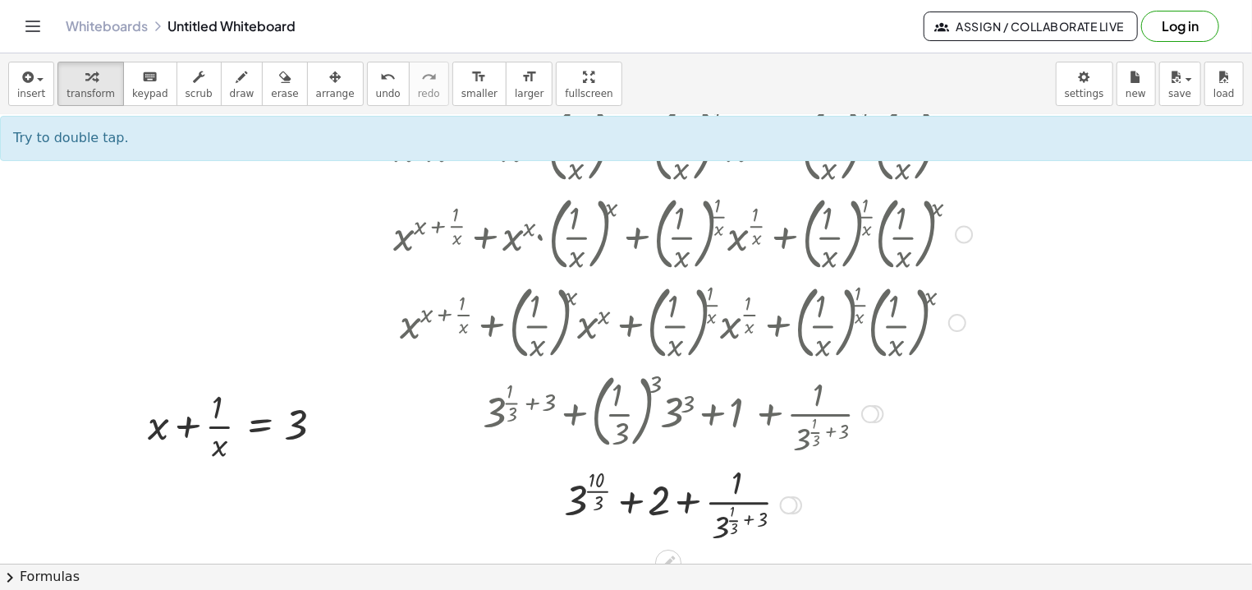
click at [628, 501] on div at bounding box center [682, 504] width 595 height 88
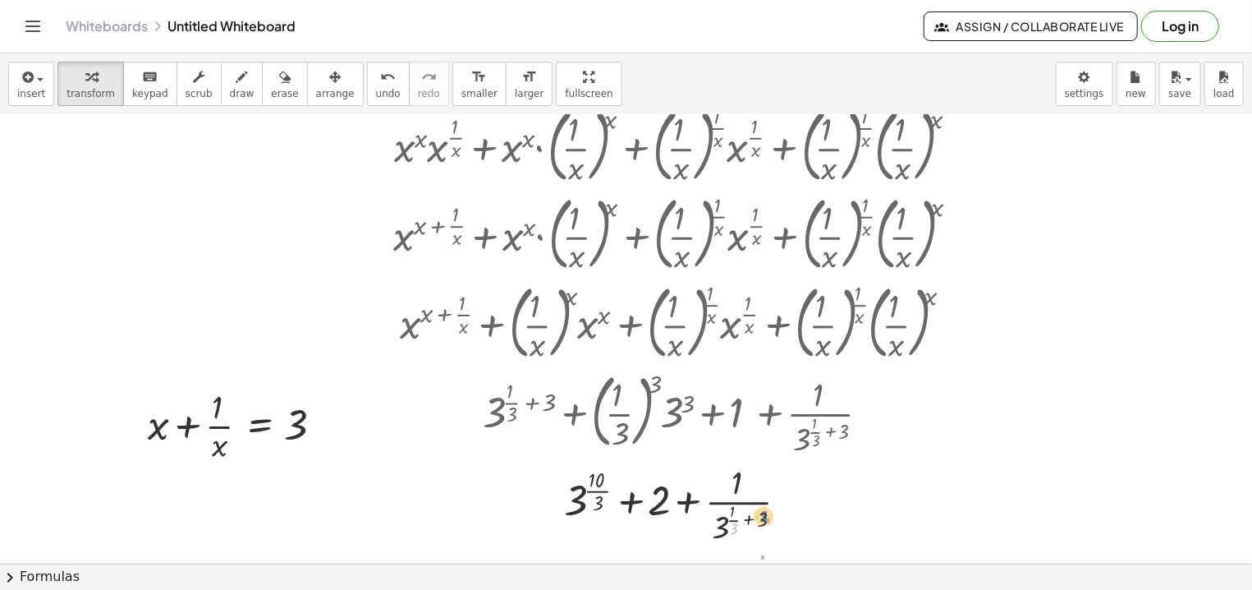
drag, startPoint x: 736, startPoint y: 529, endPoint x: 765, endPoint y: 517, distance: 31.7
click at [765, 517] on div at bounding box center [682, 504] width 595 height 88
click at [740, 517] on div at bounding box center [682, 504] width 595 height 88
click at [740, 510] on div at bounding box center [682, 504] width 595 height 88
click at [756, 512] on div at bounding box center [682, 504] width 595 height 88
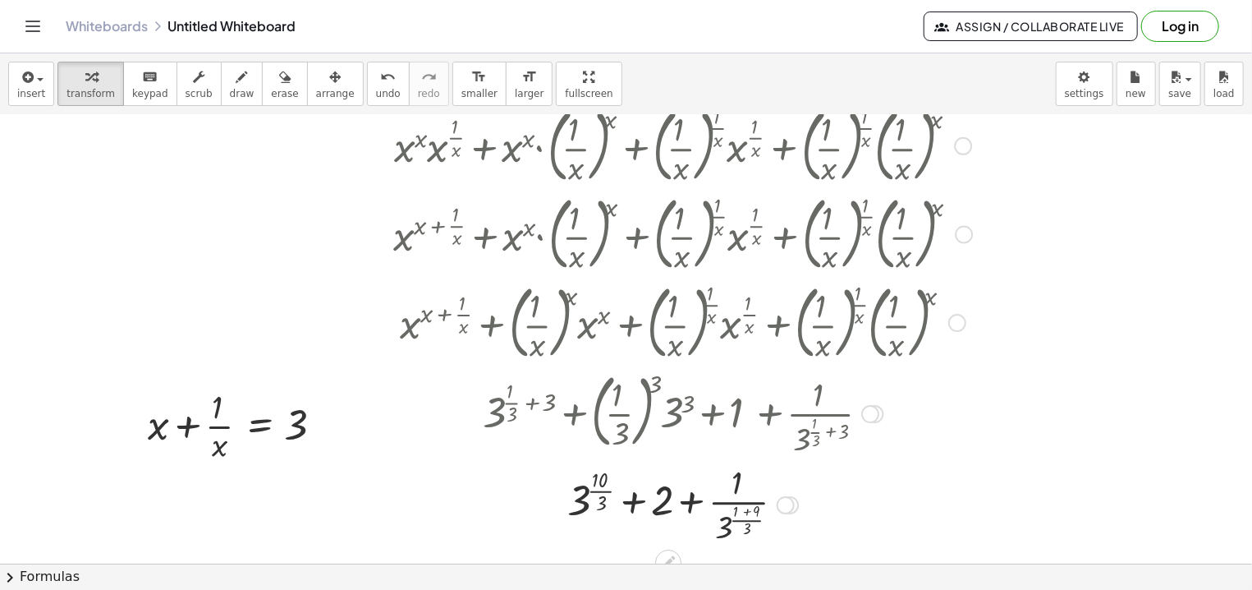
click at [744, 510] on div at bounding box center [682, 504] width 595 height 88
drag, startPoint x: 643, startPoint y: 500, endPoint x: 792, endPoint y: 497, distance: 148.7
click at [792, 498] on div at bounding box center [682, 504] width 595 height 88
click at [643, 499] on div at bounding box center [682, 504] width 595 height 88
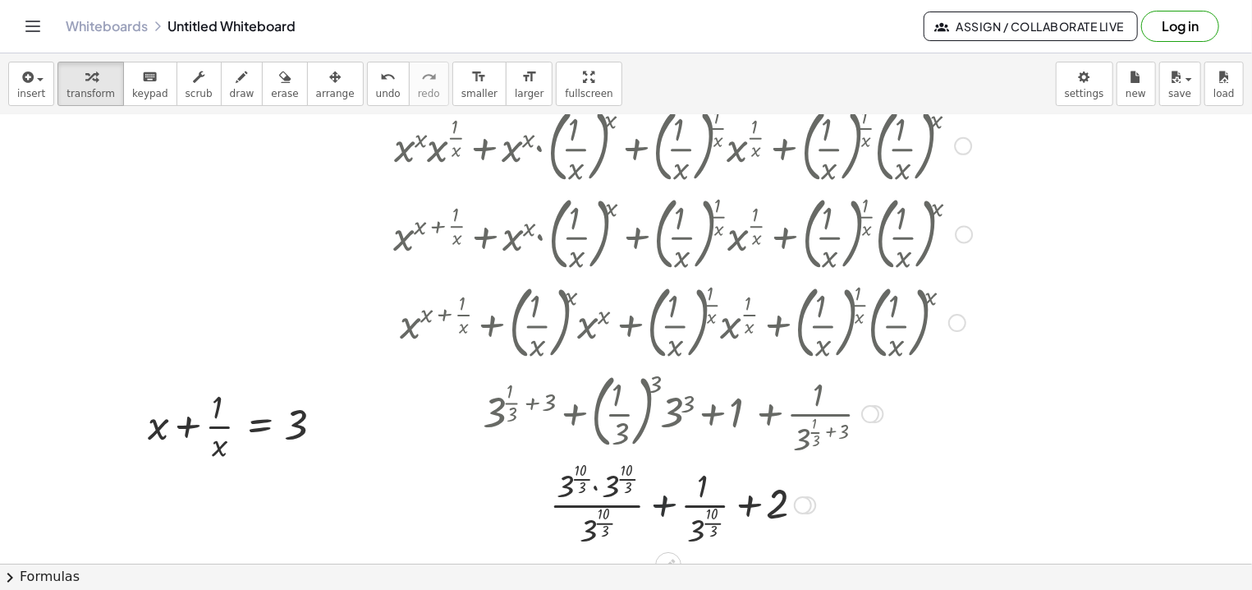
click at [666, 503] on div at bounding box center [682, 504] width 595 height 94
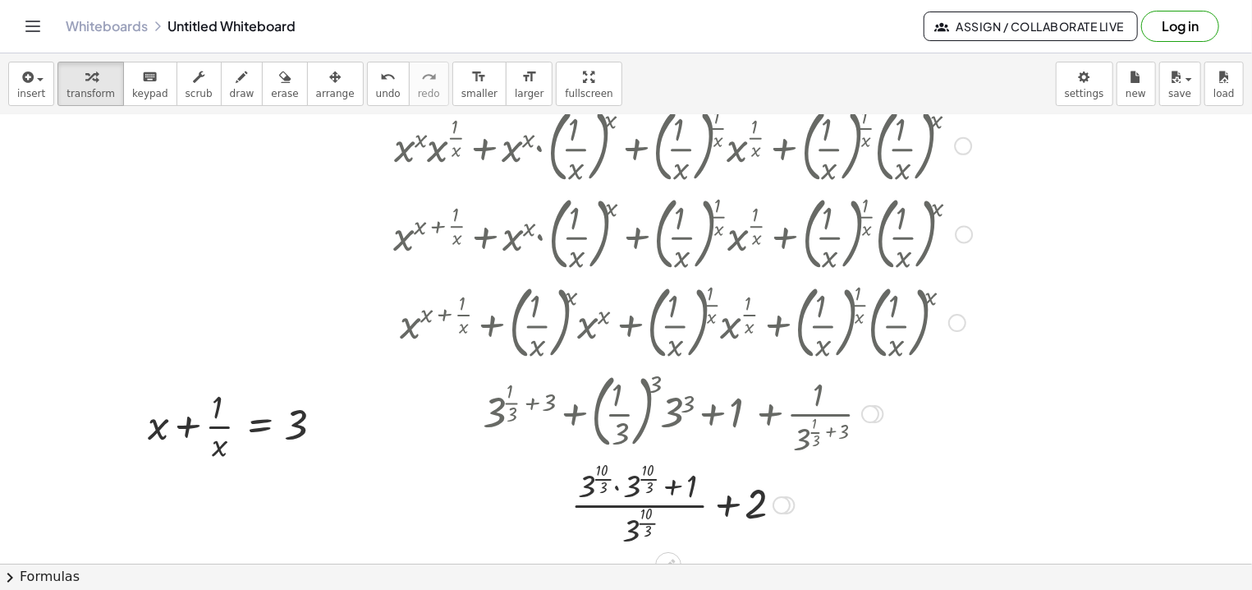
click at [621, 485] on div at bounding box center [682, 504] width 595 height 94
click at [626, 478] on div at bounding box center [682, 504] width 595 height 94
drag, startPoint x: 645, startPoint y: 520, endPoint x: 636, endPoint y: 513, distance: 11.2
click at [636, 514] on div at bounding box center [682, 504] width 595 height 94
click at [634, 507] on div at bounding box center [682, 504] width 595 height 94
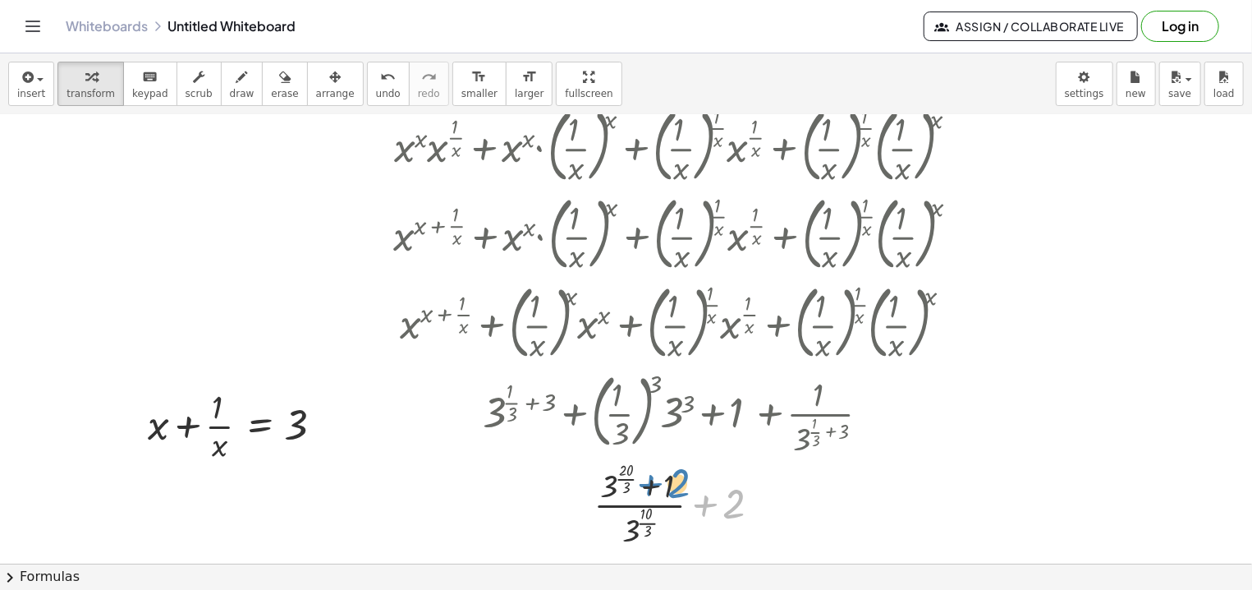
drag, startPoint x: 715, startPoint y: 501, endPoint x: 660, endPoint y: 480, distance: 58.7
click at [660, 481] on div at bounding box center [682, 504] width 595 height 94
drag, startPoint x: 732, startPoint y: 502, endPoint x: 678, endPoint y: 483, distance: 57.4
click at [678, 484] on div at bounding box center [682, 504] width 595 height 94
click at [644, 507] on div at bounding box center [682, 504] width 595 height 94
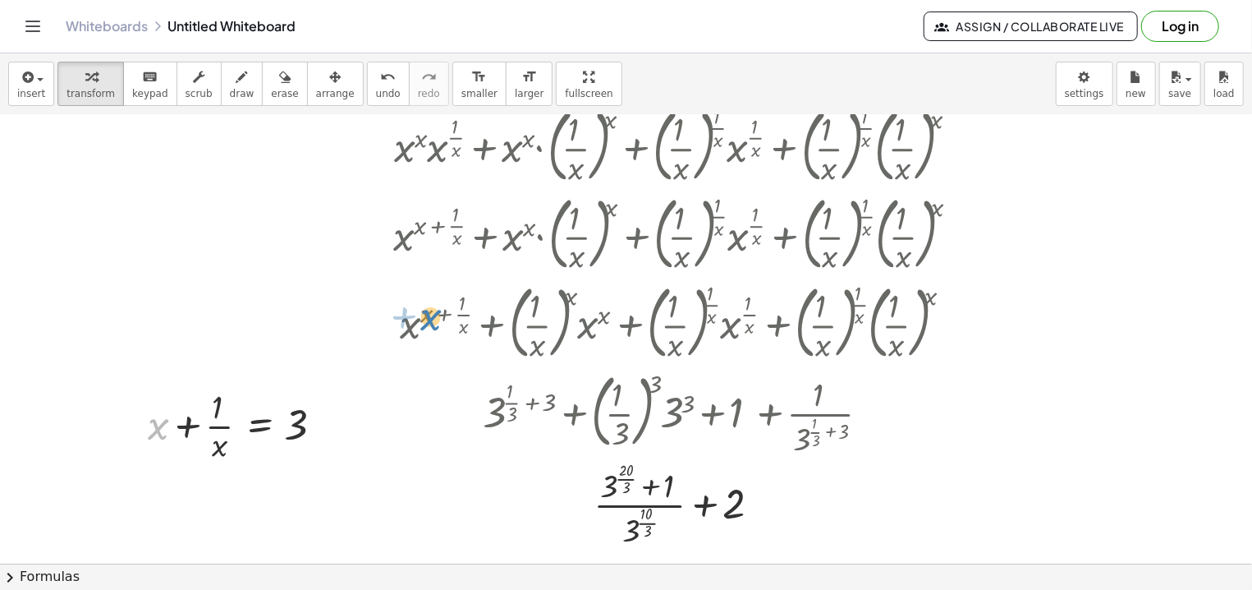
drag, startPoint x: 158, startPoint y: 437, endPoint x: 432, endPoint y: 328, distance: 294.5
click at [432, 328] on div "· ( + x x + ( · 1 · x ) ( · 1 · x ) ) · ( + x ( · 1 · x ) + ( · 1 · x ) x ) + ·…" at bounding box center [679, 476] width 1358 height 1143
drag, startPoint x: 299, startPoint y: 427, endPoint x: 431, endPoint y: 313, distance: 174.7
click at [260, 426] on div "3 + x + · 1 · x = 3" at bounding box center [260, 426] width 0 height 0
